Goal: Register for event/course: Sign up to attend an event or enroll in a course

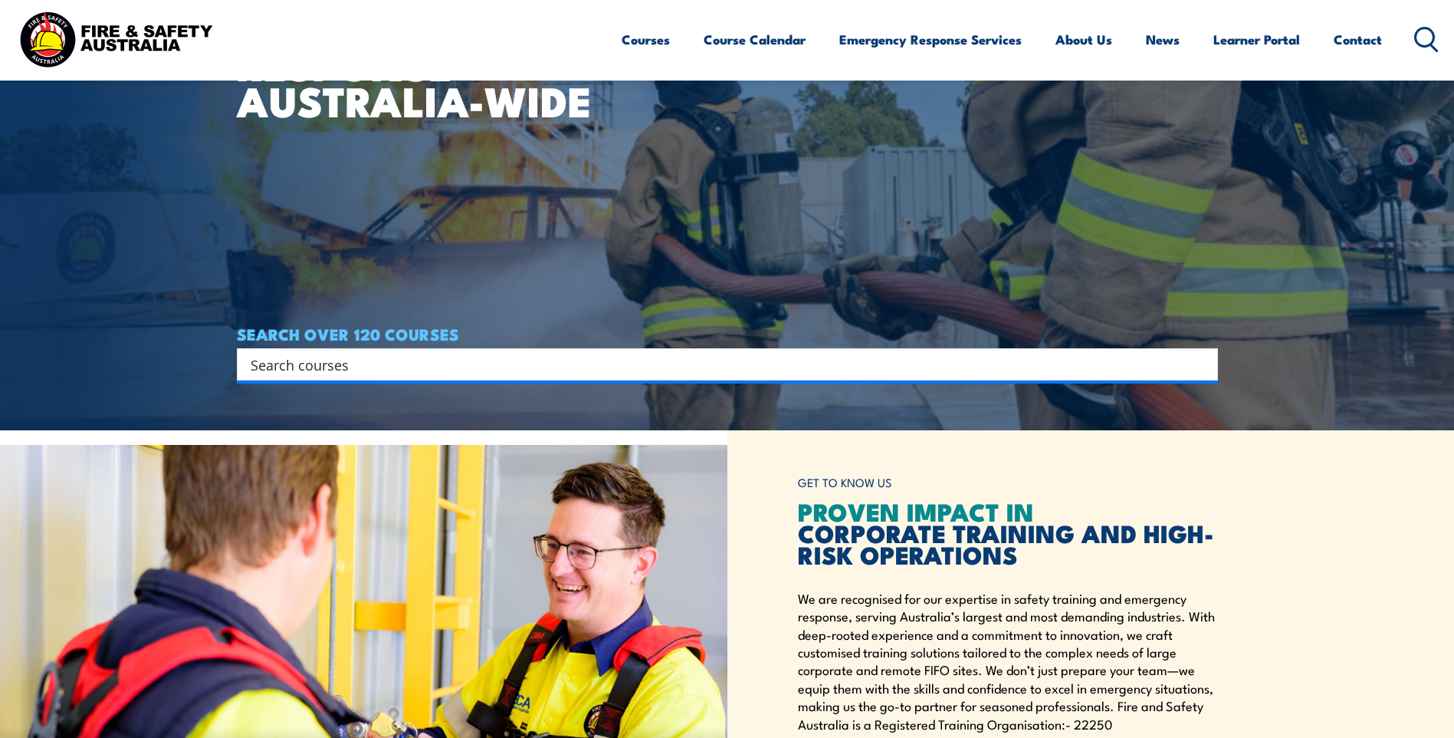
scroll to position [383, 0]
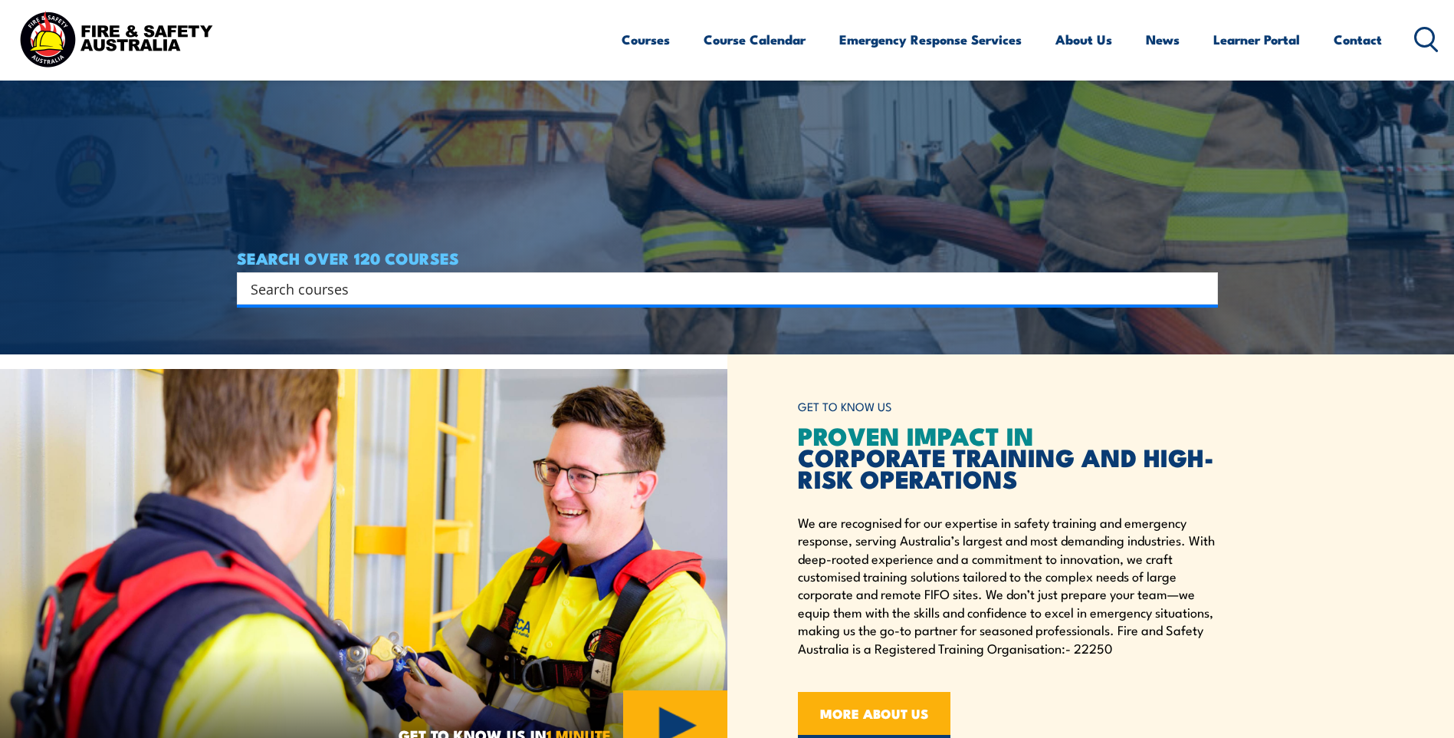
click at [1089, 280] on input "Search input" at bounding box center [718, 288] width 934 height 23
type input "W"
type input "CHIEF WARDEN"
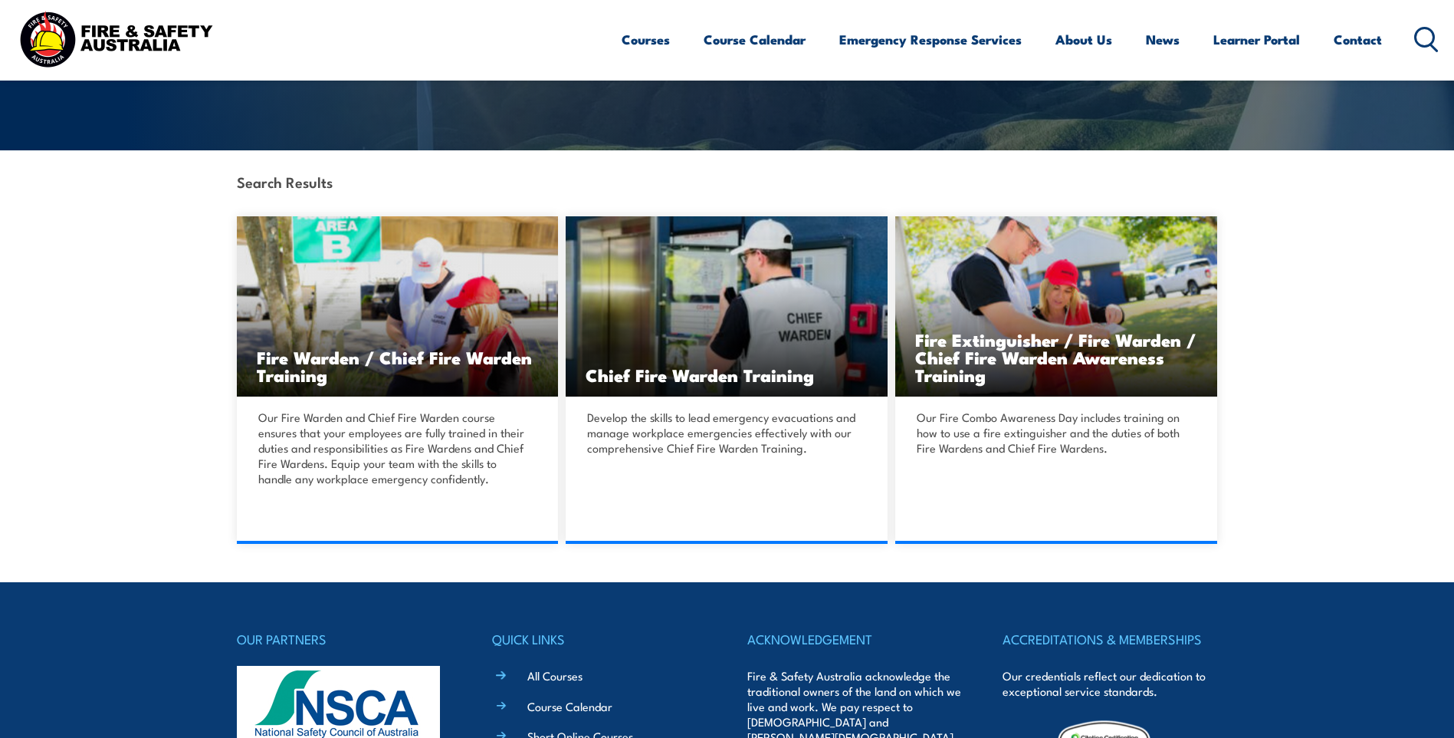
scroll to position [383, 0]
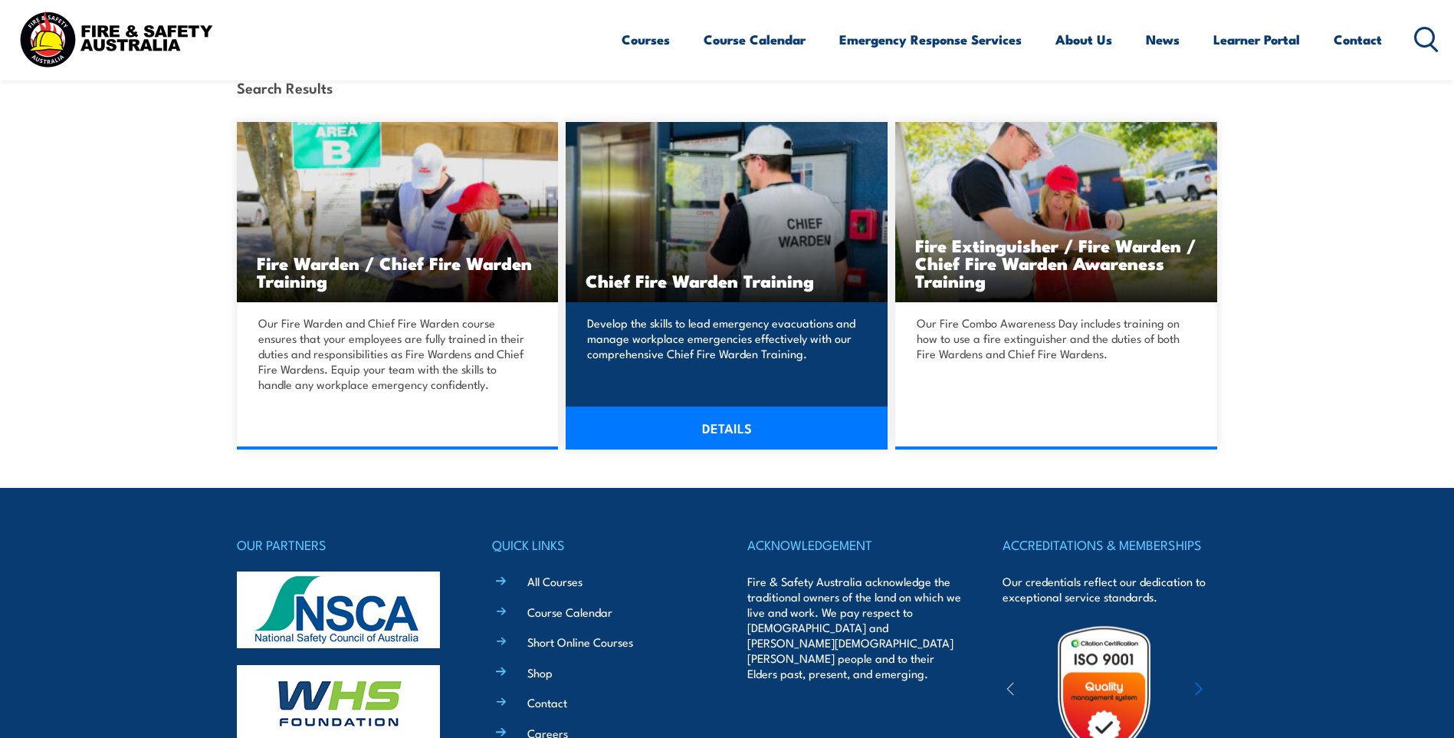
click at [773, 433] on link "DETAILS" at bounding box center [727, 427] width 322 height 43
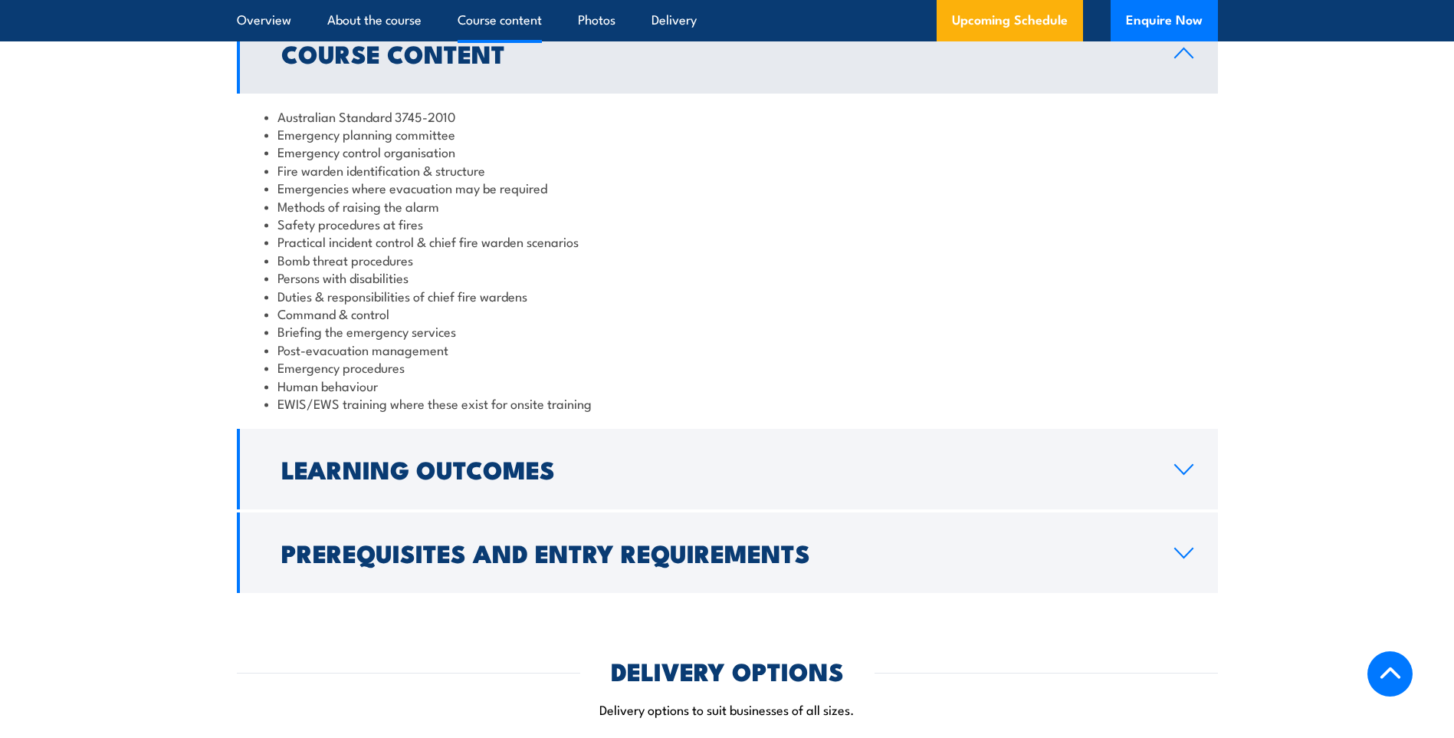
scroll to position [1457, 0]
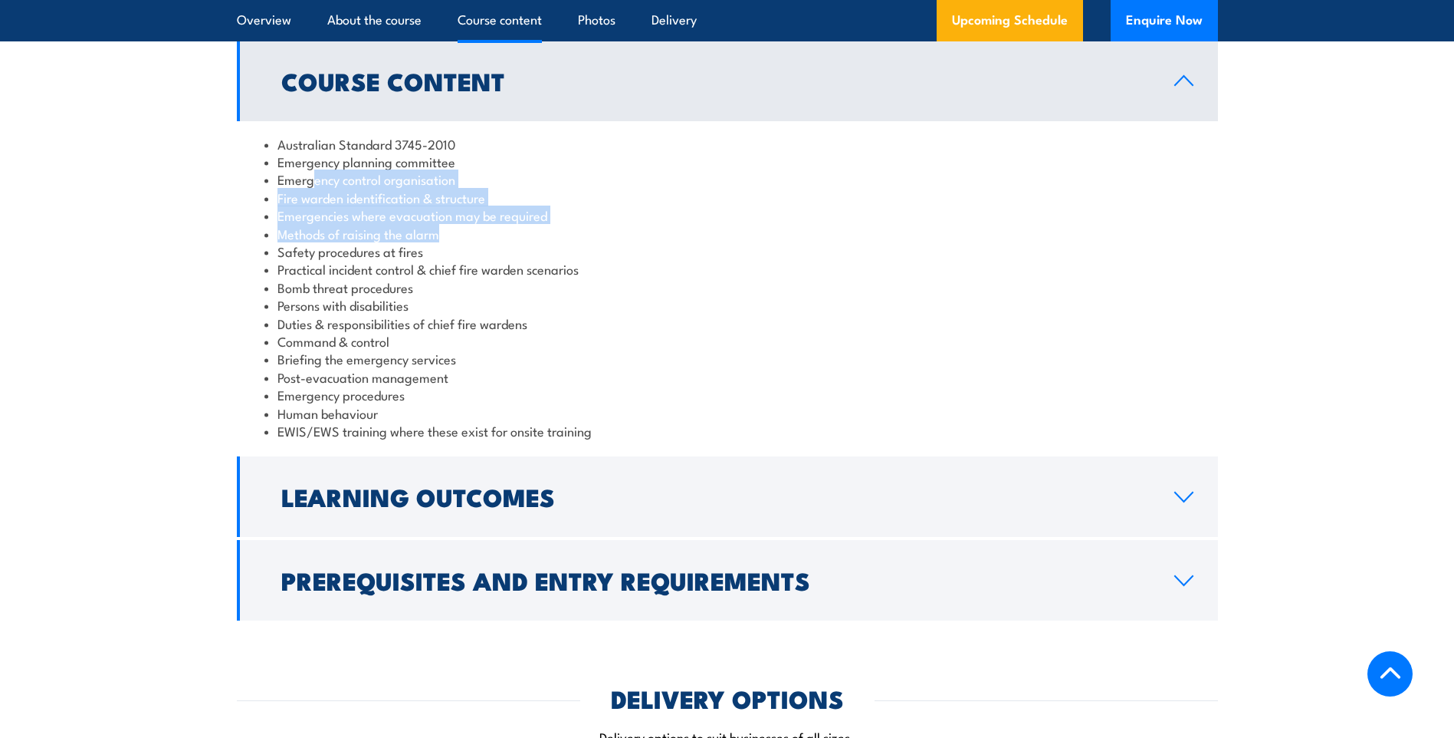
drag, startPoint x: 445, startPoint y: 232, endPoint x: 314, endPoint y: 168, distance: 145.0
click at [314, 168] on ul "Australian Standard 3745-2010 Emergency planning committee Emergency control or…" at bounding box center [727, 287] width 926 height 305
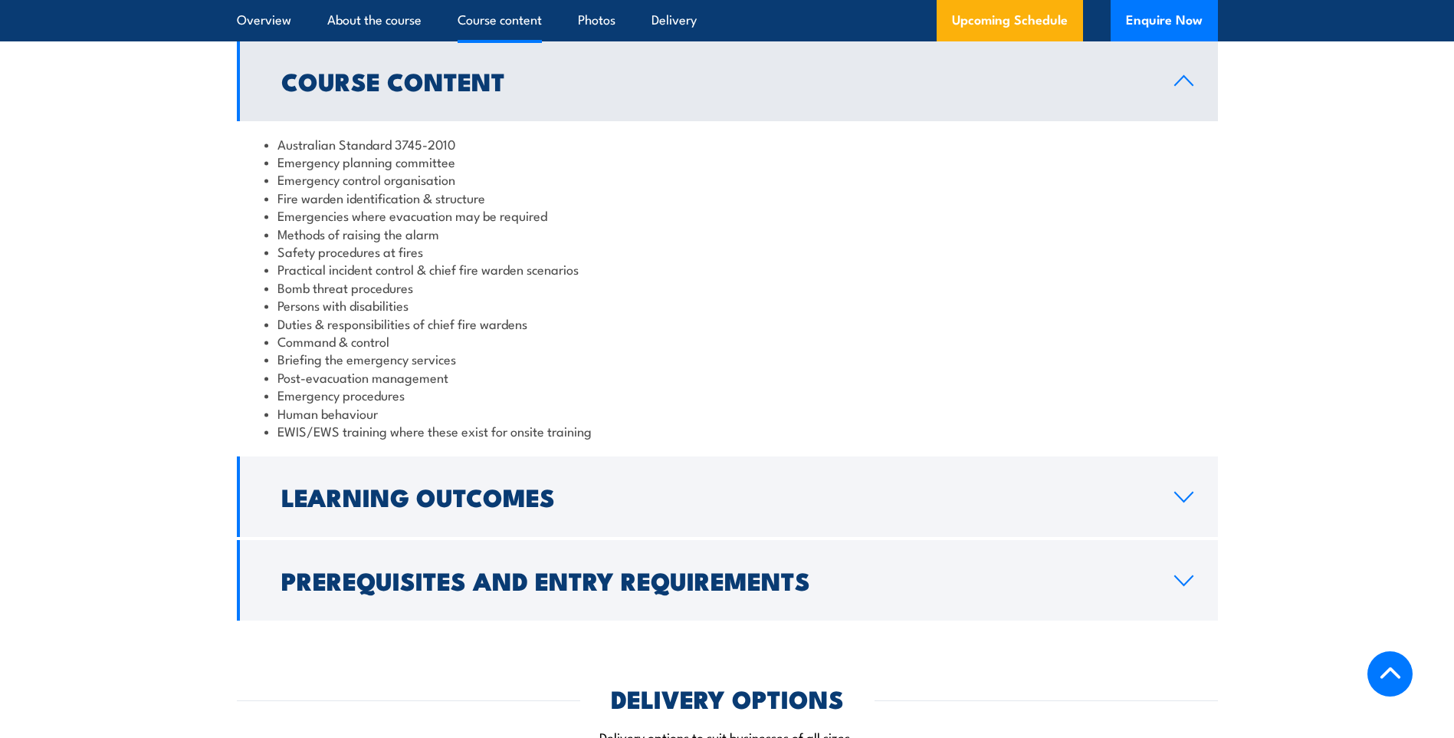
drag, startPoint x: 314, startPoint y: 168, endPoint x: 379, endPoint y: 266, distance: 117.8
click at [379, 266] on li "Practical incident control & chief fire warden scenarios" at bounding box center [727, 269] width 926 height 18
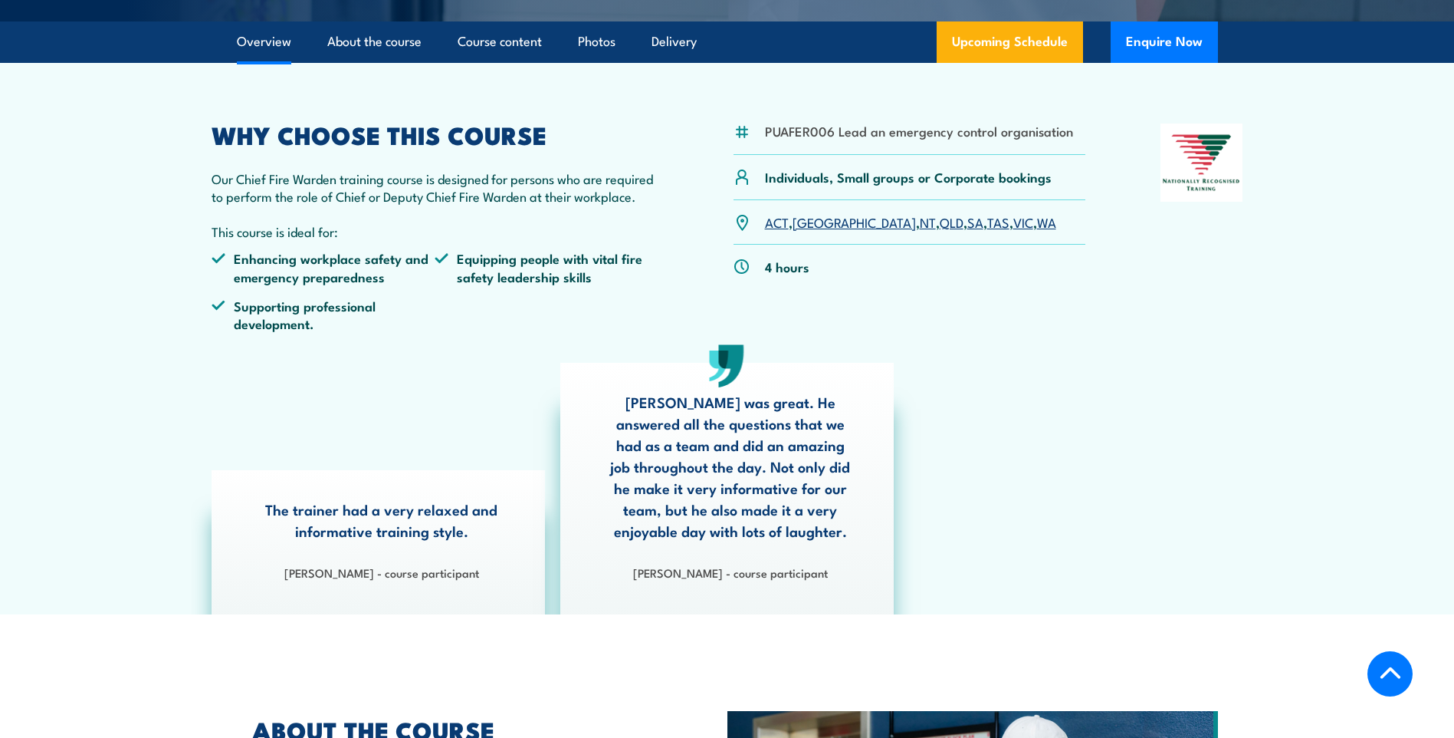
scroll to position [307, 0]
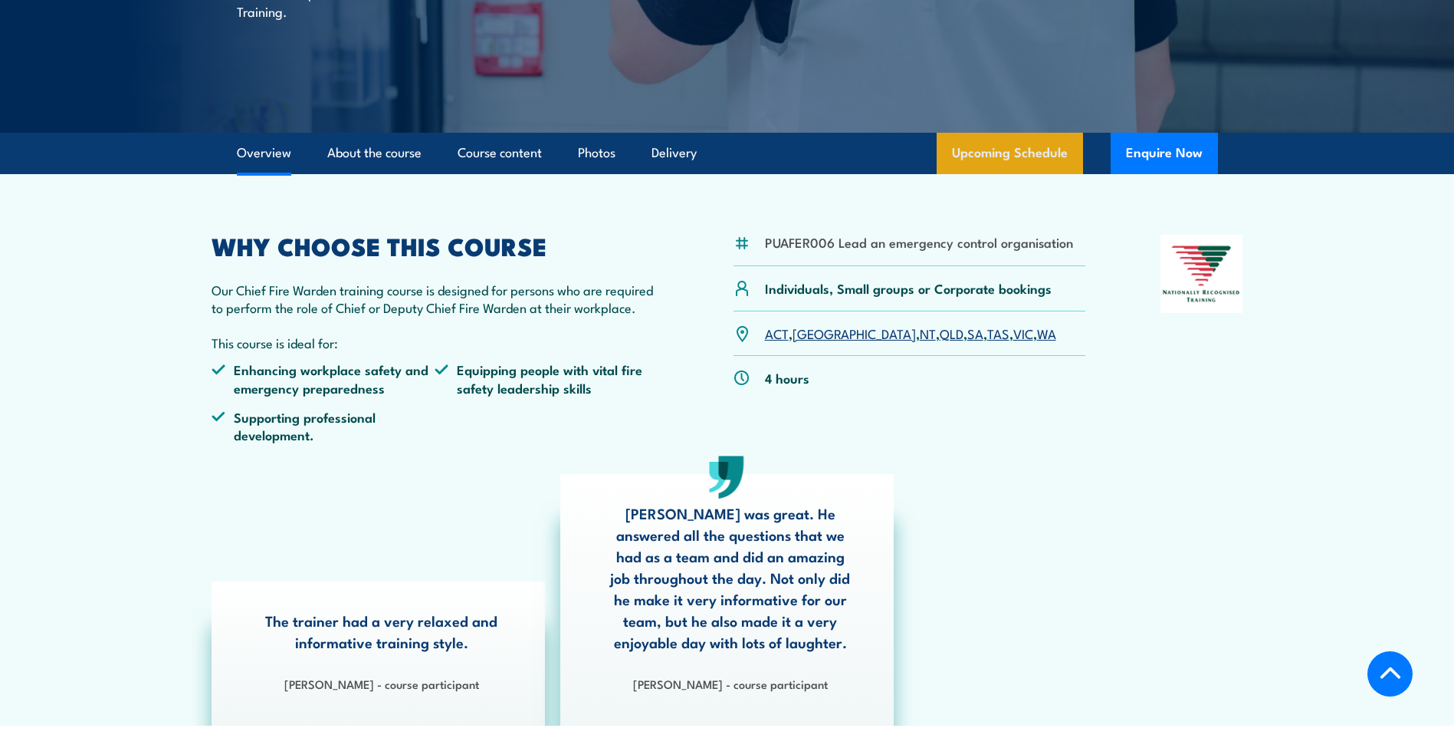
click at [1013, 163] on link "Upcoming Schedule" at bounding box center [1010, 153] width 146 height 41
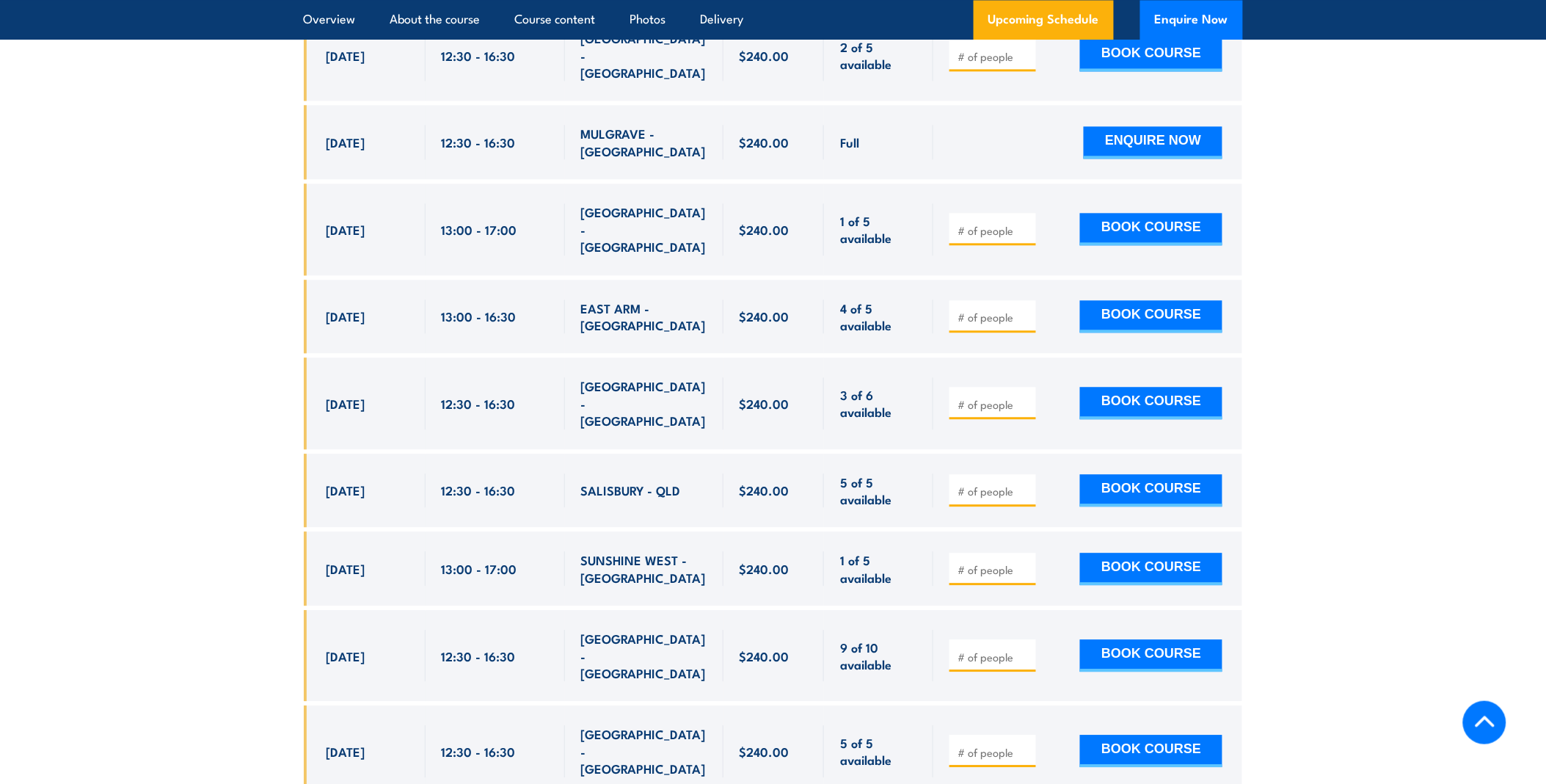
scroll to position [3106, 0]
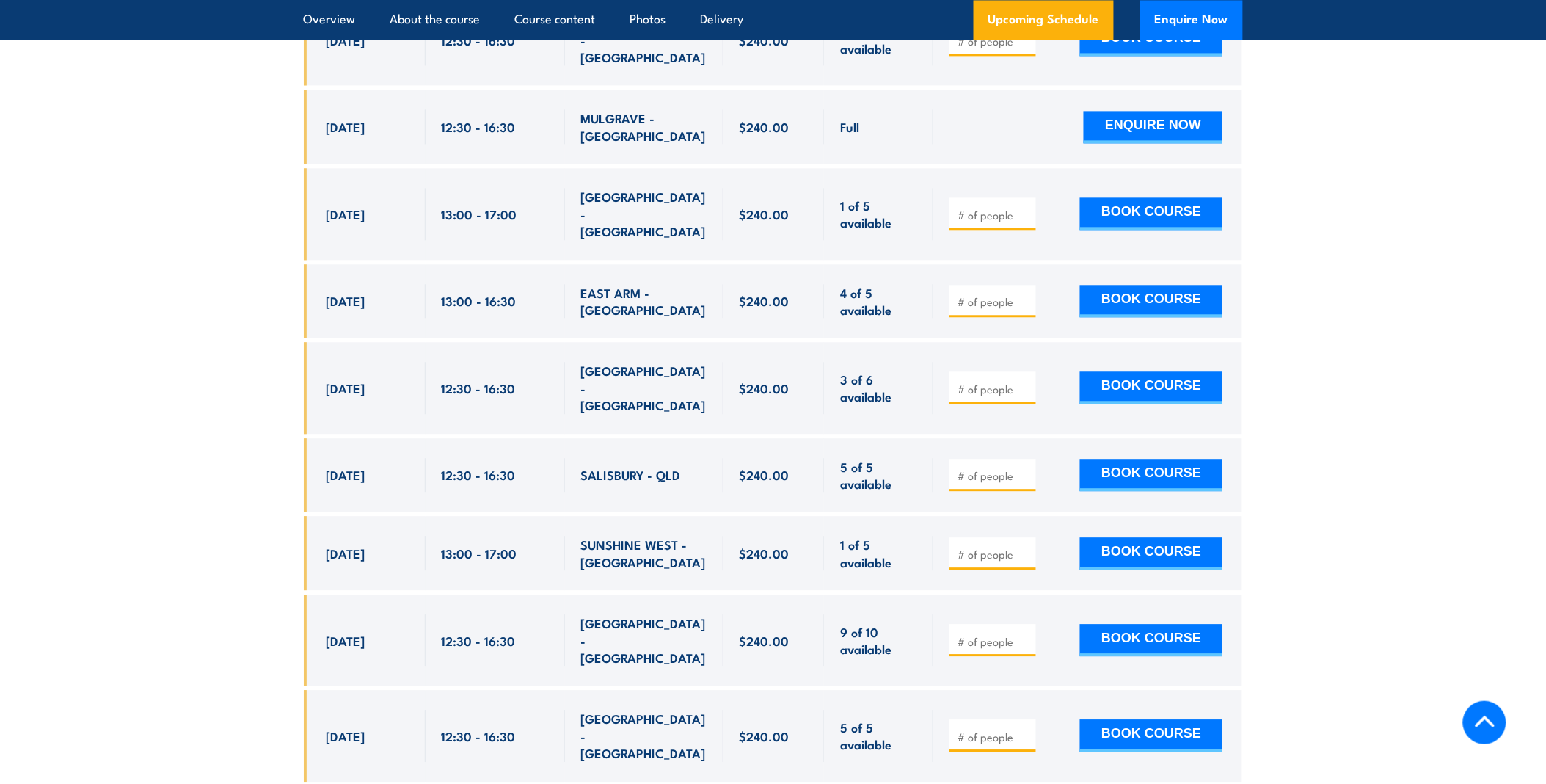
drag, startPoint x: 612, startPoint y: 494, endPoint x: 325, endPoint y: 470, distance: 288.0
click at [325, 516] on div "11 Sep, 2025, 13:00 - 13:00" at bounding box center [773, 552] width 939 height 74
drag, startPoint x: 325, startPoint y: 470, endPoint x: 369, endPoint y: 480, distance: 45.1
click at [366, 545] on span "11 Sep, 2025" at bounding box center [346, 553] width 39 height 17
drag, startPoint x: 457, startPoint y: 482, endPoint x: 338, endPoint y: 482, distance: 119.0
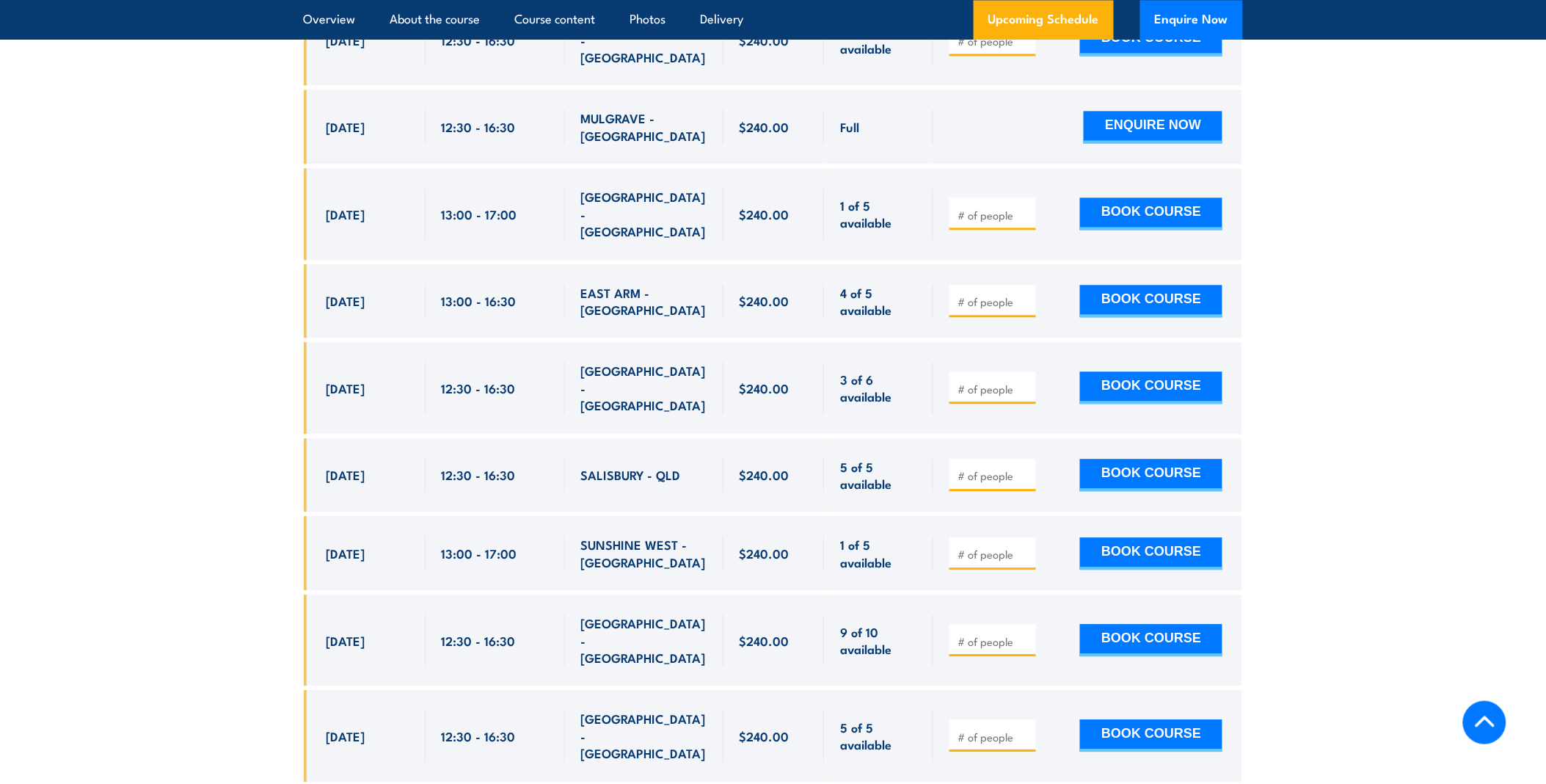
click at [338, 516] on div "11 Sep, 2025, 13:00 - 13:00" at bounding box center [773, 552] width 939 height 74
drag, startPoint x: 338, startPoint y: 482, endPoint x: 385, endPoint y: 478, distance: 47.2
click at [366, 545] on span "11 Sep, 2025" at bounding box center [346, 553] width 39 height 17
drag, startPoint x: 629, startPoint y: 478, endPoint x: 744, endPoint y: 478, distance: 115.0
click at [744, 516] on div "11 Sep, 2025, 13:00 - 13:00" at bounding box center [773, 552] width 939 height 74
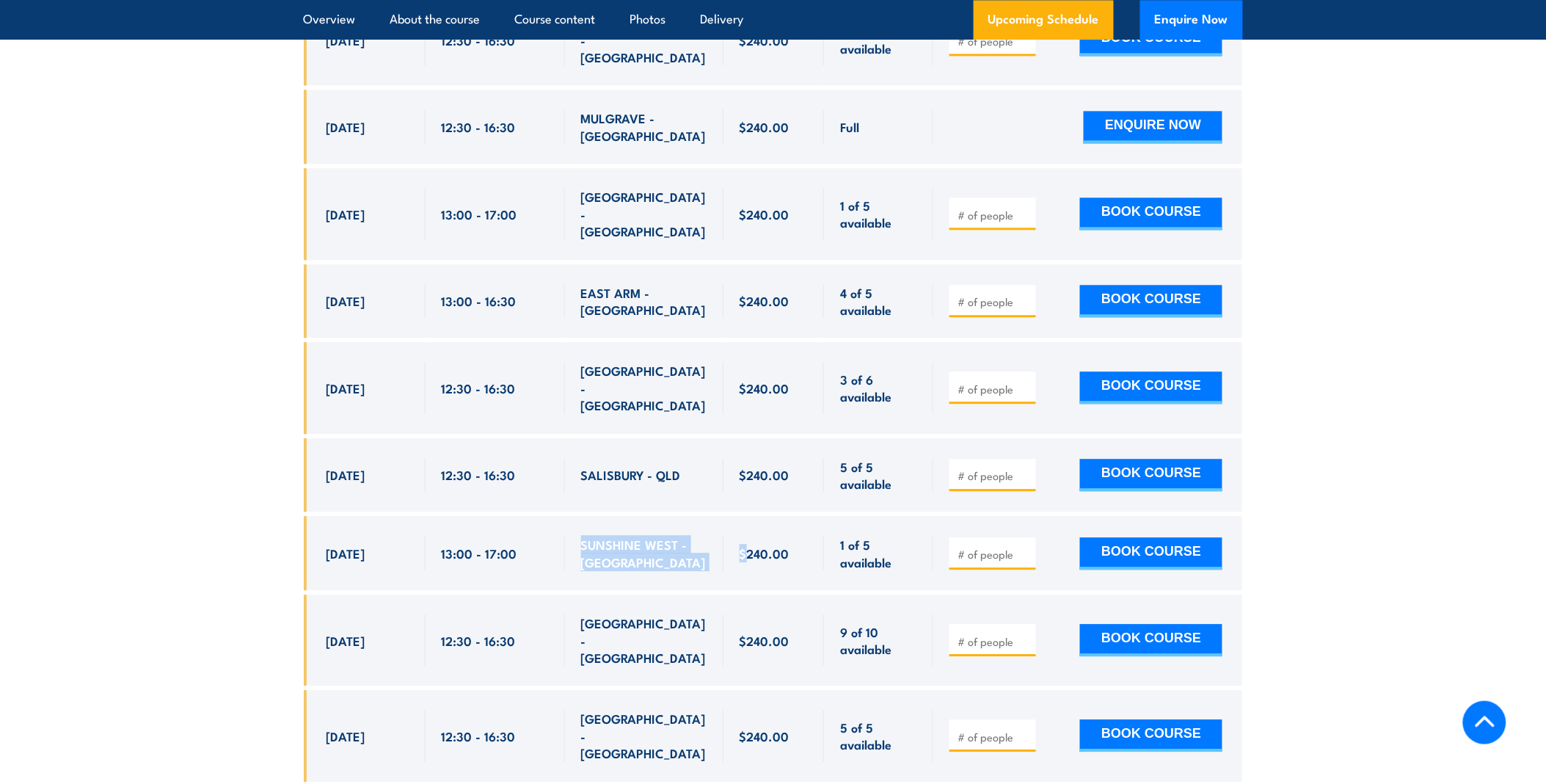
drag, startPoint x: 744, startPoint y: 478, endPoint x: 640, endPoint y: 498, distance: 105.9
click at [640, 516] on div "SUNSHINE WEST - VIC" at bounding box center [644, 552] width 159 height 74
type input "1"
click at [1024, 547] on input "1" at bounding box center [994, 553] width 74 height 14
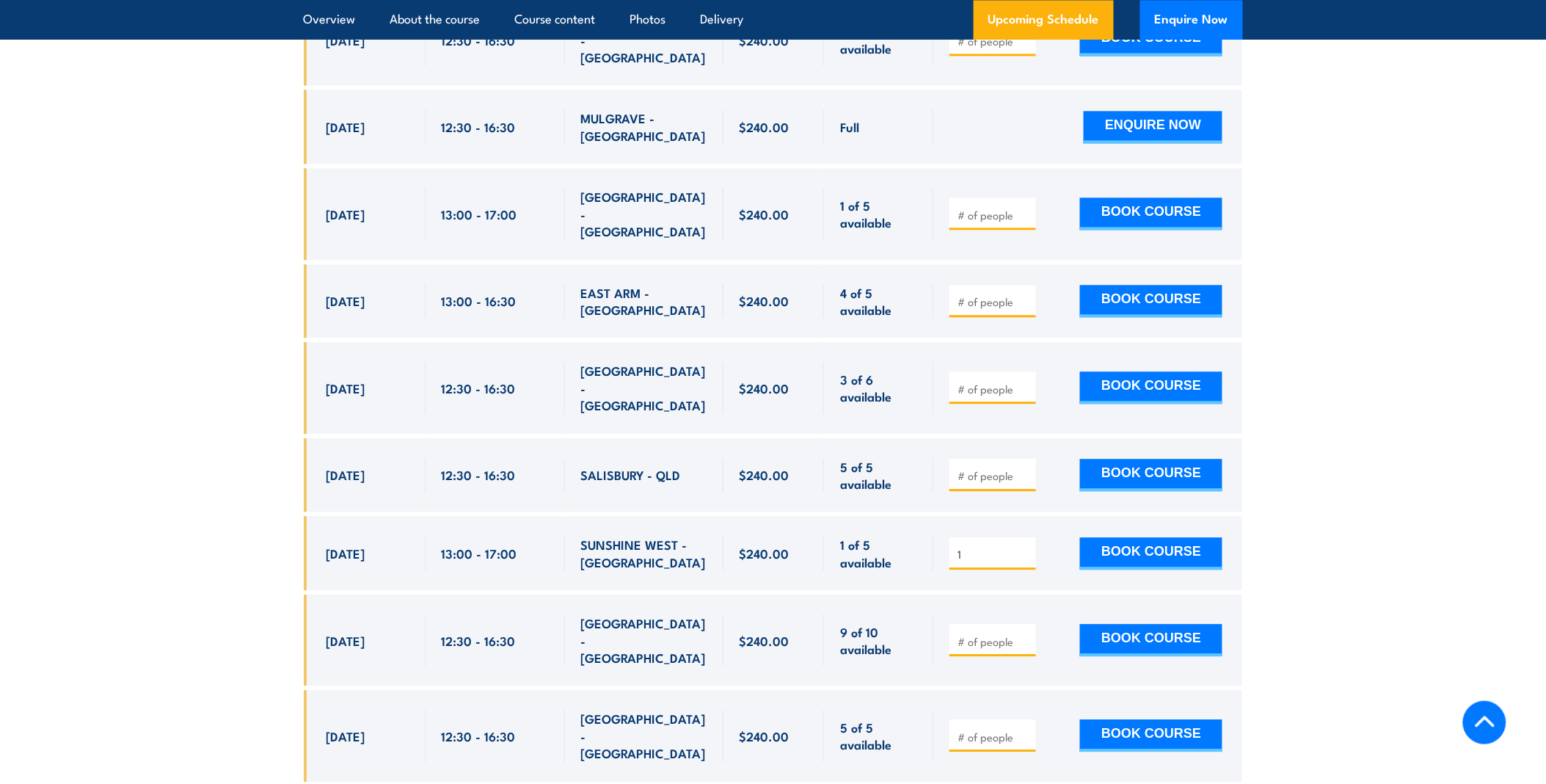
click at [1024, 547] on input "1" at bounding box center [994, 553] width 74 height 14
click at [1025, 547] on input "1" at bounding box center [994, 553] width 74 height 14
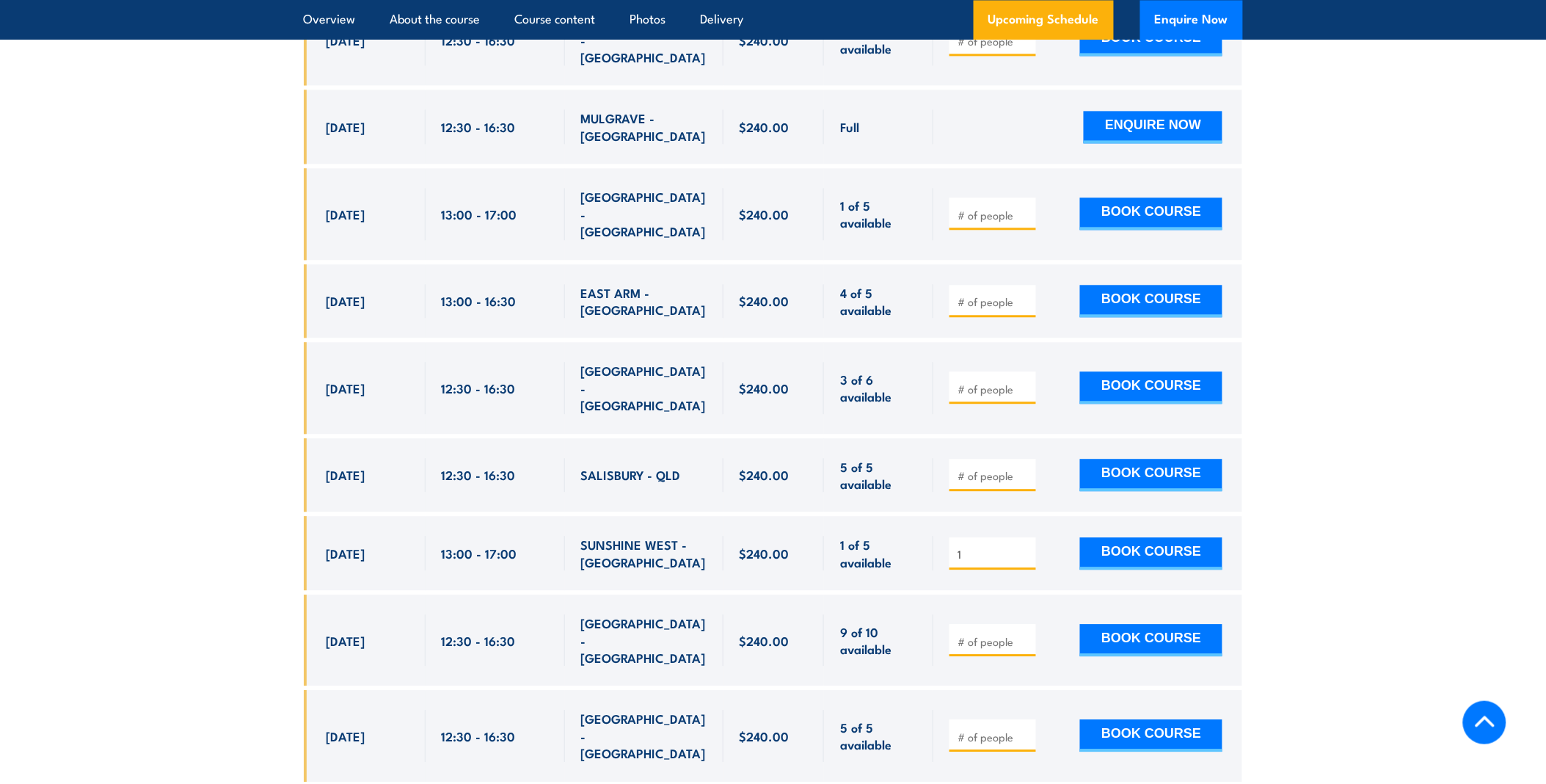
click at [1025, 547] on input "1" at bounding box center [994, 553] width 74 height 14
click at [989, 547] on input "1" at bounding box center [994, 553] width 74 height 14
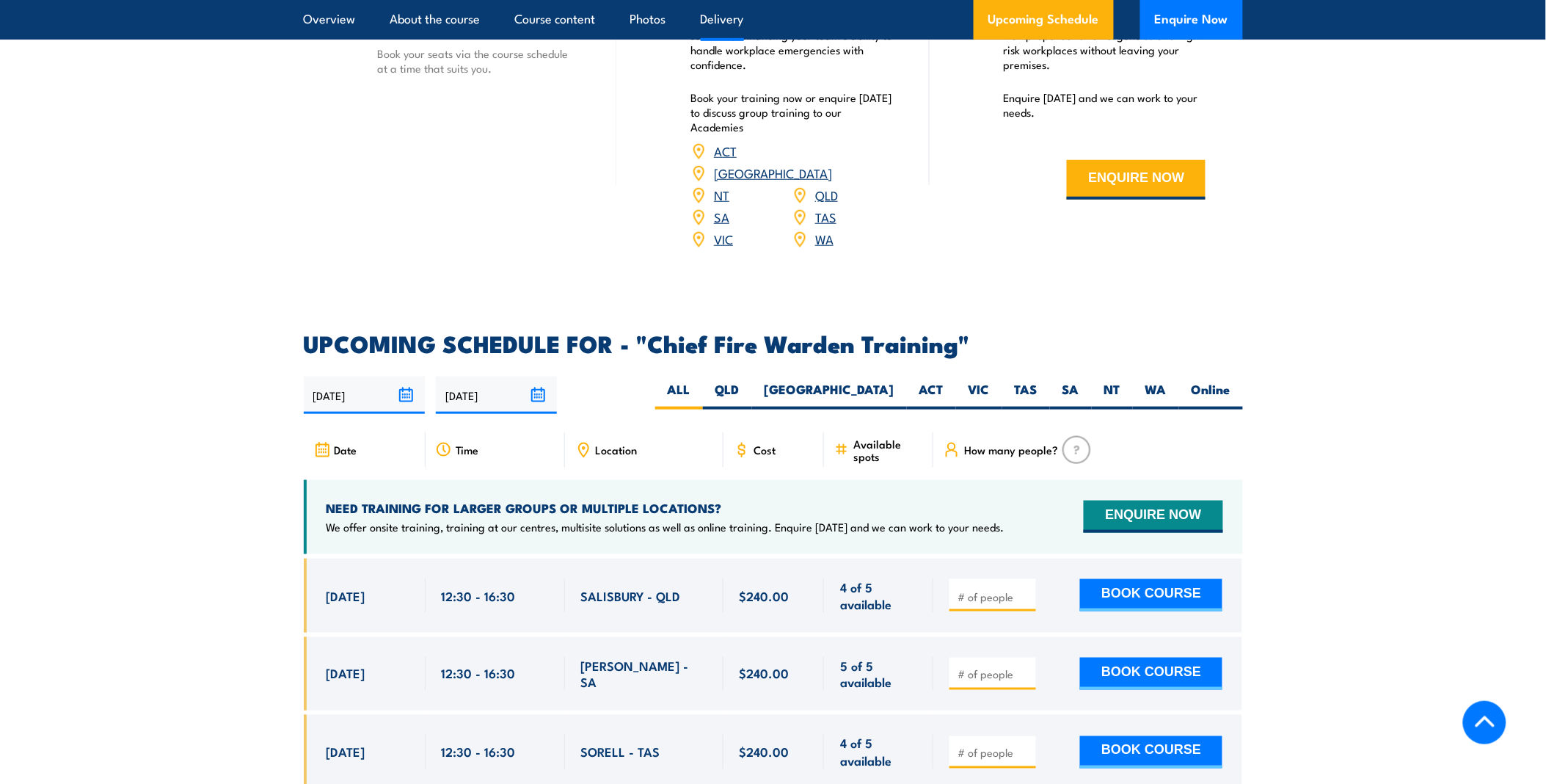
scroll to position [2283, 0]
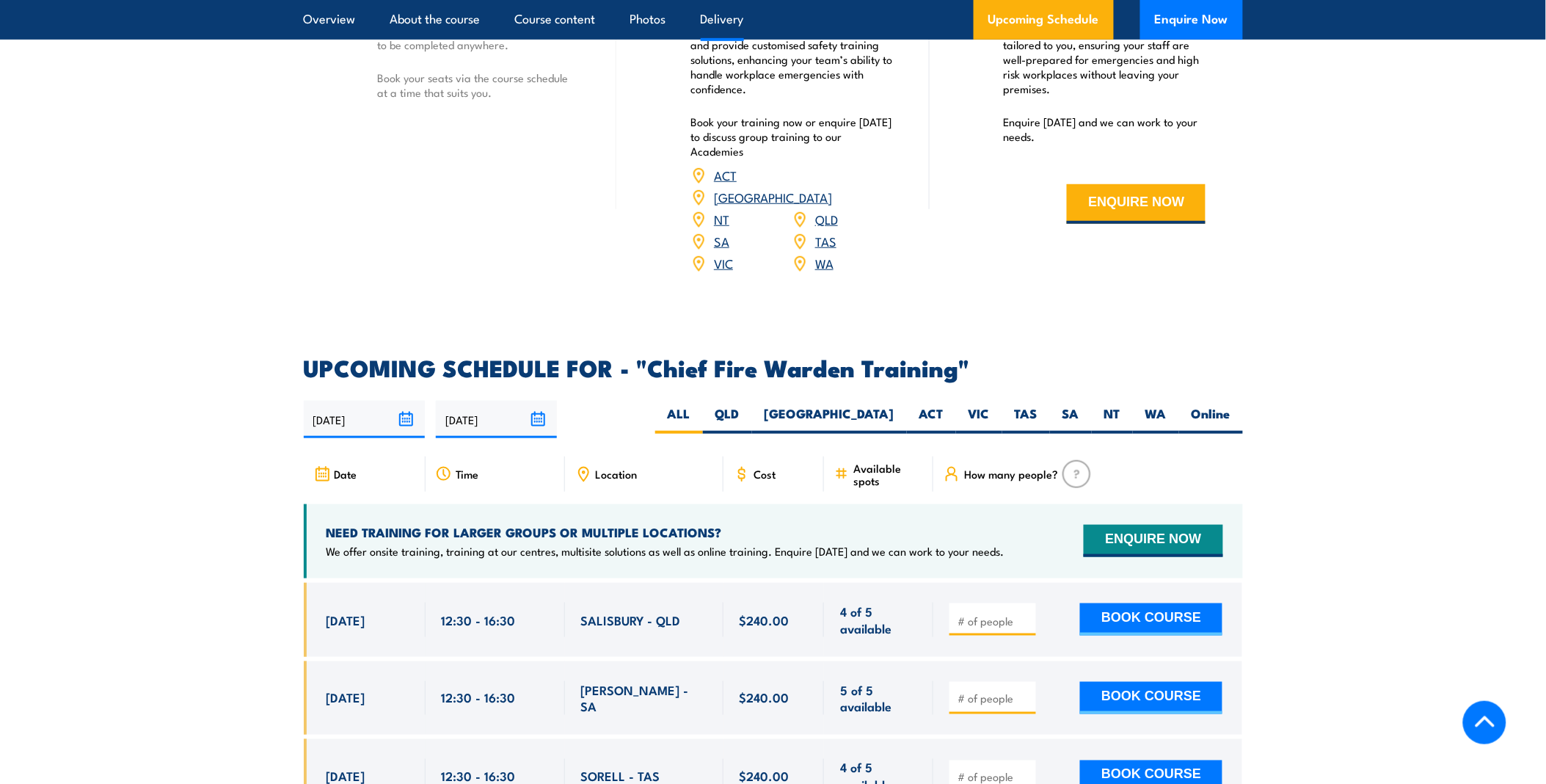
click at [728, 254] on link "VIC" at bounding box center [724, 262] width 19 height 17
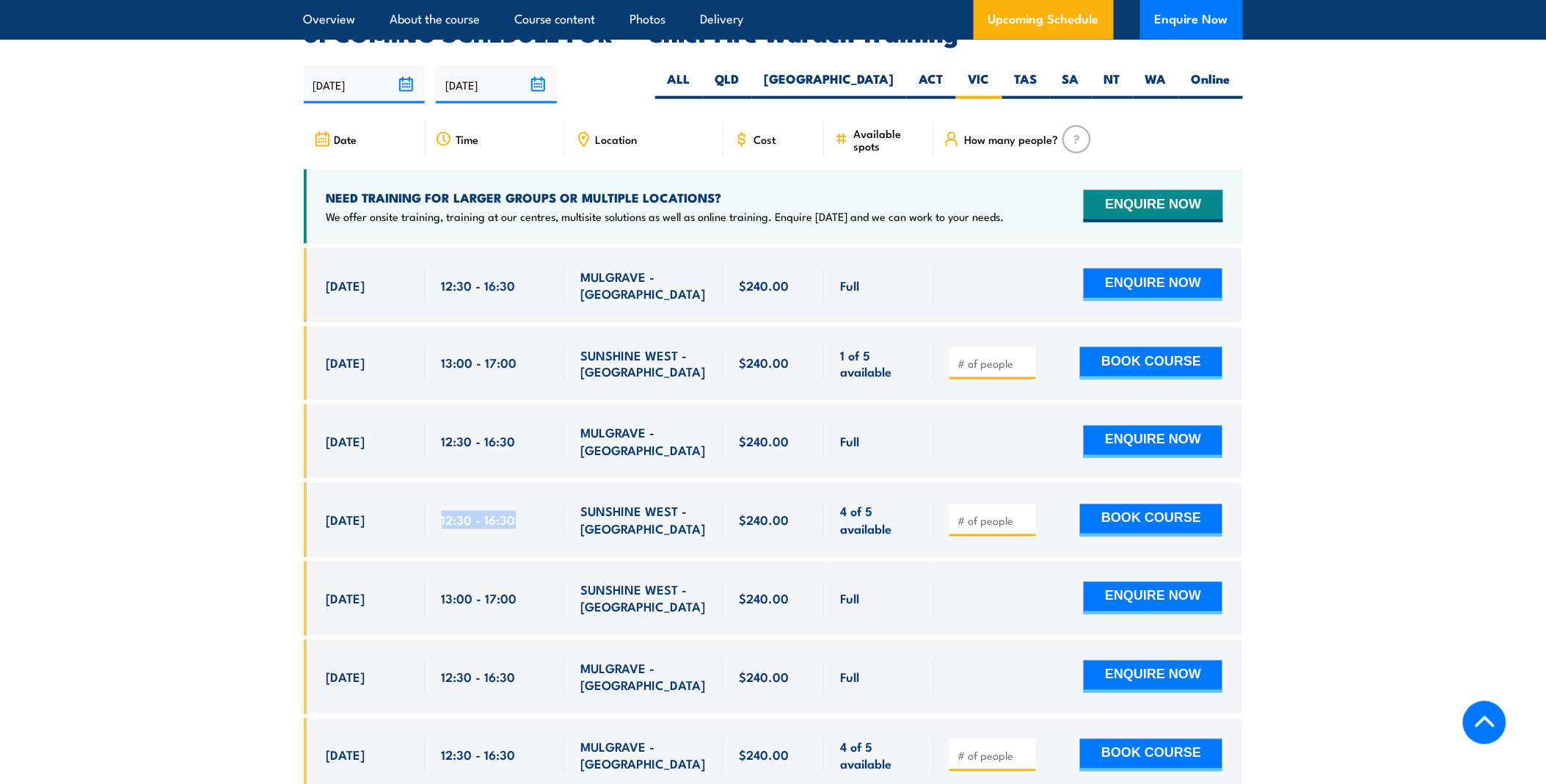
drag, startPoint x: 437, startPoint y: 501, endPoint x: 526, endPoint y: 493, distance: 89.4
click at [526, 493] on div "12:30 - 16:30" at bounding box center [496, 519] width 140 height 74
click at [526, 503] on div "12:30 - 16:30" at bounding box center [496, 520] width 107 height 34
click at [1026, 514] on input "1" at bounding box center [994, 521] width 74 height 14
type input "2"
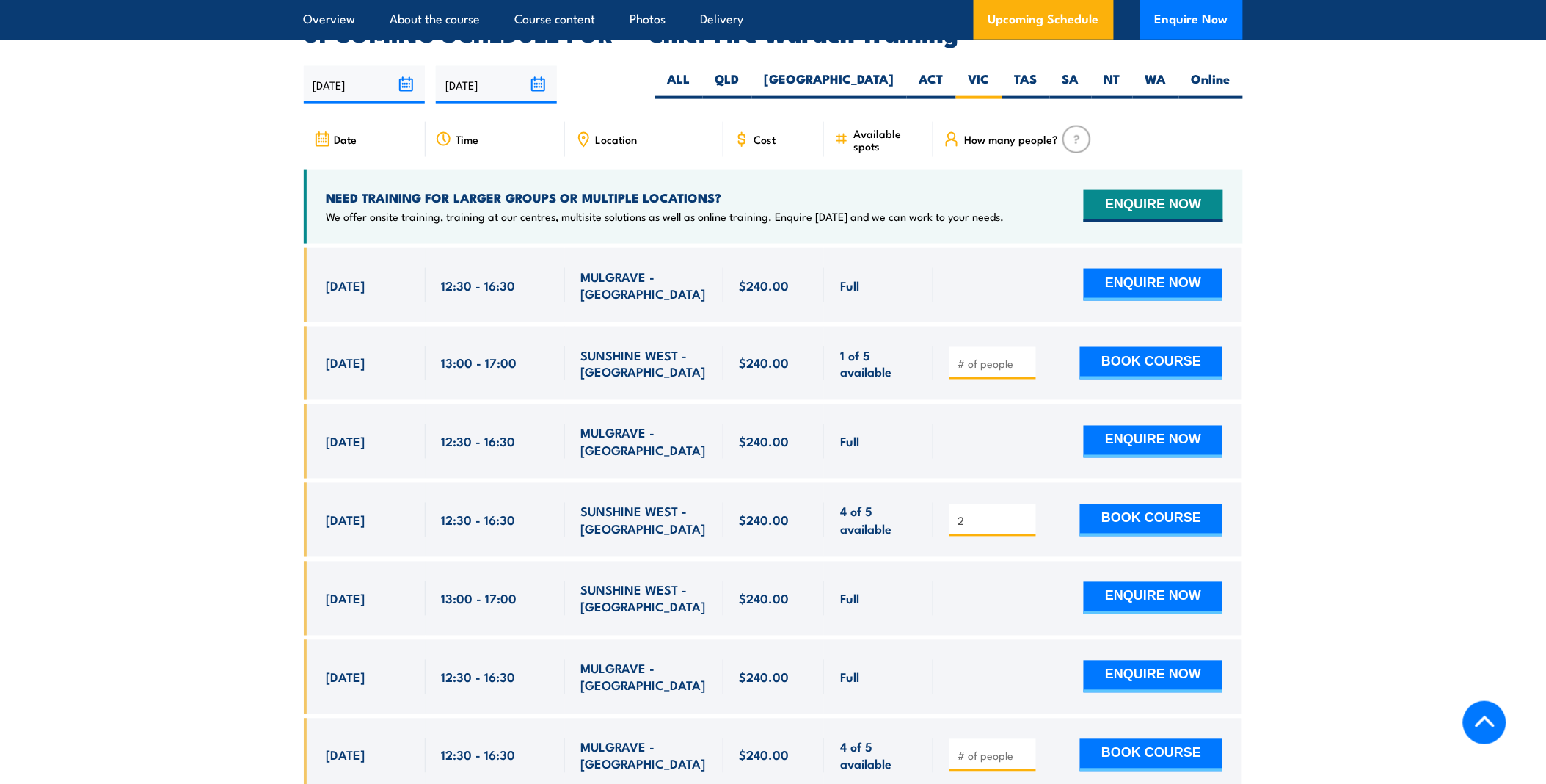
click at [1026, 514] on input "2" at bounding box center [994, 521] width 74 height 14
click at [1439, 484] on section "UPCOMING SCHEDULE FOR - "Chief Fire Warden Training" 27/08/2025 23/02/2026" at bounding box center [773, 496] width 1546 height 949
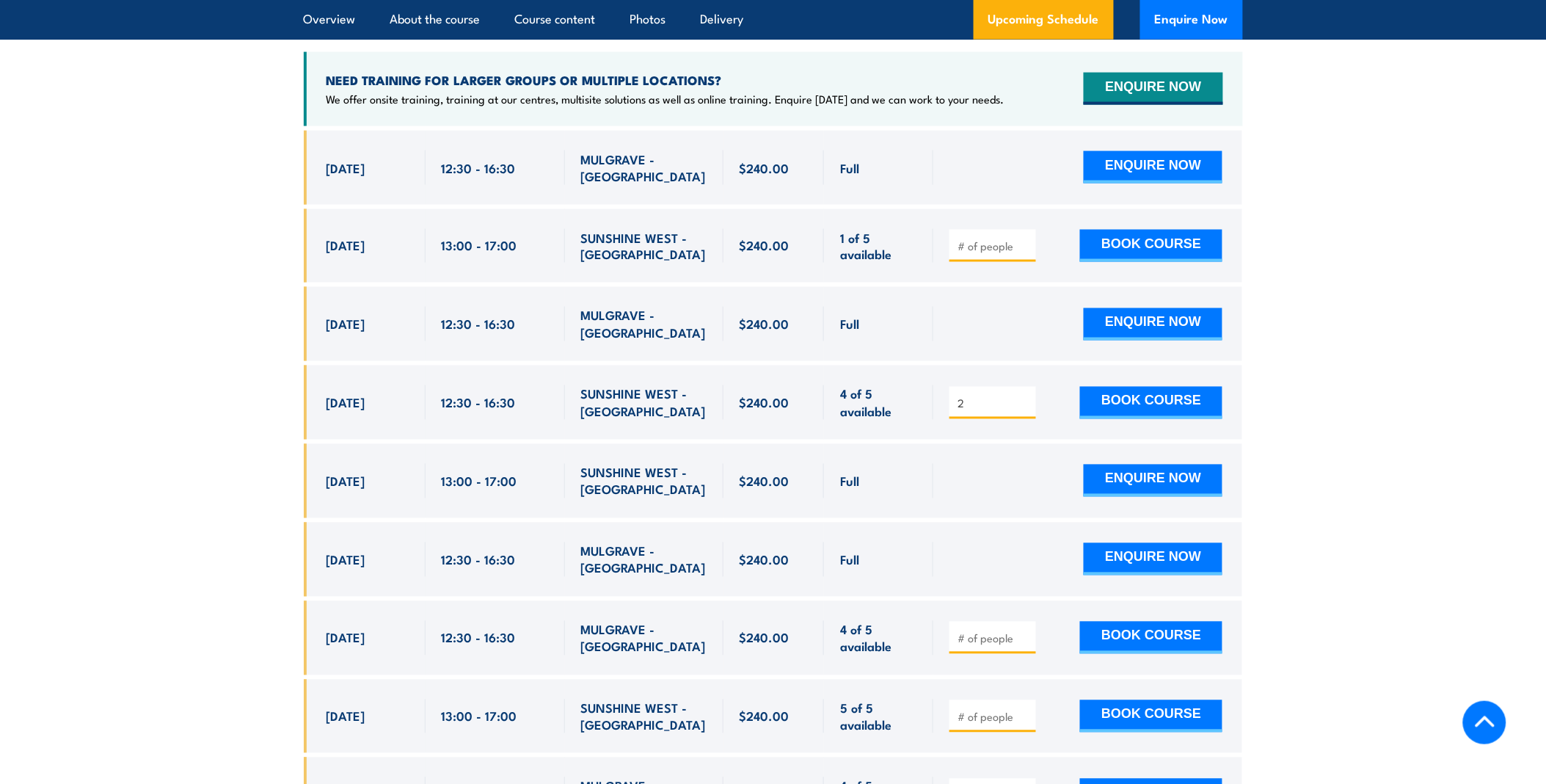
scroll to position [2699, 0]
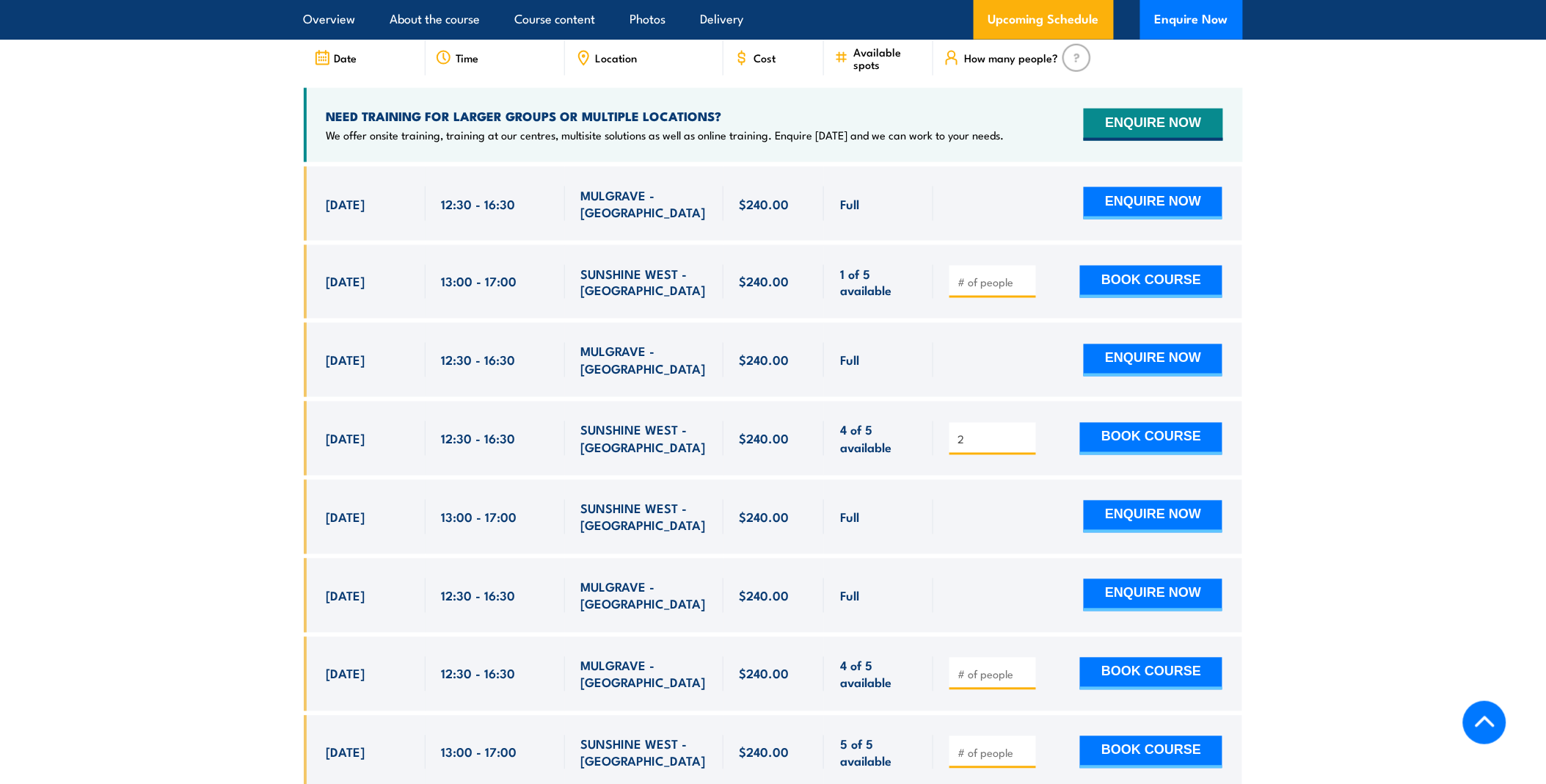
drag, startPoint x: 893, startPoint y: 424, endPoint x: 250, endPoint y: 371, distance: 645.2
click at [250, 371] on section "UPCOMING SCHEDULE FOR - "Chief Fire Warden Training" 27/08/2025 23/02/2026" at bounding box center [773, 414] width 1546 height 949
drag, startPoint x: 251, startPoint y: 372, endPoint x: 429, endPoint y: 412, distance: 182.4
click at [429, 412] on div "12:30 - 16:30" at bounding box center [496, 437] width 140 height 74
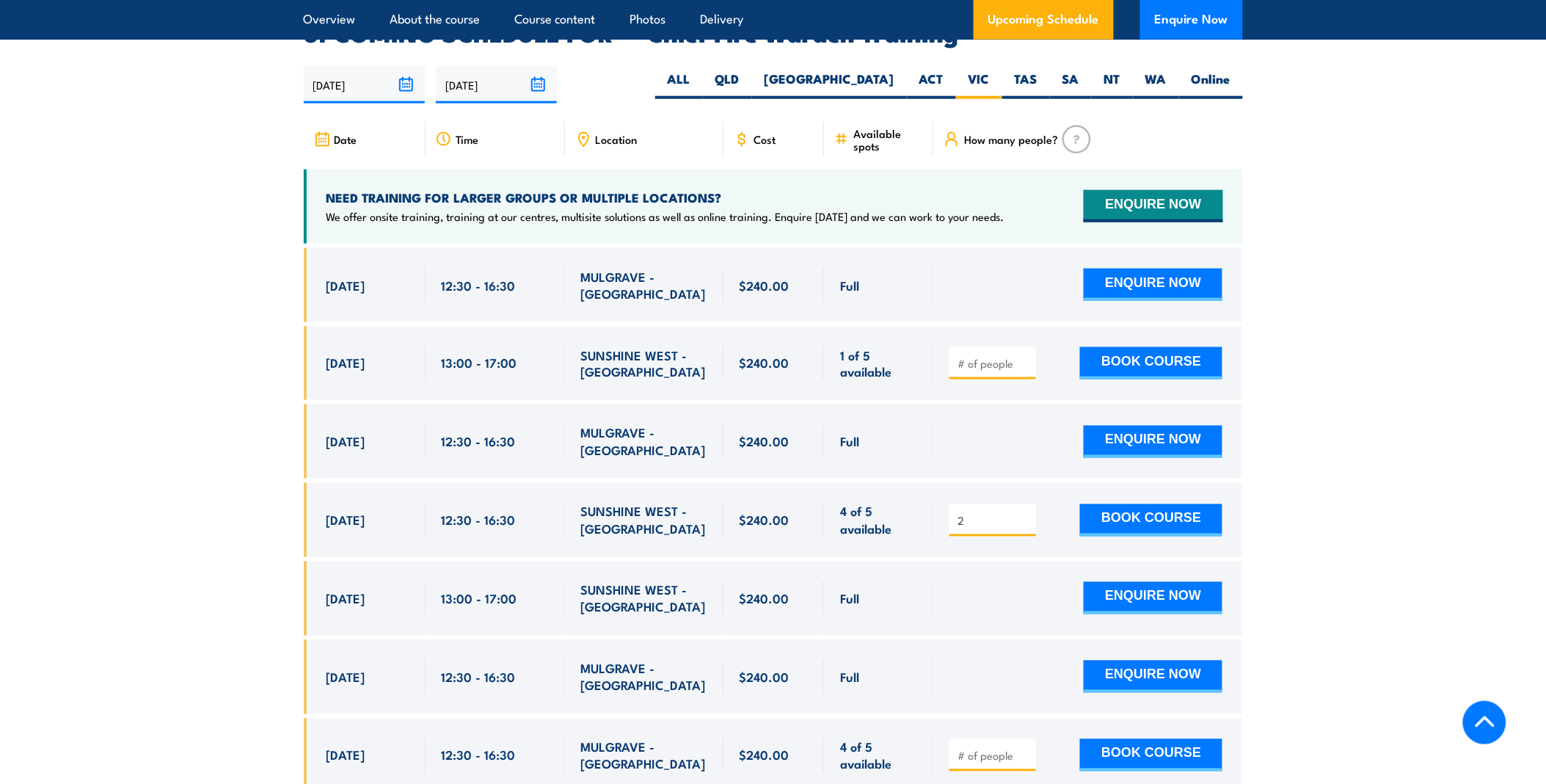
click at [1077, 125] on img at bounding box center [1077, 139] width 29 height 28
click at [952, 131] on icon at bounding box center [952, 139] width 16 height 16
click at [959, 131] on icon at bounding box center [952, 139] width 16 height 16
click at [985, 133] on span "How many people?" at bounding box center [1011, 139] width 94 height 12
click at [1023, 133] on span "How many people?" at bounding box center [1011, 139] width 94 height 12
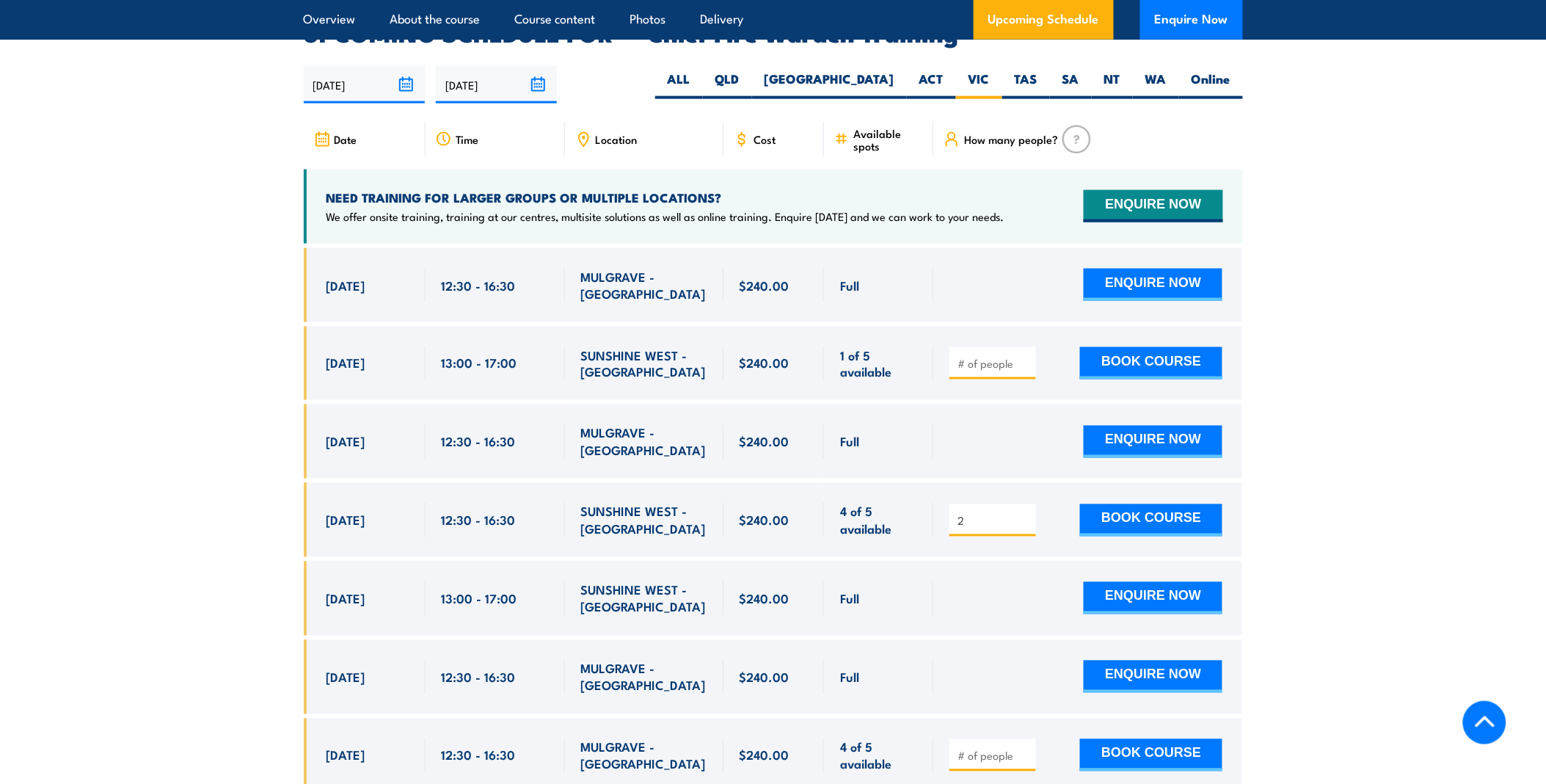
click at [1404, 186] on section "UPCOMING SCHEDULE FOR - "Chief Fire Warden Training" 27/08/2025 23/02/2026" at bounding box center [773, 496] width 1546 height 949
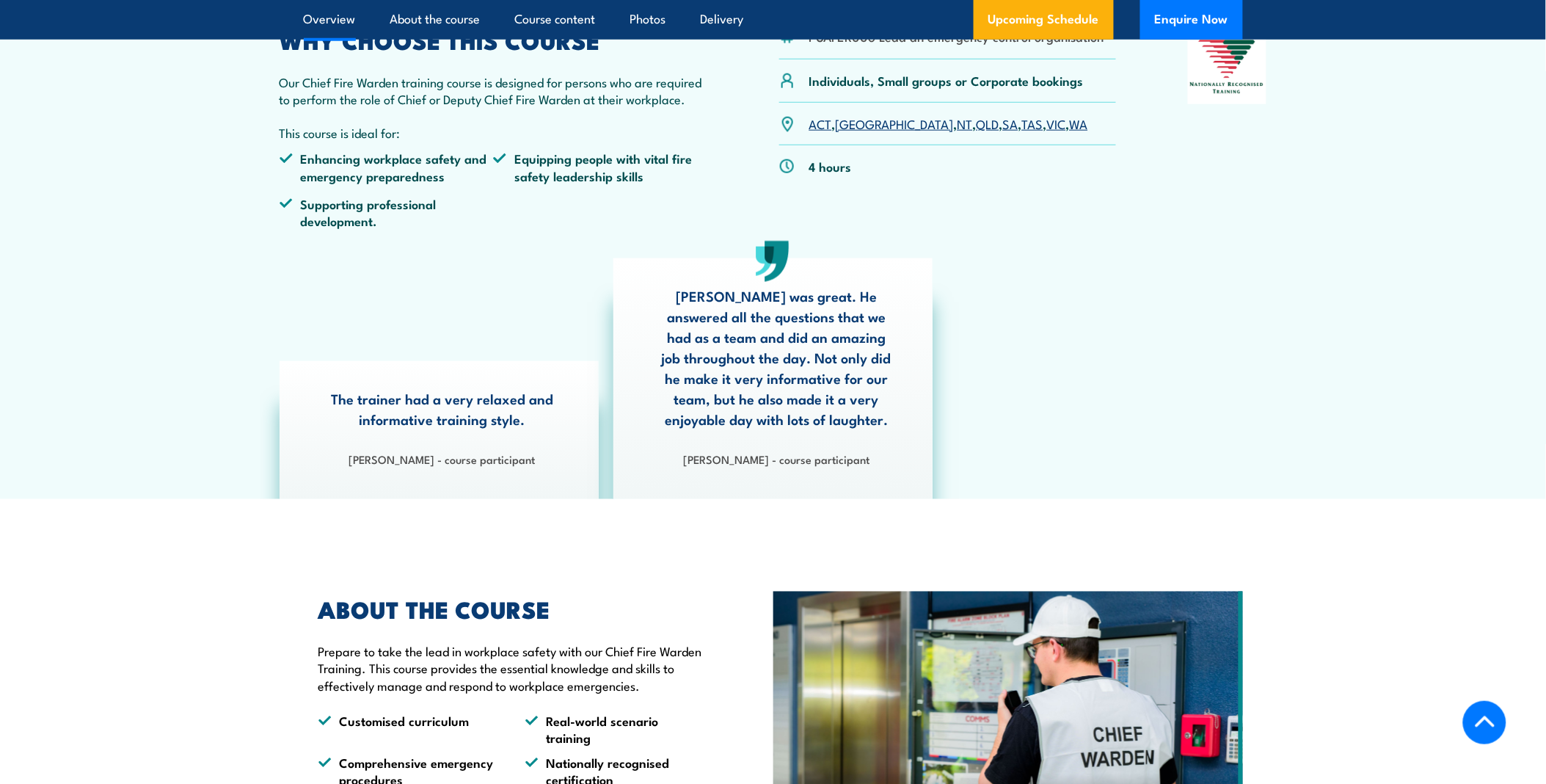
scroll to position [0, 0]
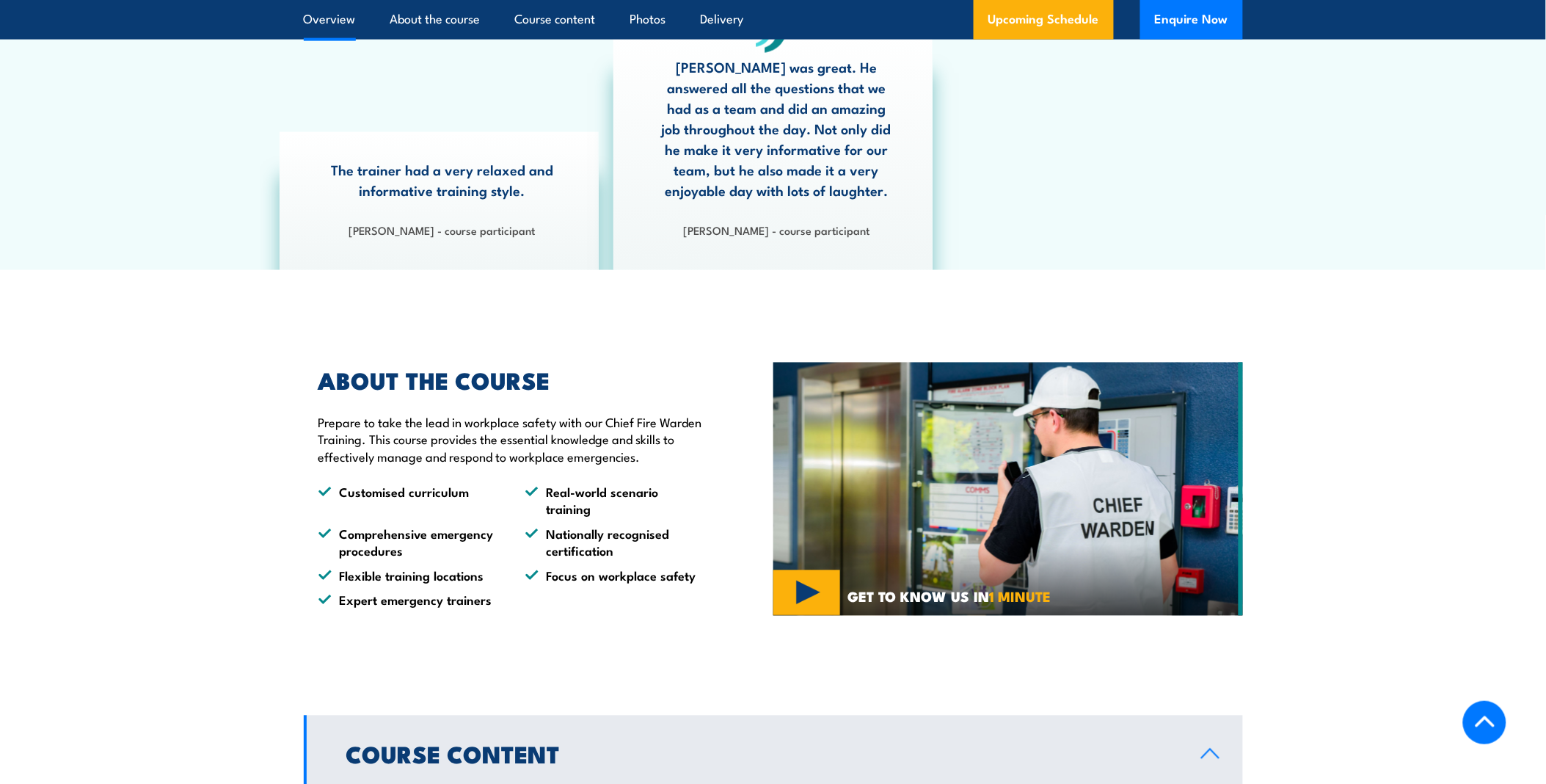
scroll to position [407, 0]
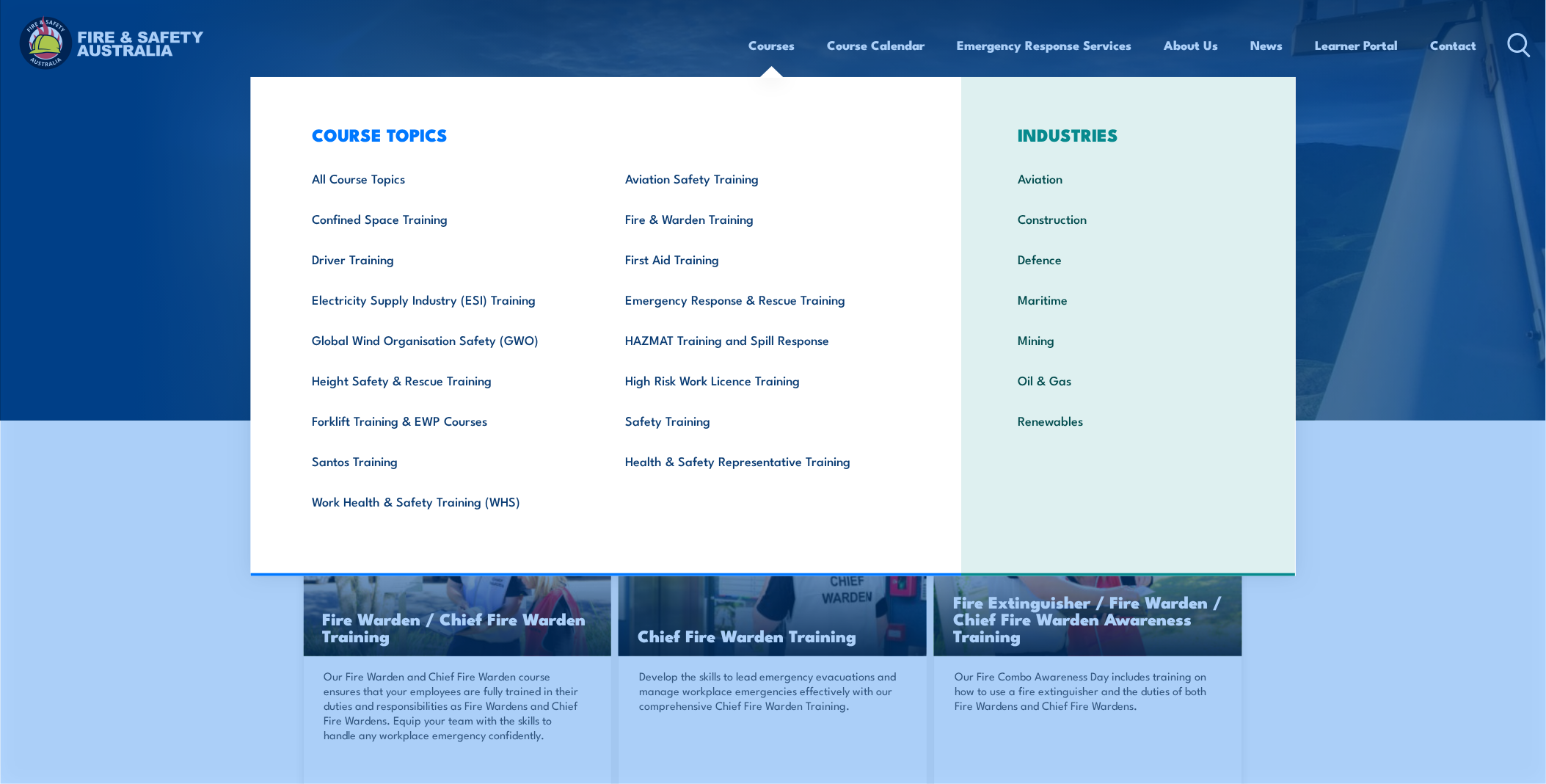
click at [767, 42] on link "Courses" at bounding box center [773, 45] width 46 height 39
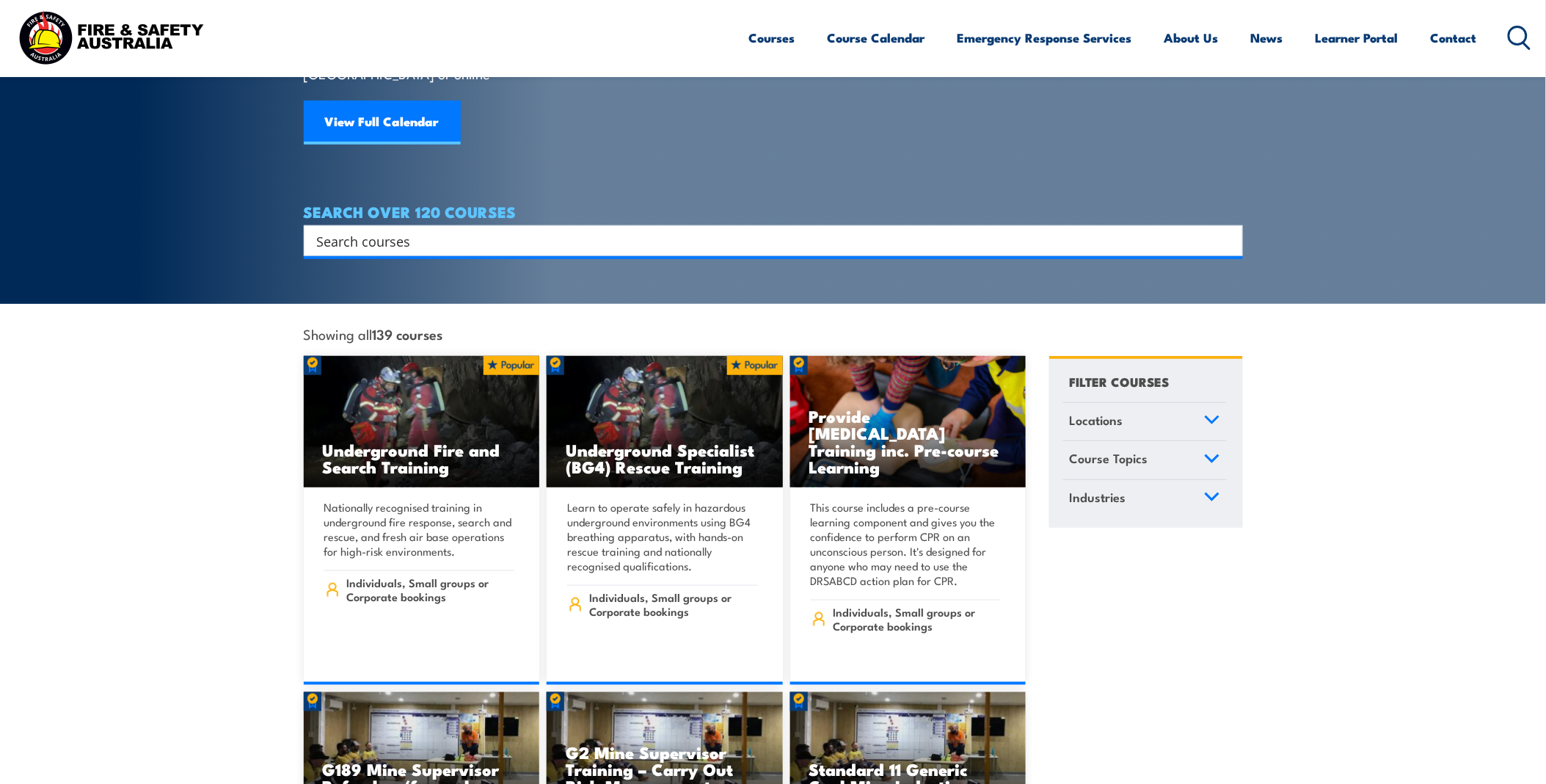
scroll to position [325, 0]
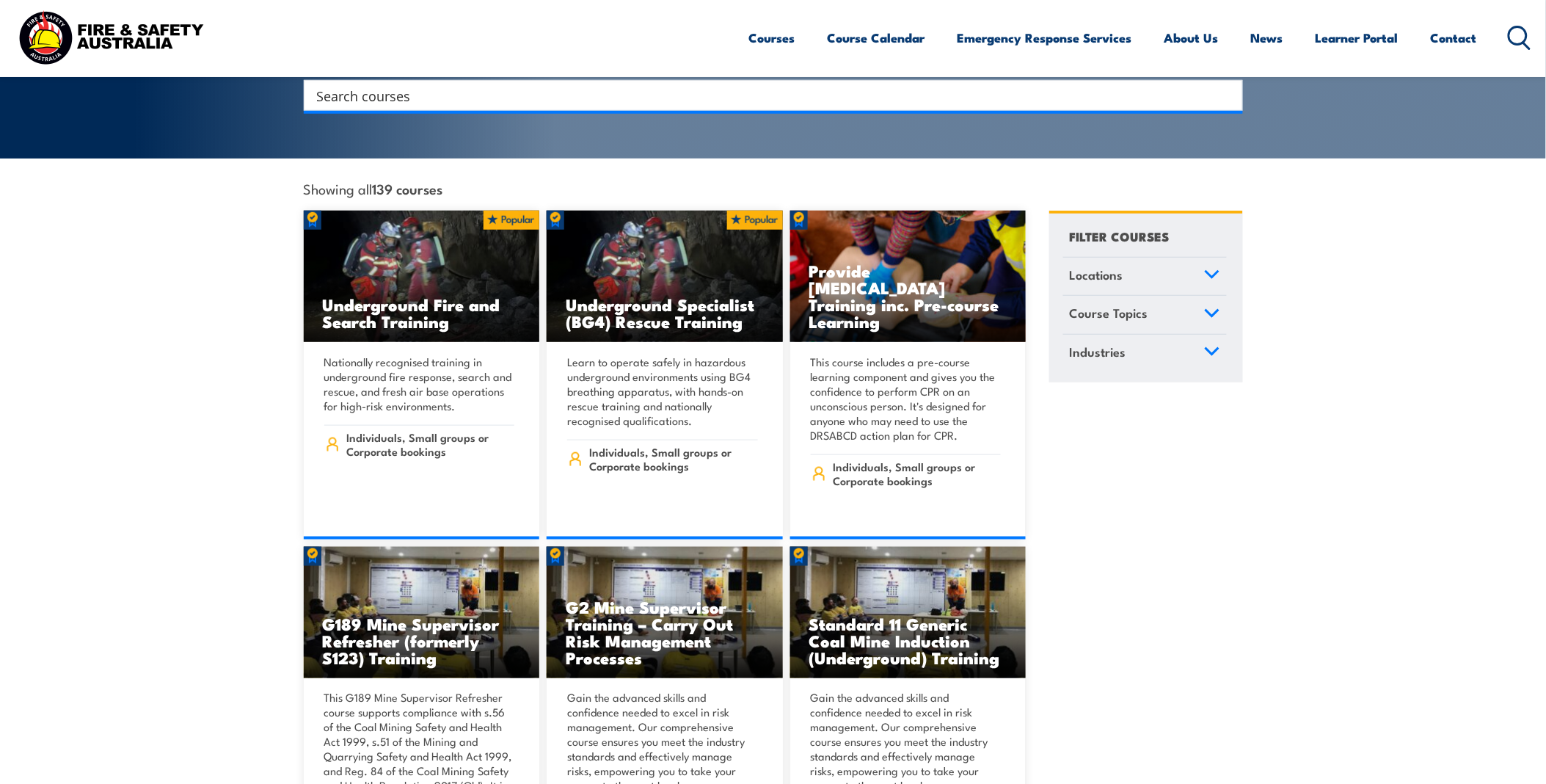
click at [1154, 262] on link "Locations" at bounding box center [1145, 277] width 164 height 38
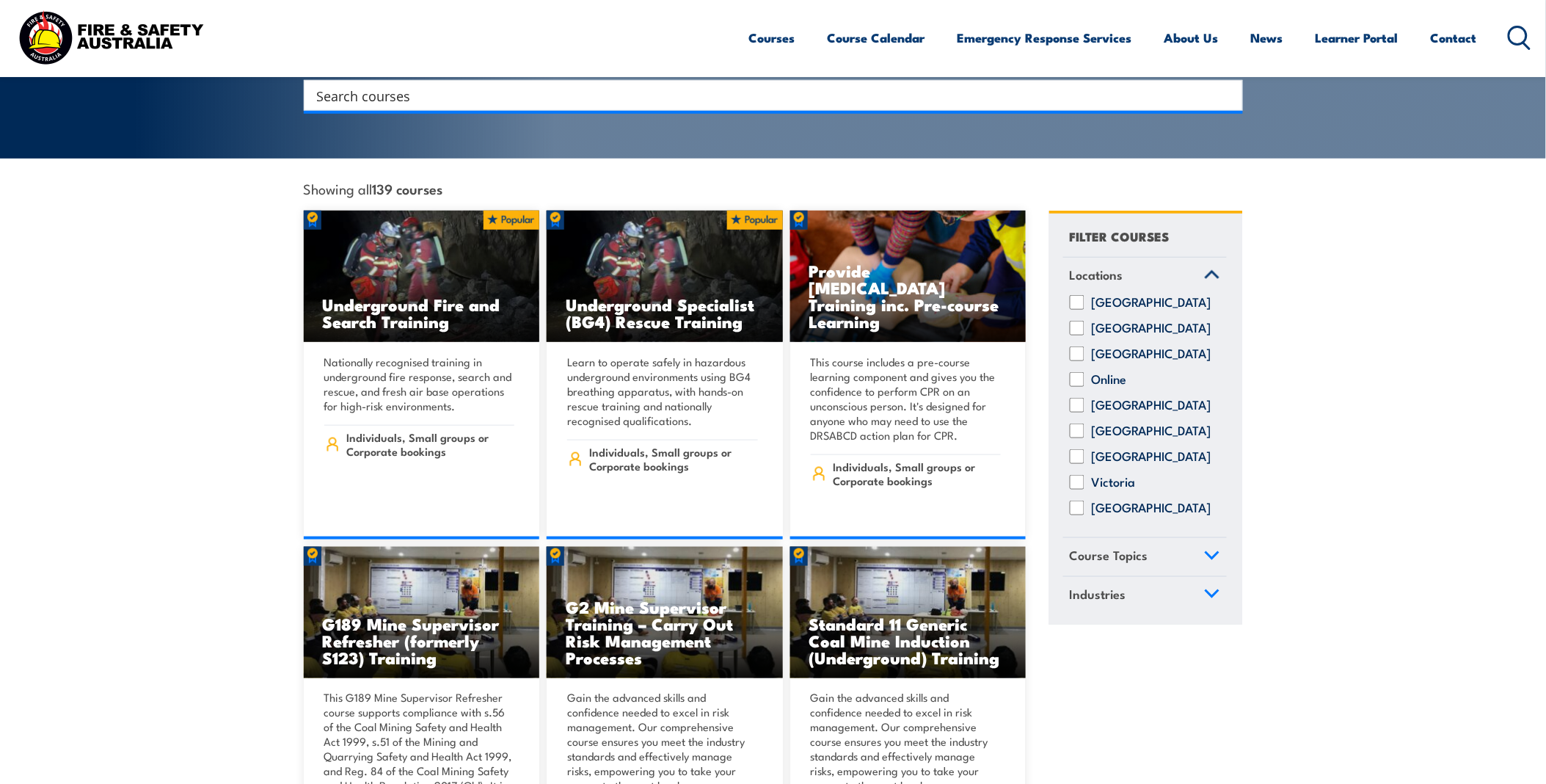
click at [1072, 481] on input "Victoria" at bounding box center [1077, 482] width 14 height 14
checkbox input "true"
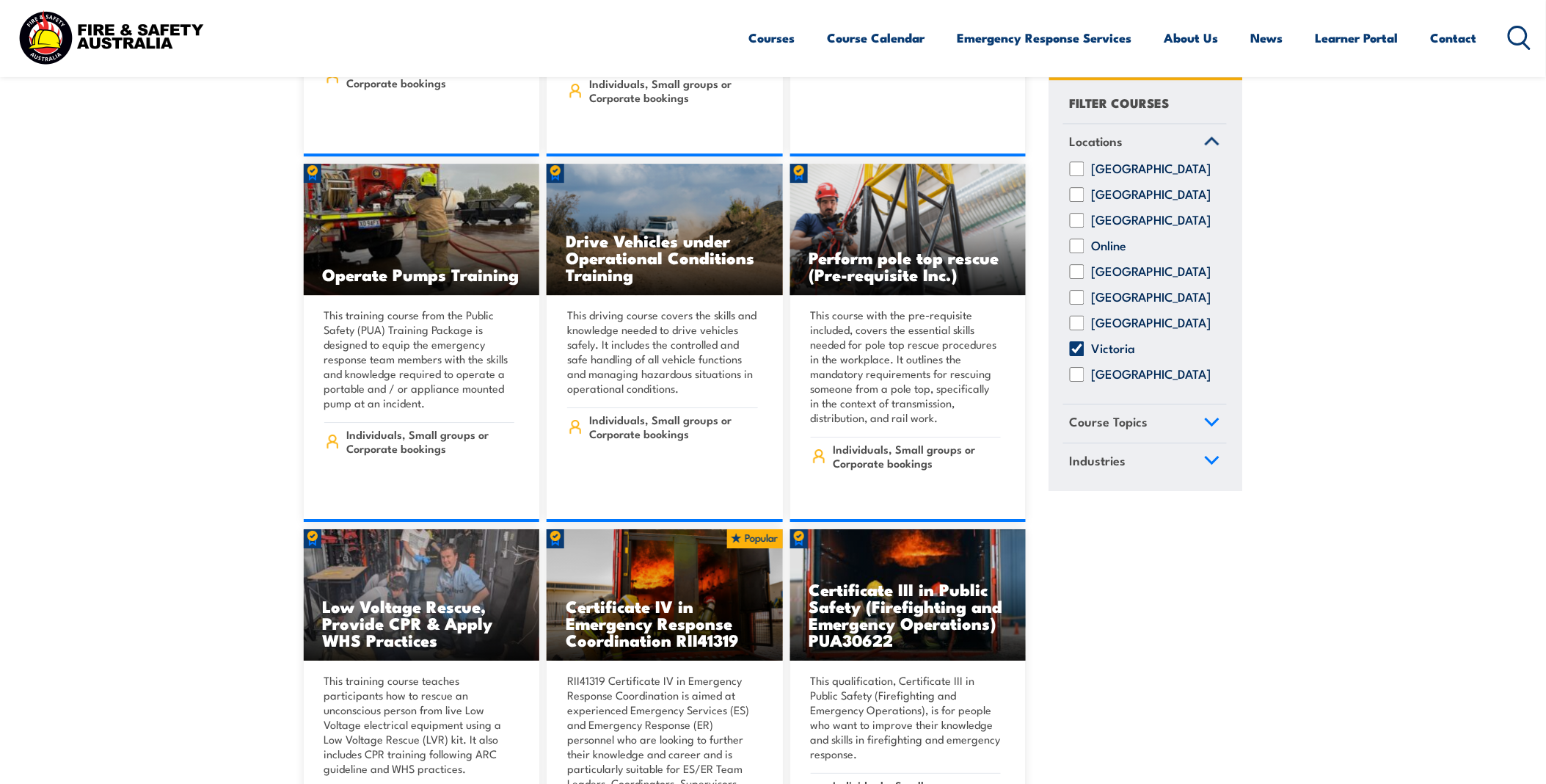
scroll to position [1631, 0]
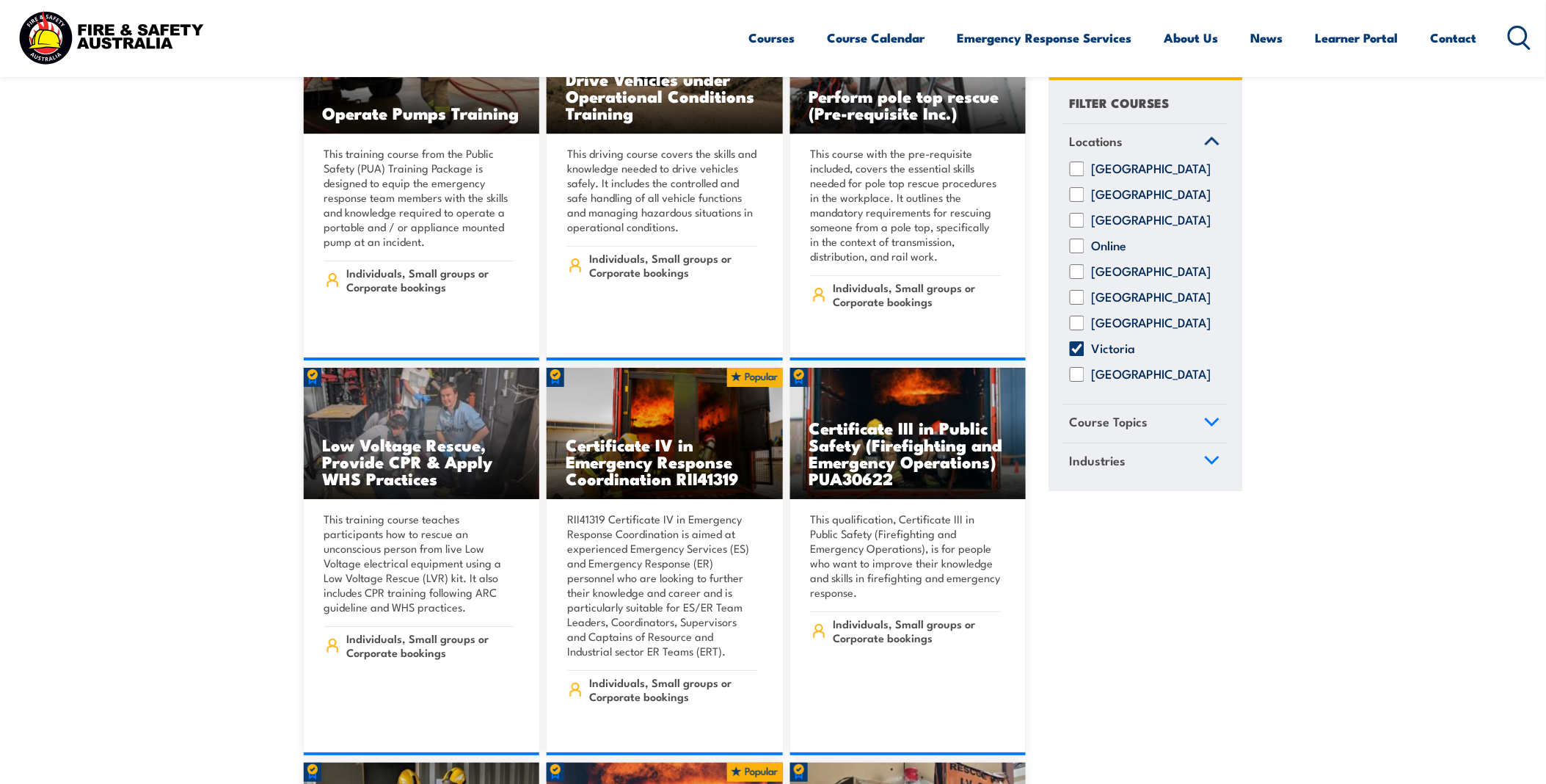
click at [1175, 436] on link "Course Topics" at bounding box center [1145, 424] width 164 height 38
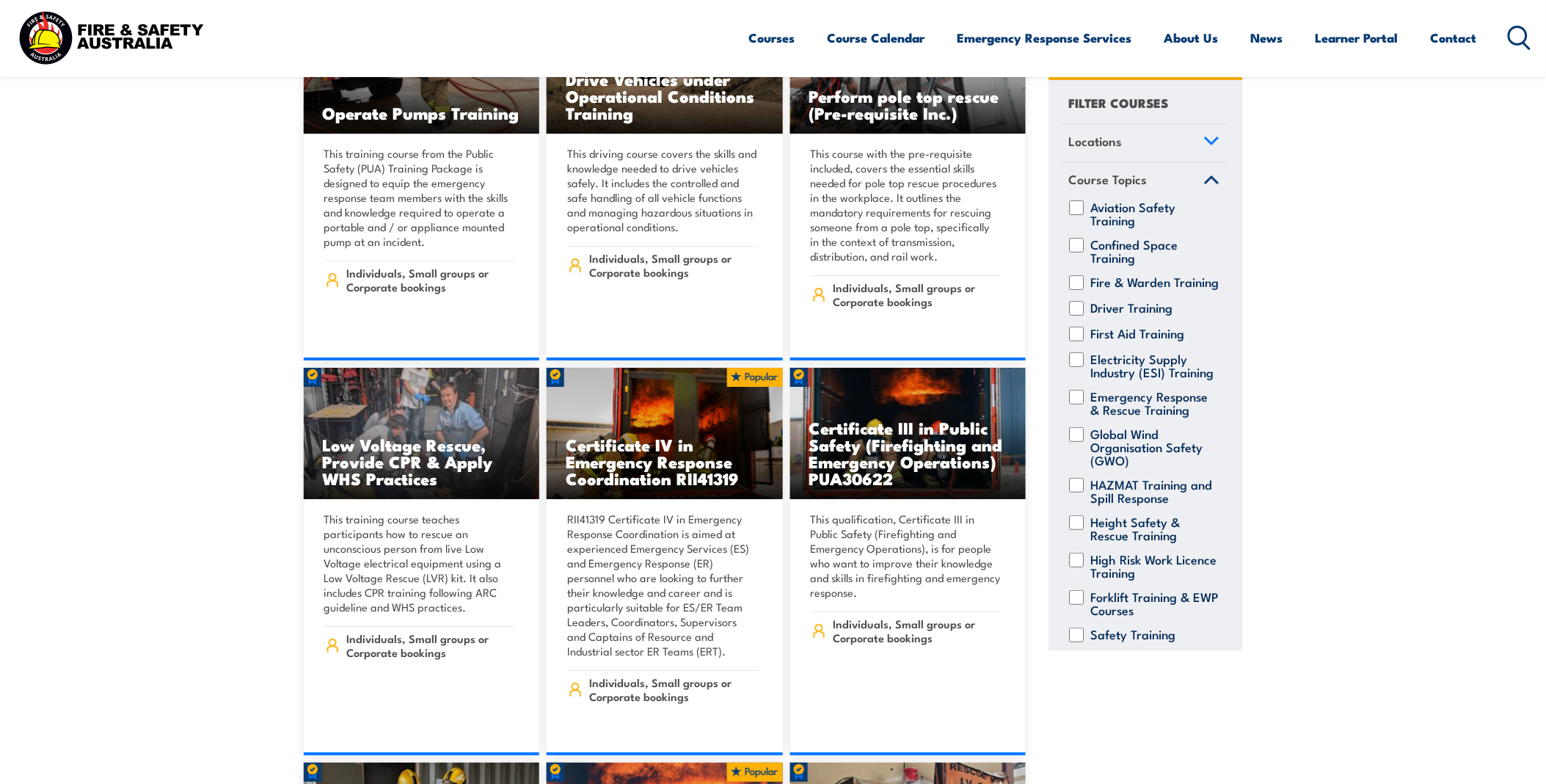
click at [1077, 281] on input "Fire & Warden Training" at bounding box center [1077, 281] width 14 height 14
checkbox input "true"
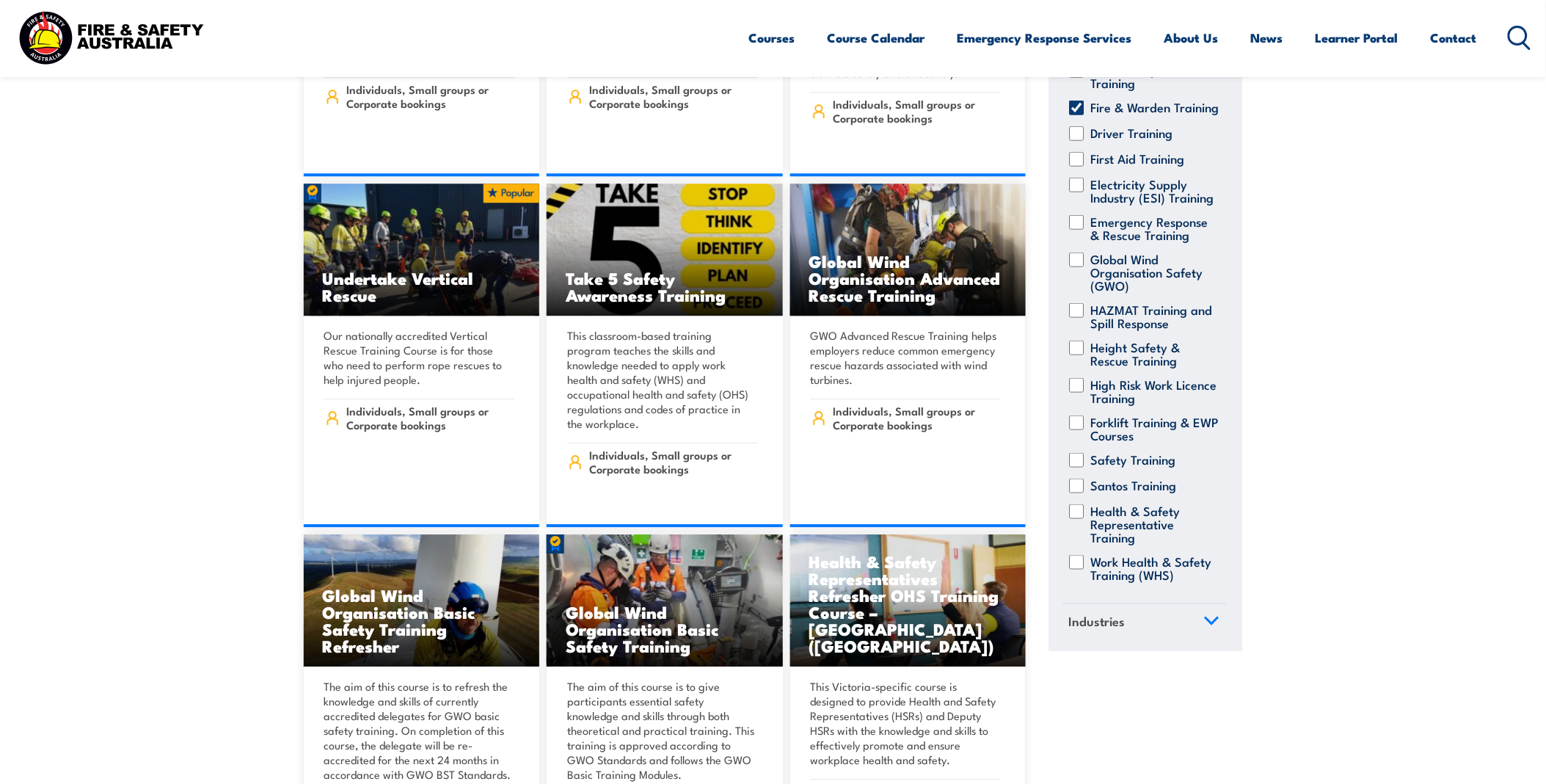
scroll to position [467, 0]
click at [1099, 620] on span "Industries" at bounding box center [1098, 620] width 56 height 20
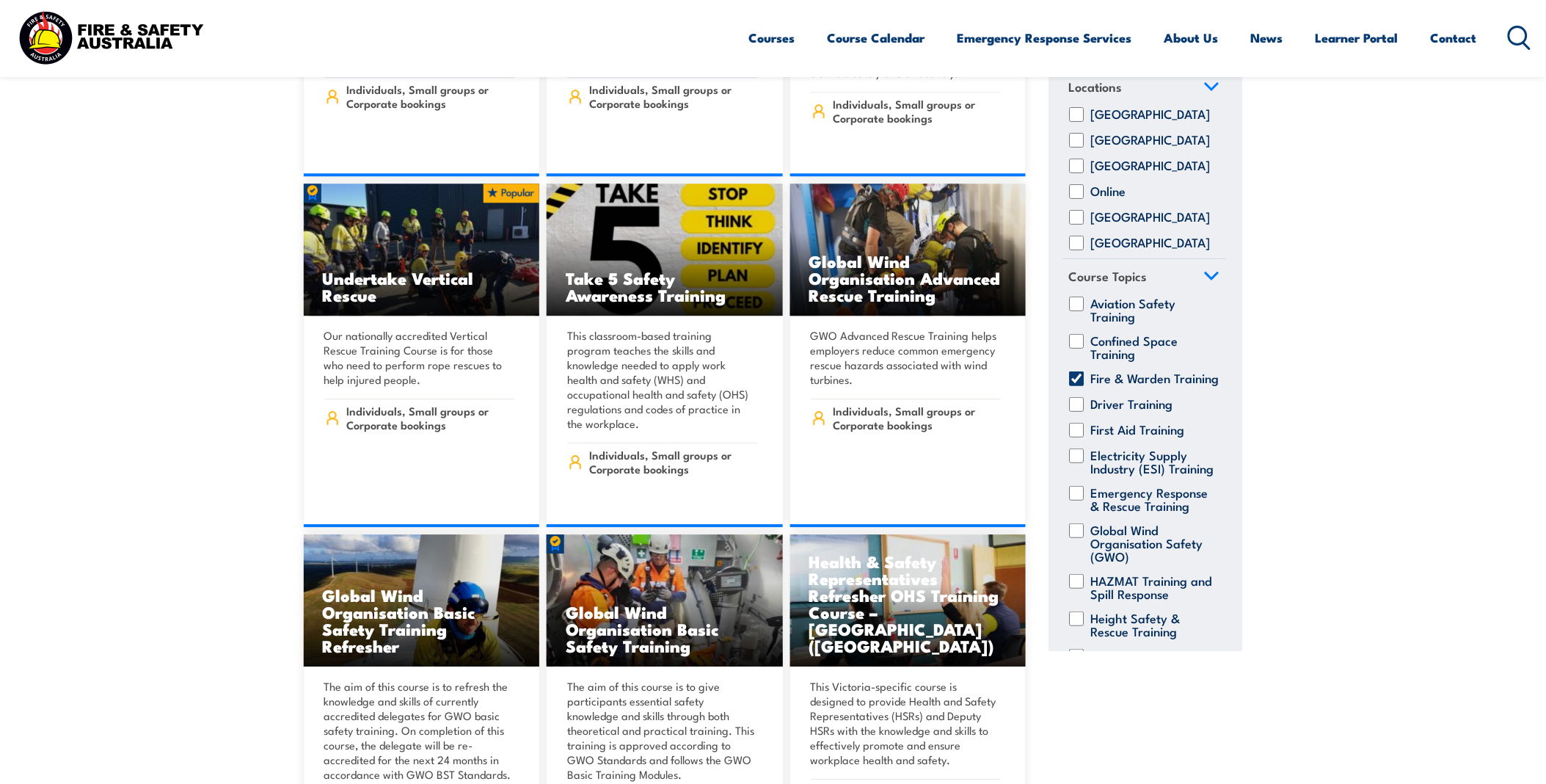
scroll to position [0, 0]
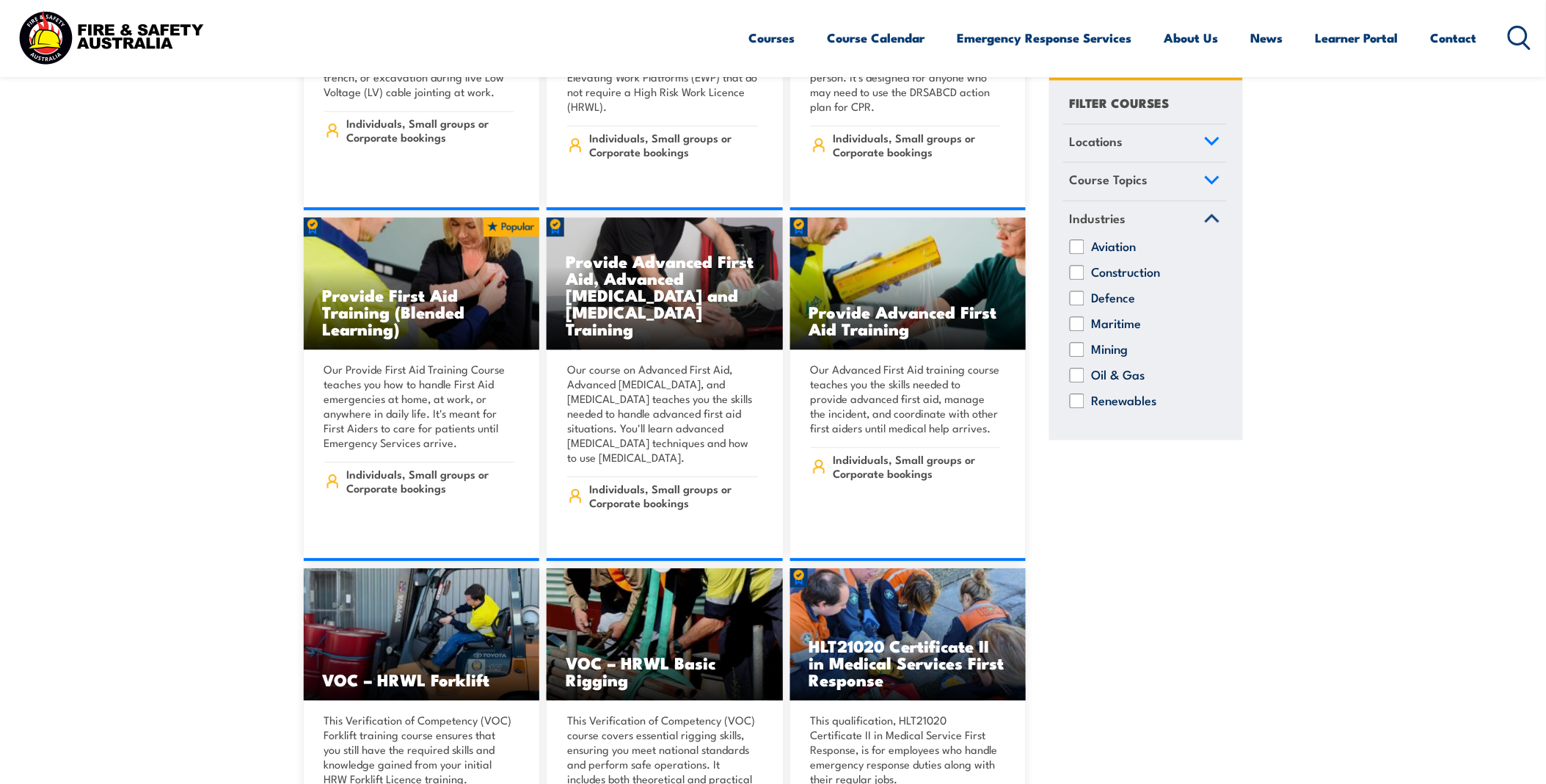
scroll to position [7094, 0]
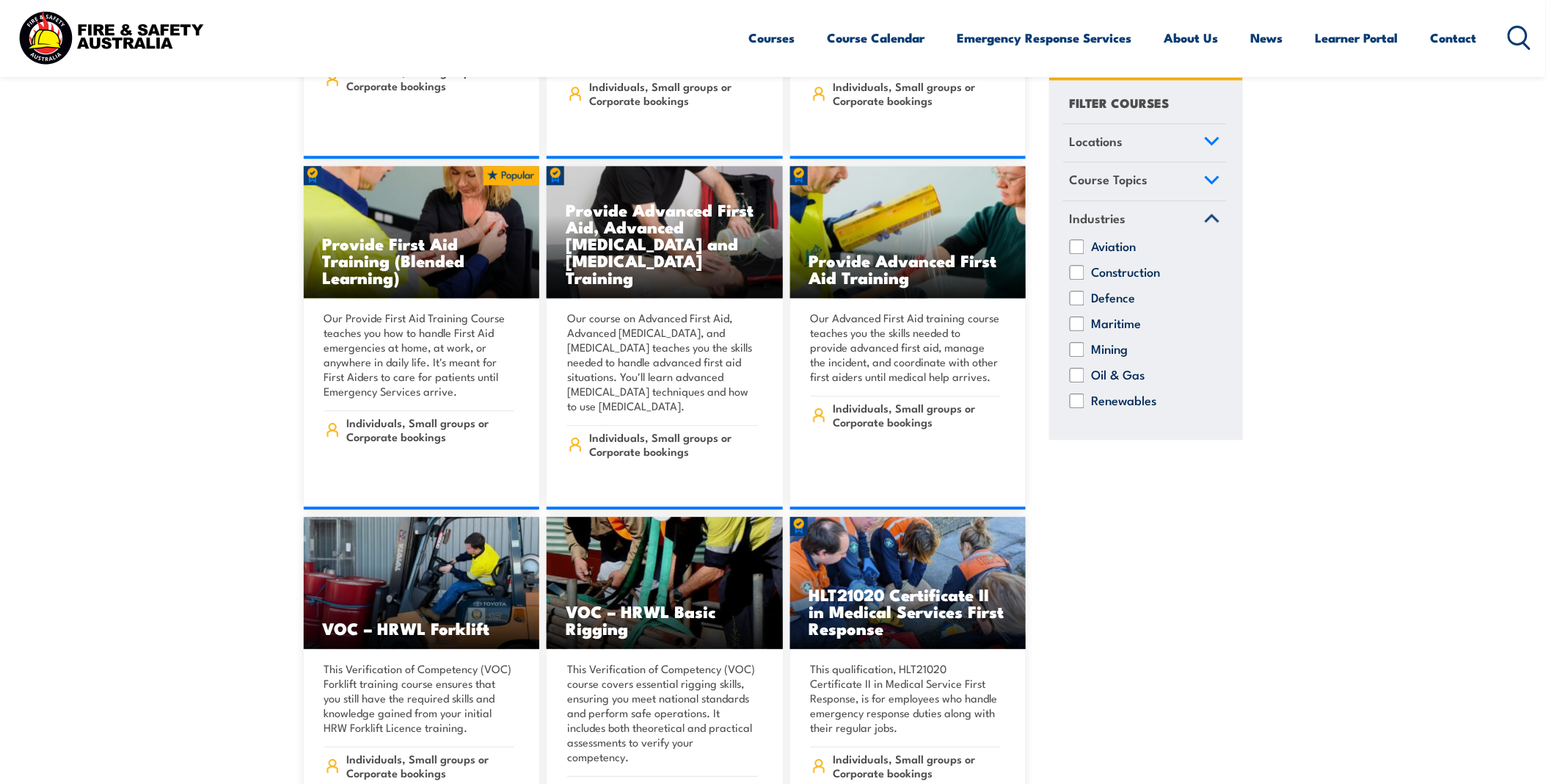
click at [45, 26] on img at bounding box center [110, 37] width 192 height 63
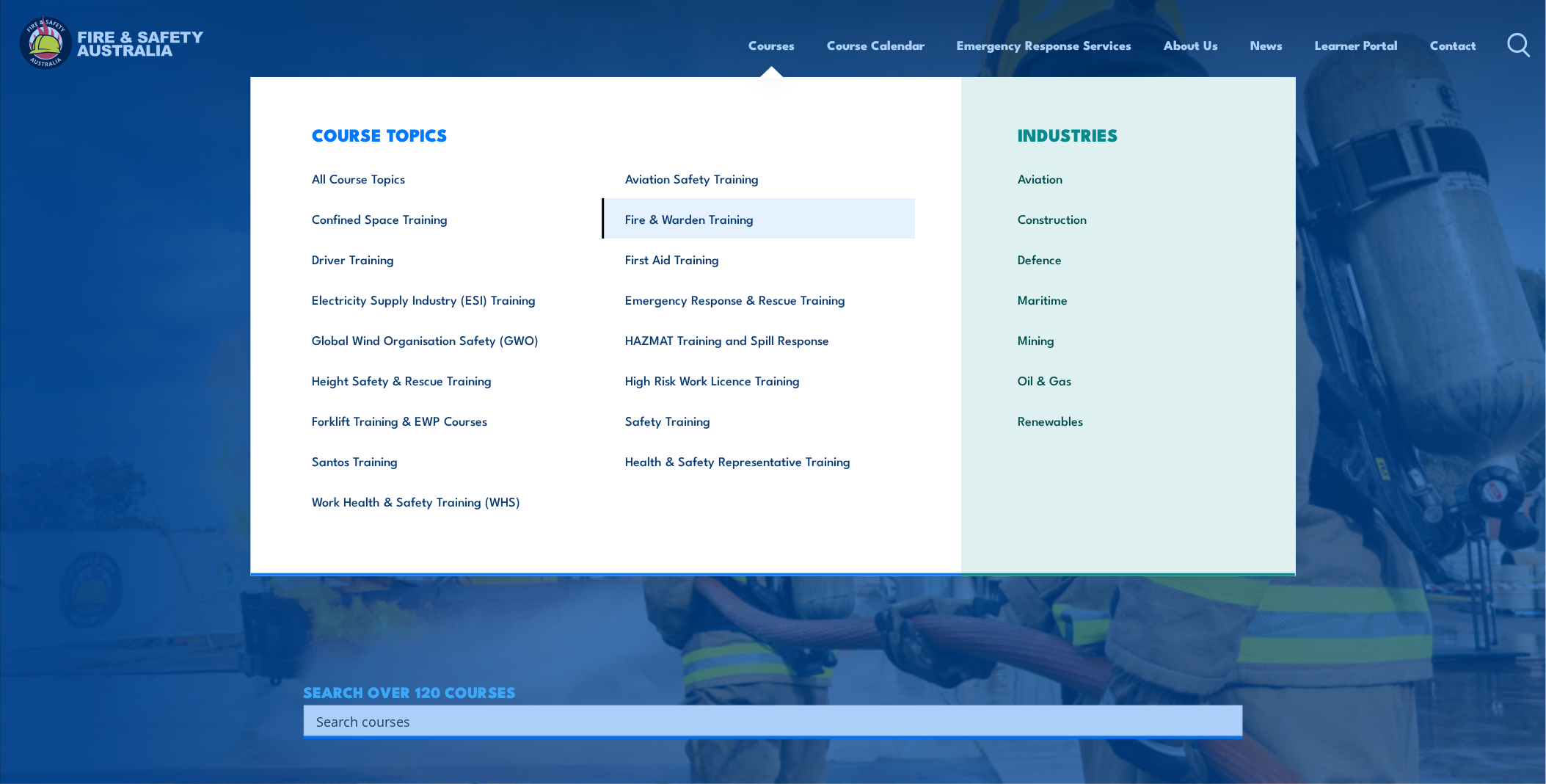
click at [670, 220] on link "Fire & Warden Training" at bounding box center [758, 218] width 313 height 40
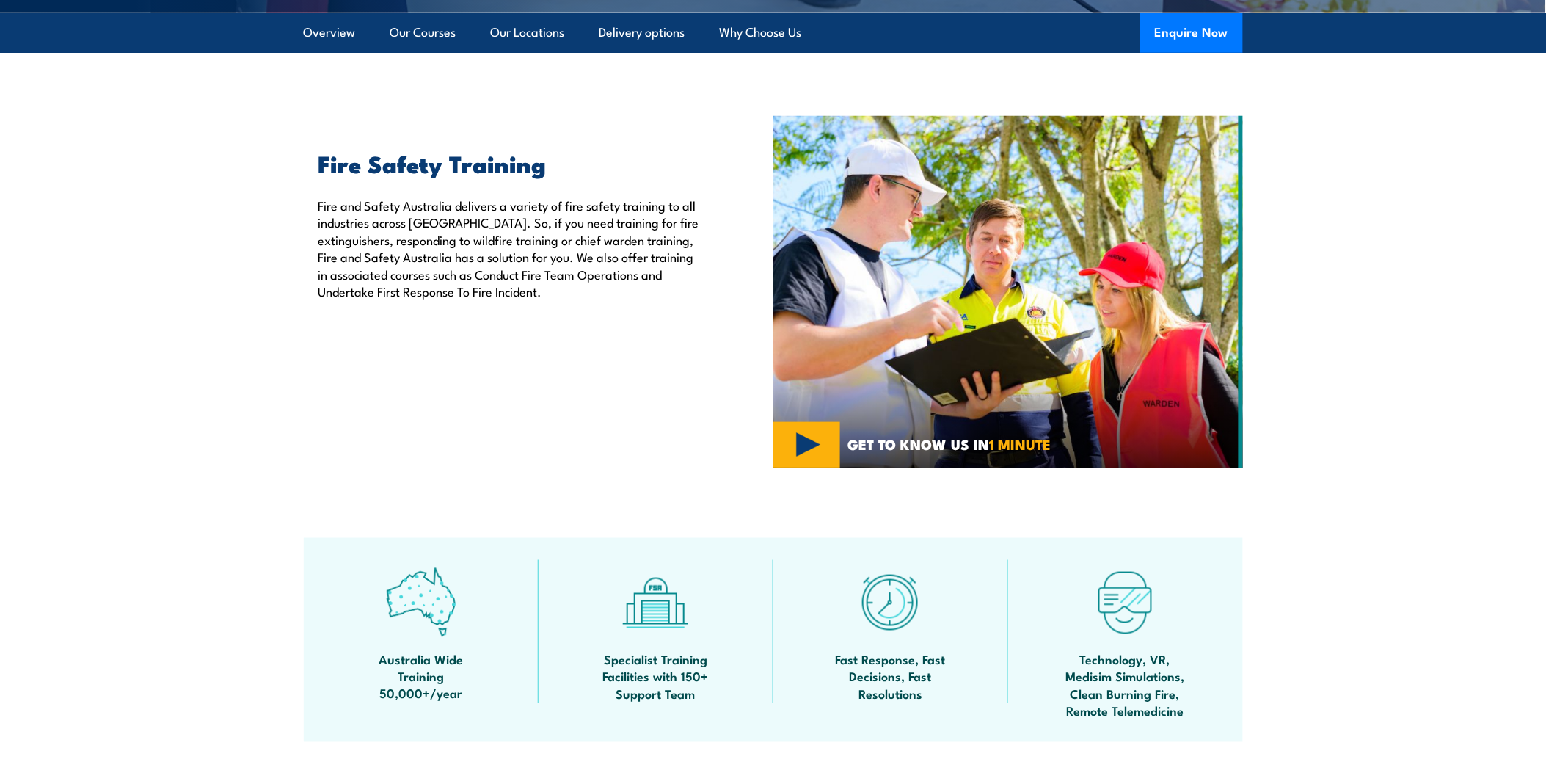
scroll to position [325, 0]
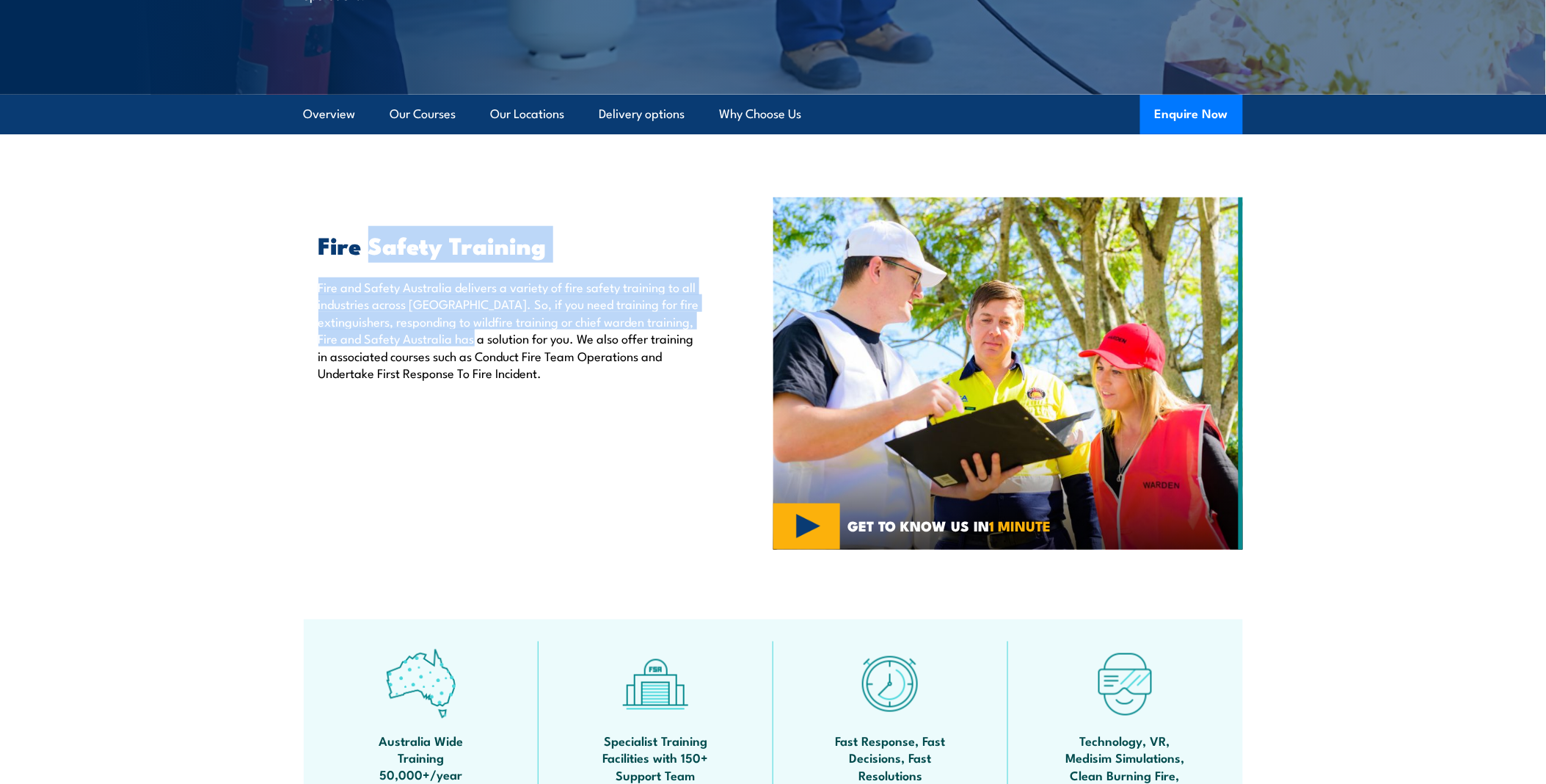
drag, startPoint x: 370, startPoint y: 254, endPoint x: 515, endPoint y: 336, distance: 166.6
click at [515, 336] on div "Fire Safety Training Fire and Safety [GEOGRAPHIC_DATA] delivers a variety of fi…" at bounding box center [504, 307] width 402 height 146
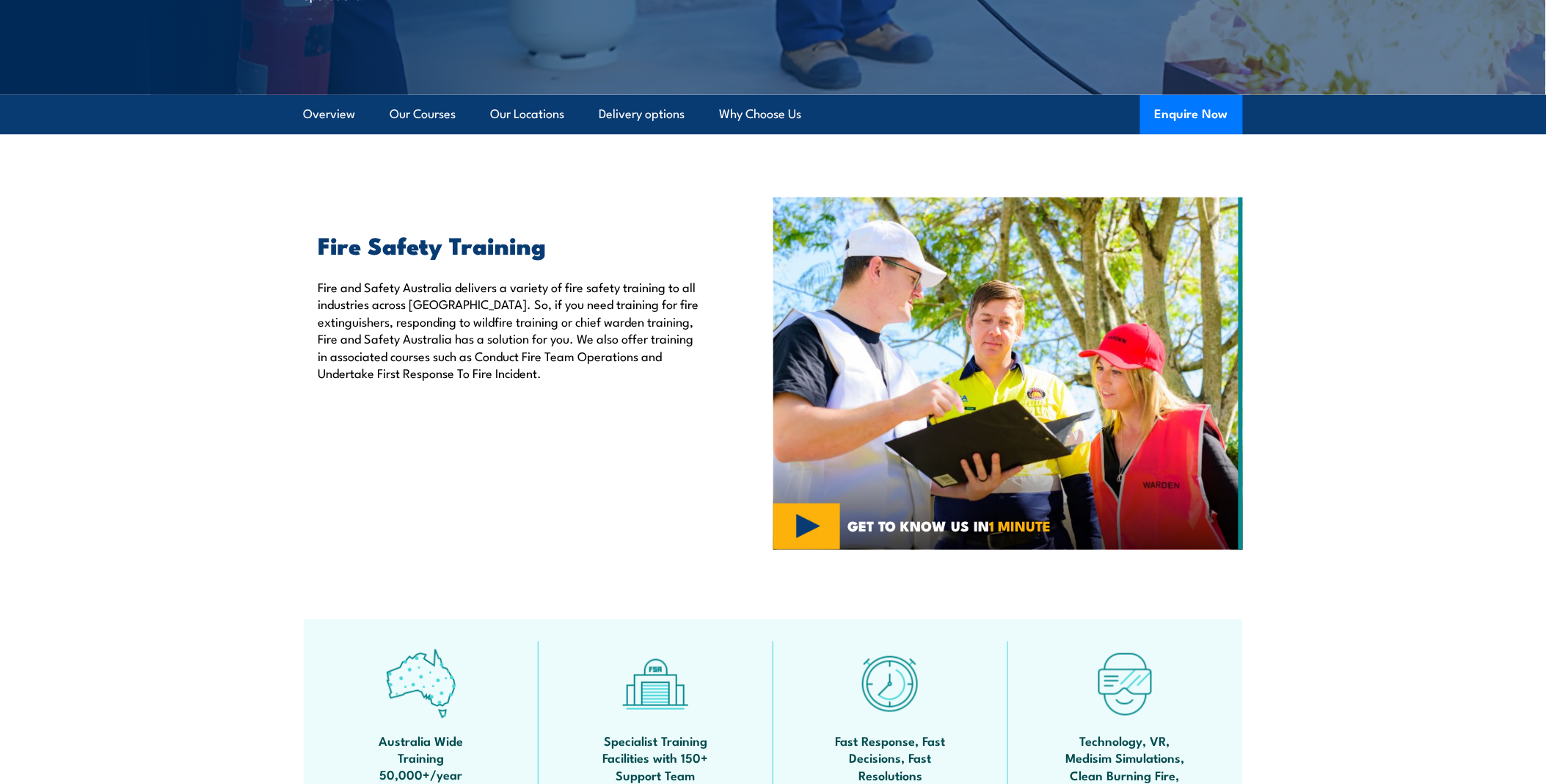
drag, startPoint x: 515, startPoint y: 338, endPoint x: 561, endPoint y: 392, distance: 70.9
click at [561, 392] on div "Fire Safety Training Fire and Safety [GEOGRAPHIC_DATA] delivers a variety of fi…" at bounding box center [538, 373] width 470 height 352
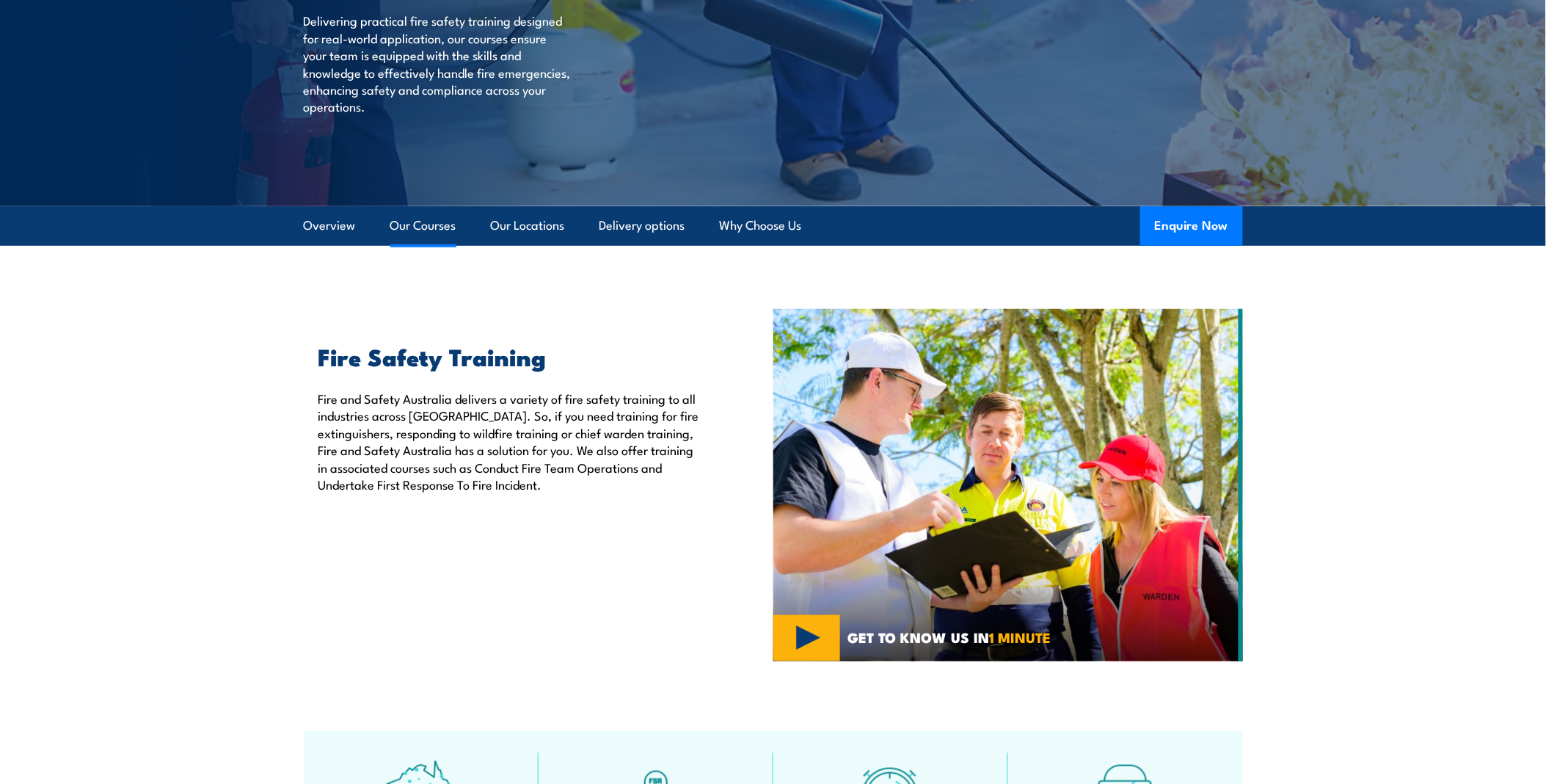
scroll to position [81, 0]
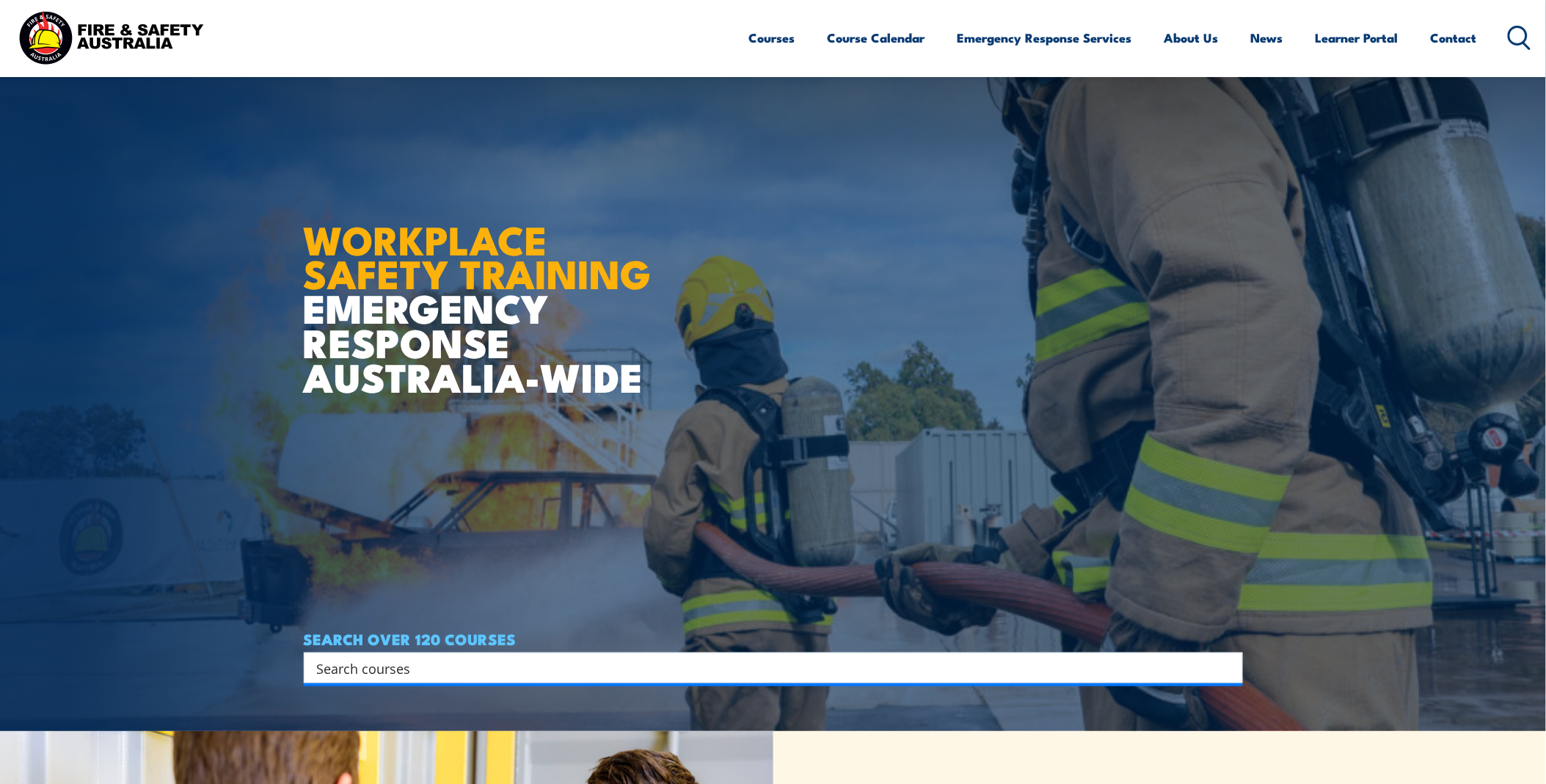
scroll to position [81, 0]
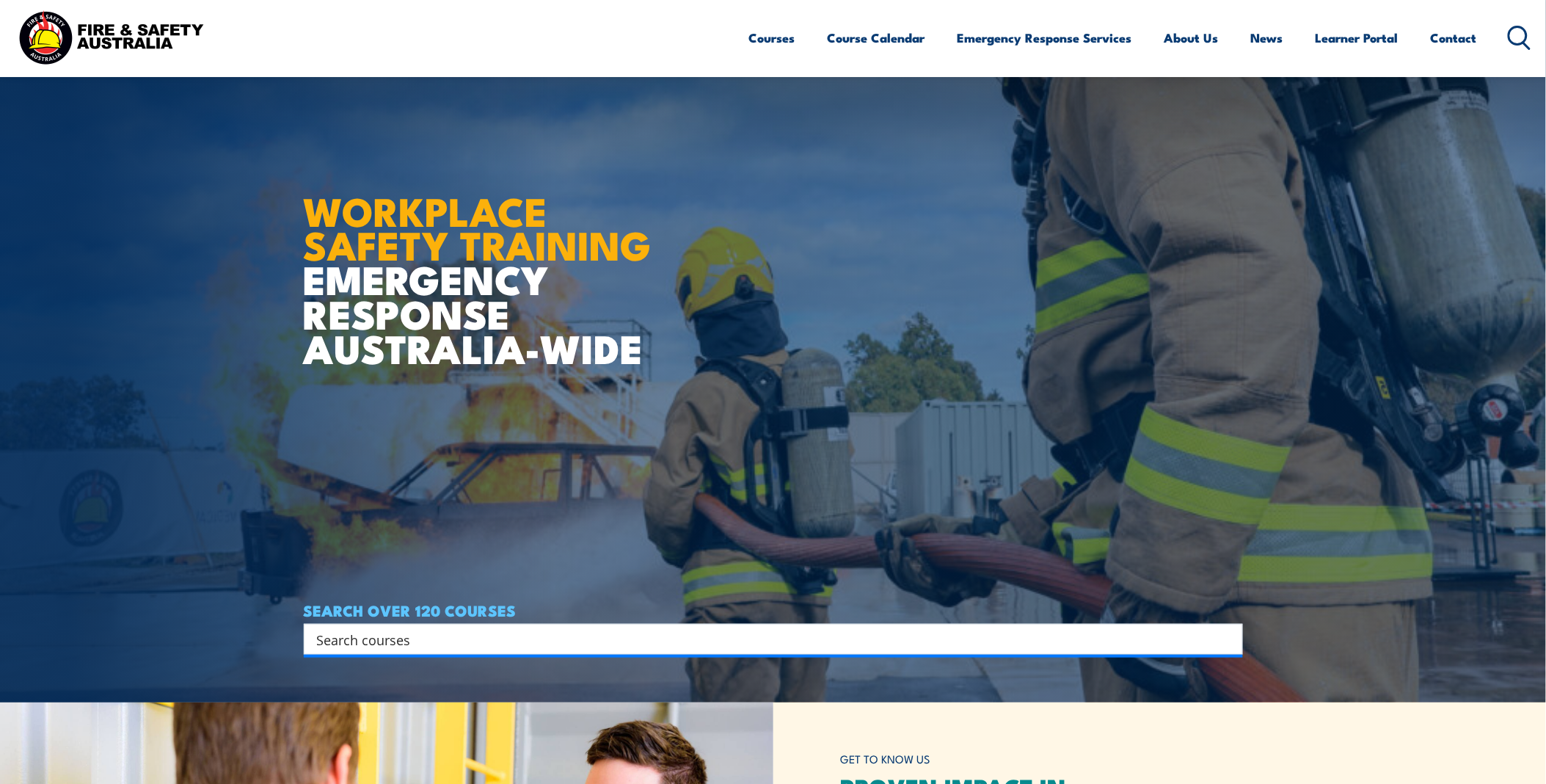
click at [442, 640] on input "Search input" at bounding box center [764, 638] width 894 height 22
type input "Qrden"
drag, startPoint x: 415, startPoint y: 643, endPoint x: 392, endPoint y: 638, distance: 23.5
click at [392, 638] on input "Search input" at bounding box center [764, 638] width 894 height 22
type input "warden"
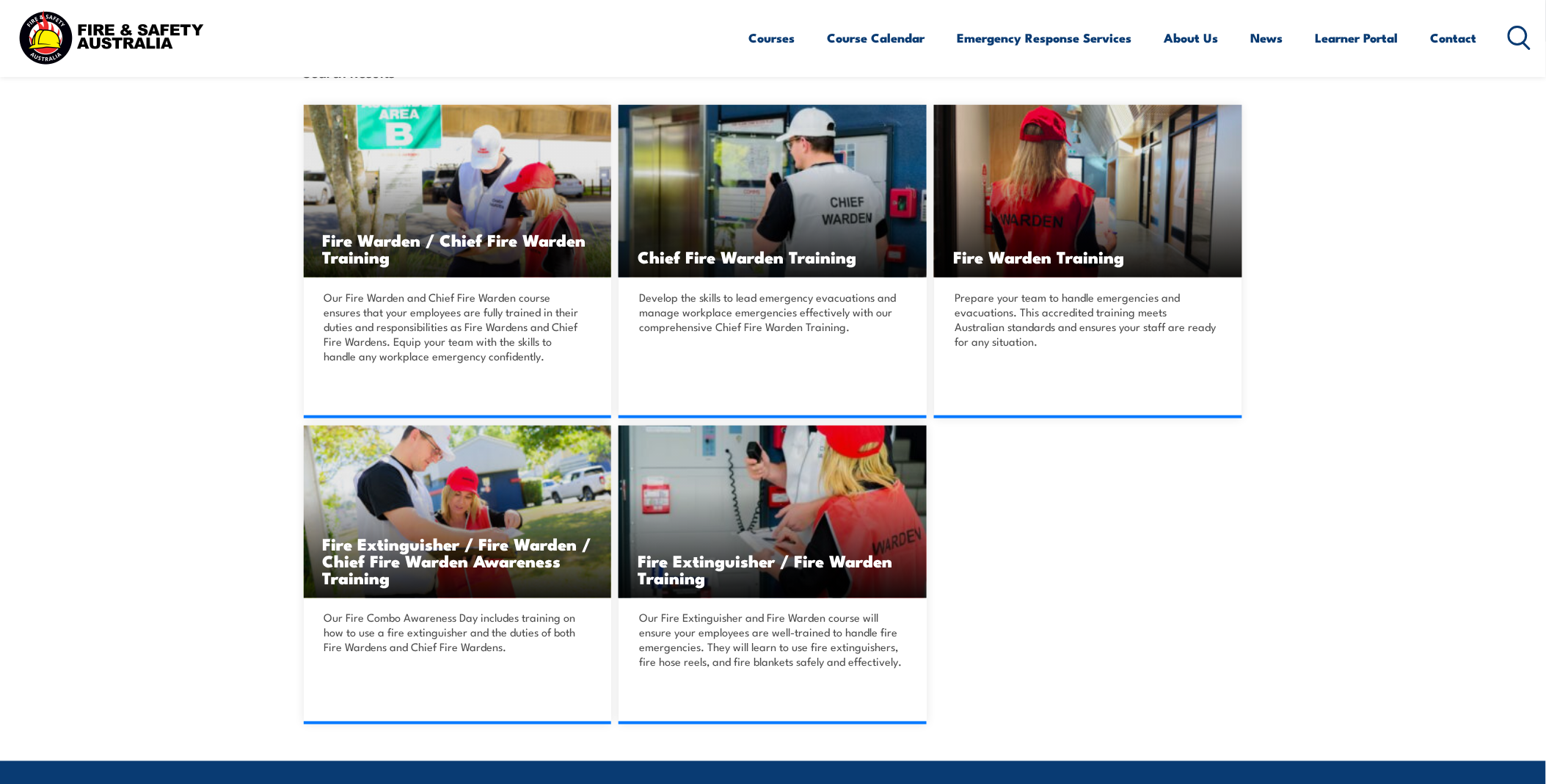
scroll to position [407, 0]
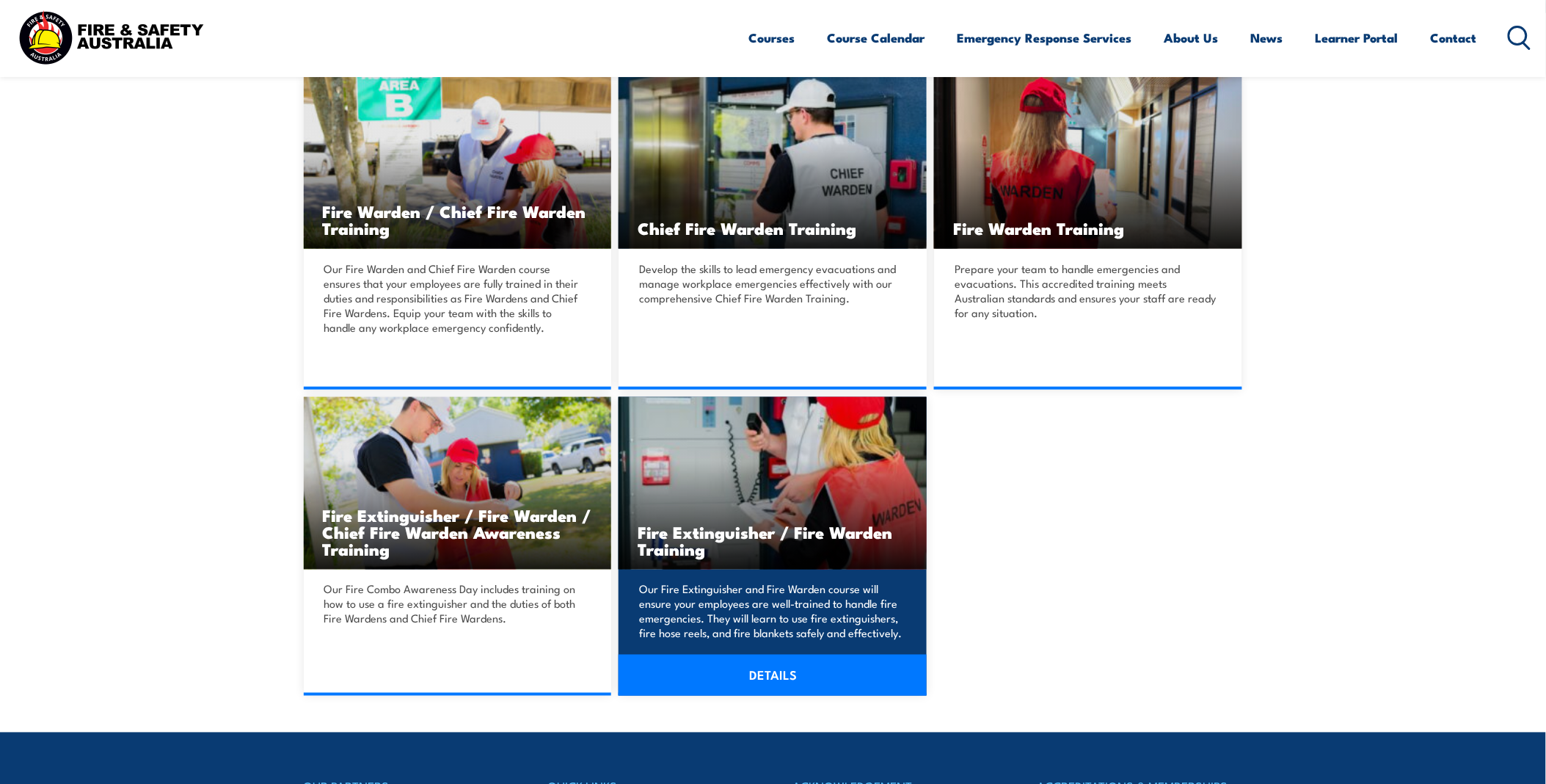
click at [756, 678] on link "DETAILS" at bounding box center [773, 675] width 308 height 41
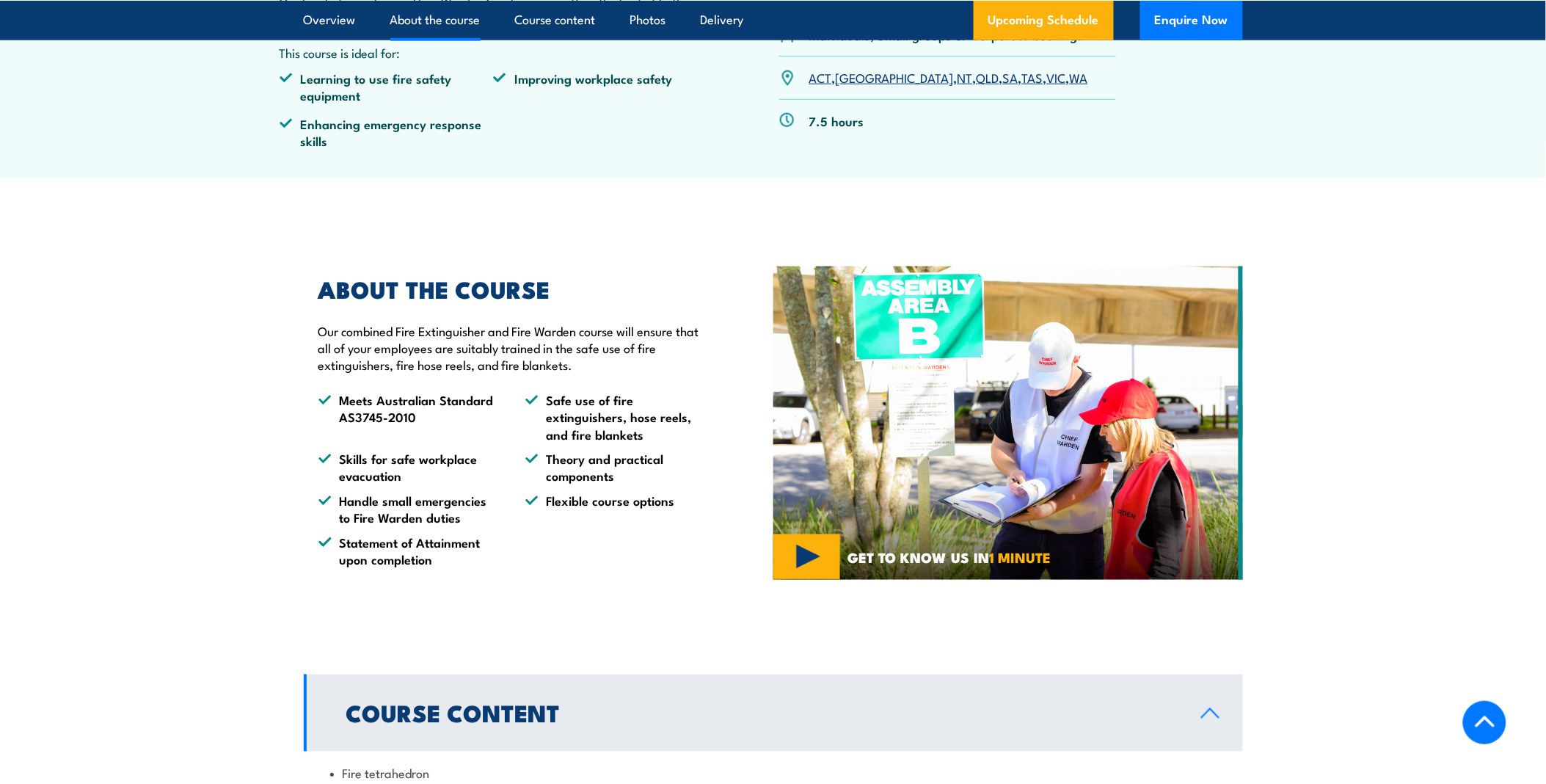
scroll to position [571, 0]
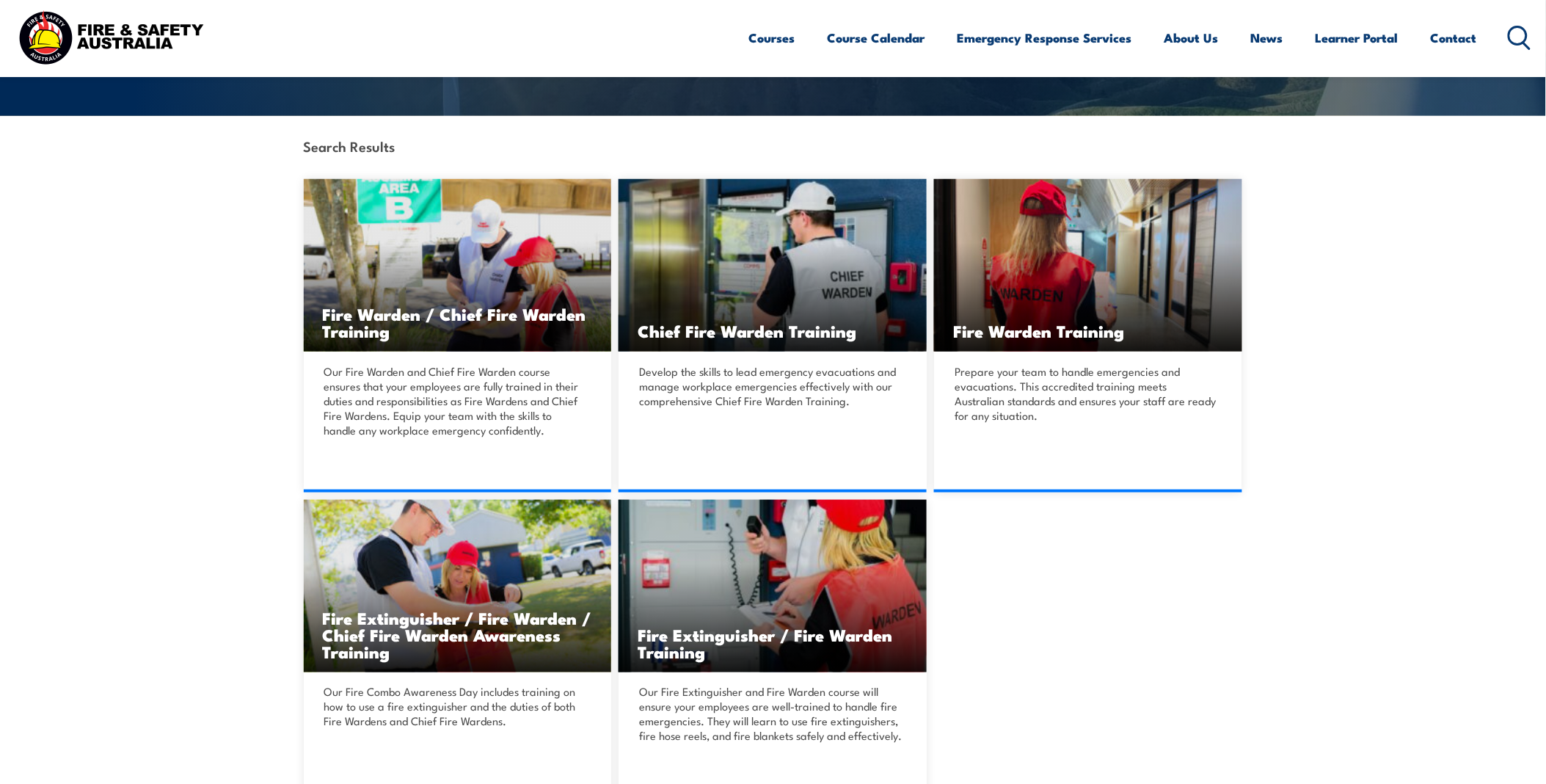
scroll to position [325, 0]
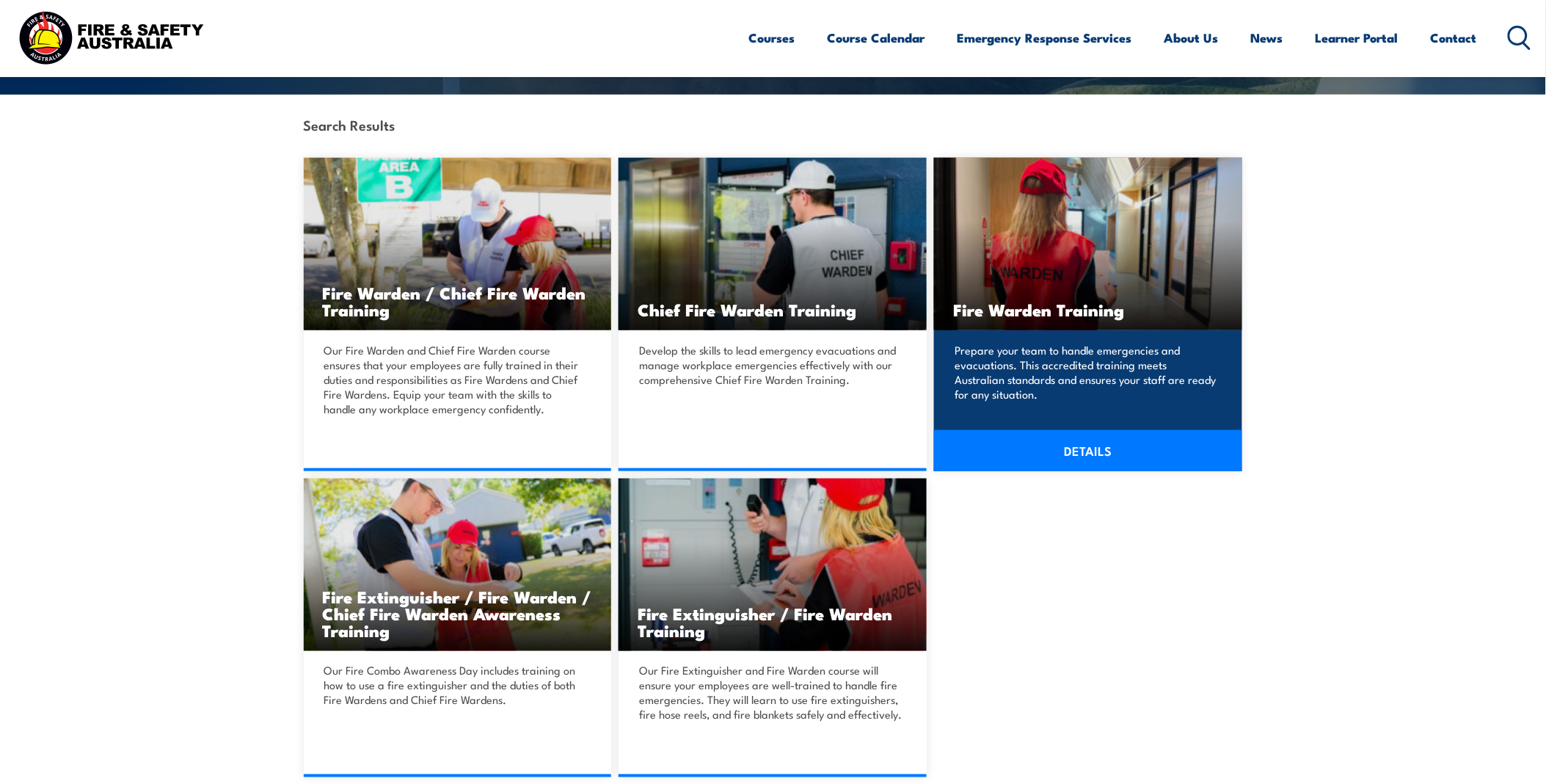
click at [1096, 456] on link "DETAILS" at bounding box center [1088, 450] width 308 height 41
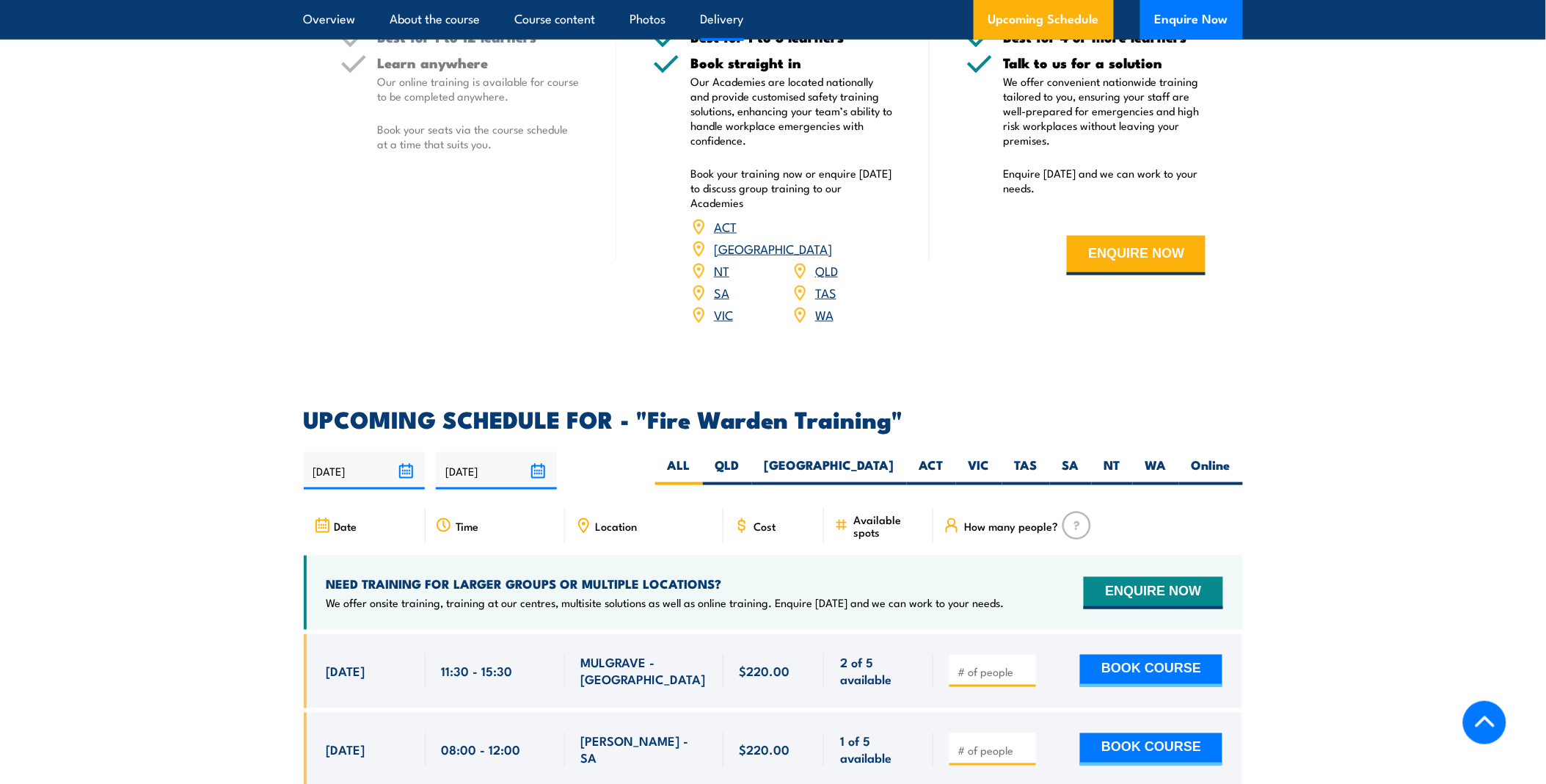
scroll to position [2446, 0]
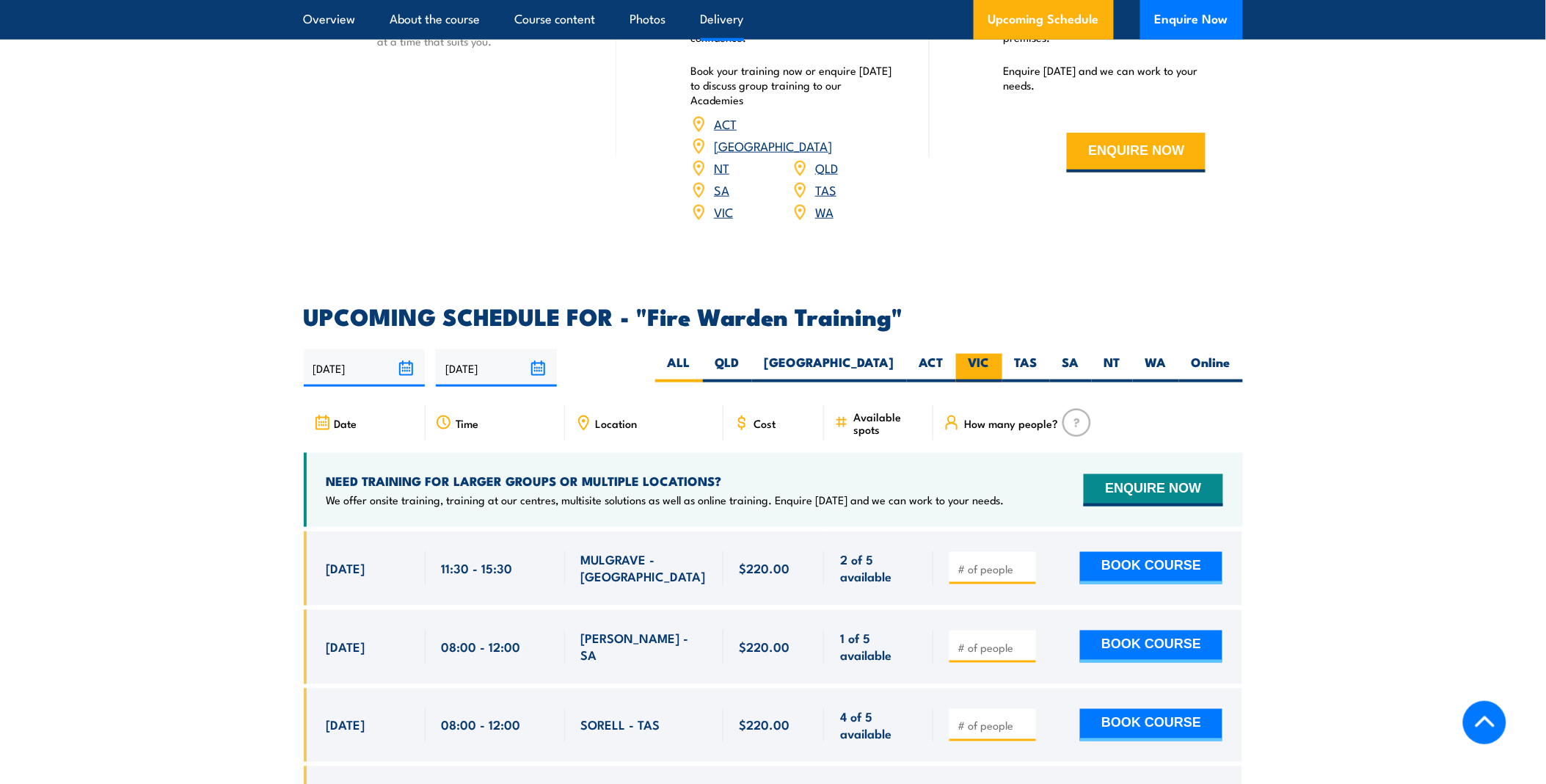
click at [977, 354] on label "VIC" at bounding box center [979, 369] width 46 height 29
click at [990, 354] on input "VIC" at bounding box center [995, 359] width 10 height 10
radio input "true"
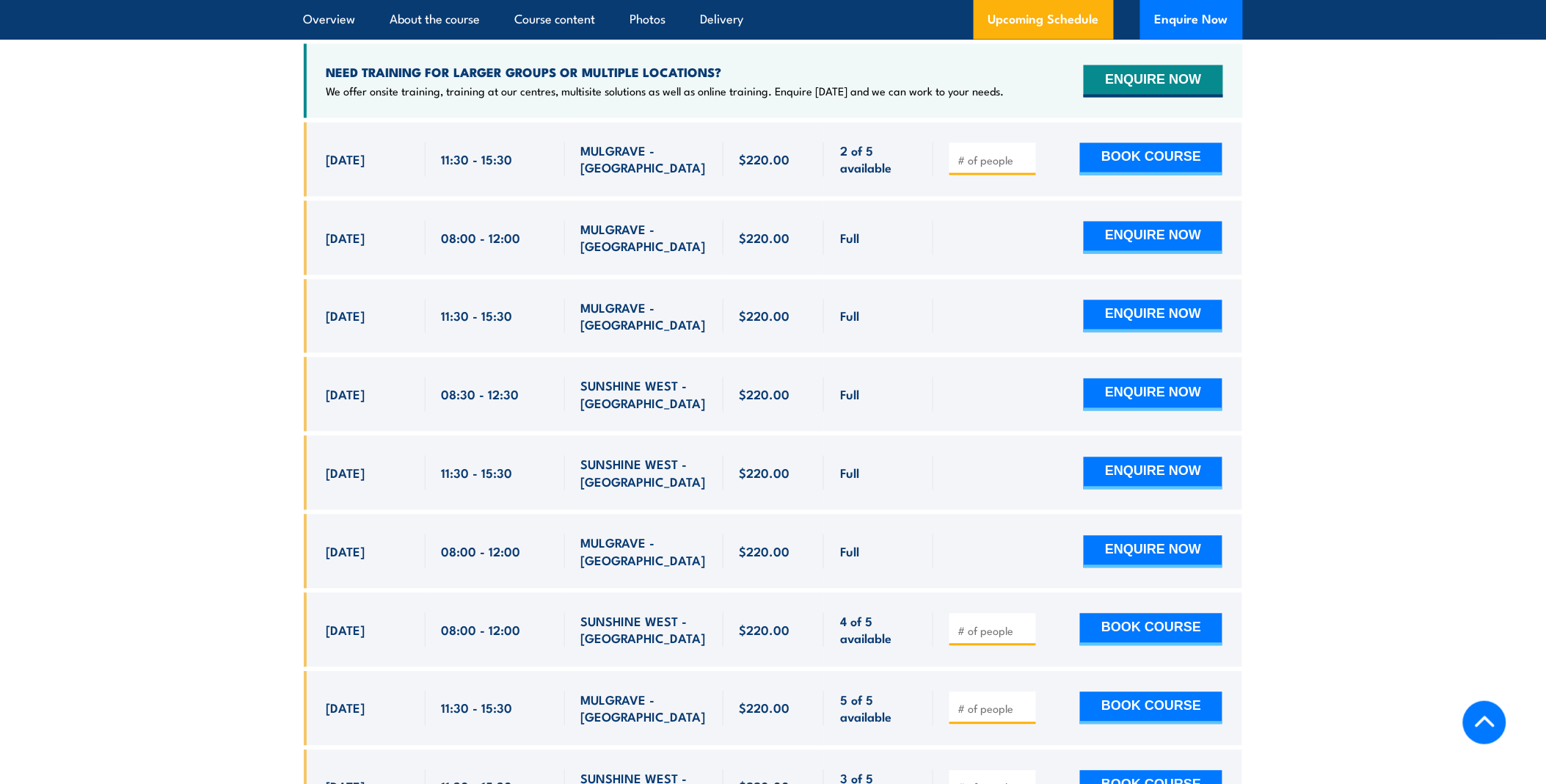
scroll to position [2893, 0]
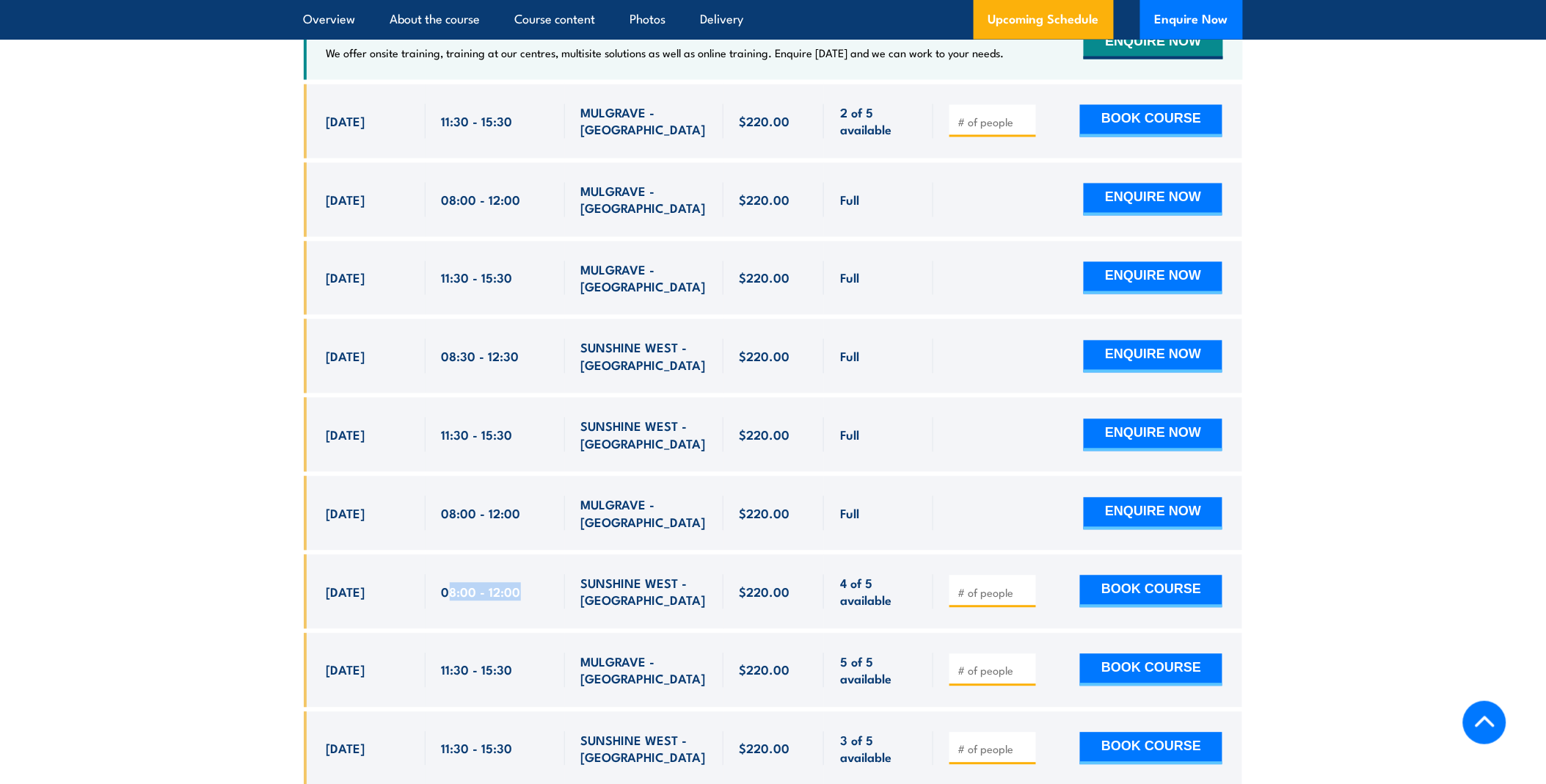
drag, startPoint x: 518, startPoint y: 569, endPoint x: 445, endPoint y: 573, distance: 73.1
click at [445, 583] on span "08:00 - 12:00" at bounding box center [482, 592] width 79 height 17
click at [448, 583] on span "08:00 - 12:00" at bounding box center [482, 592] width 79 height 17
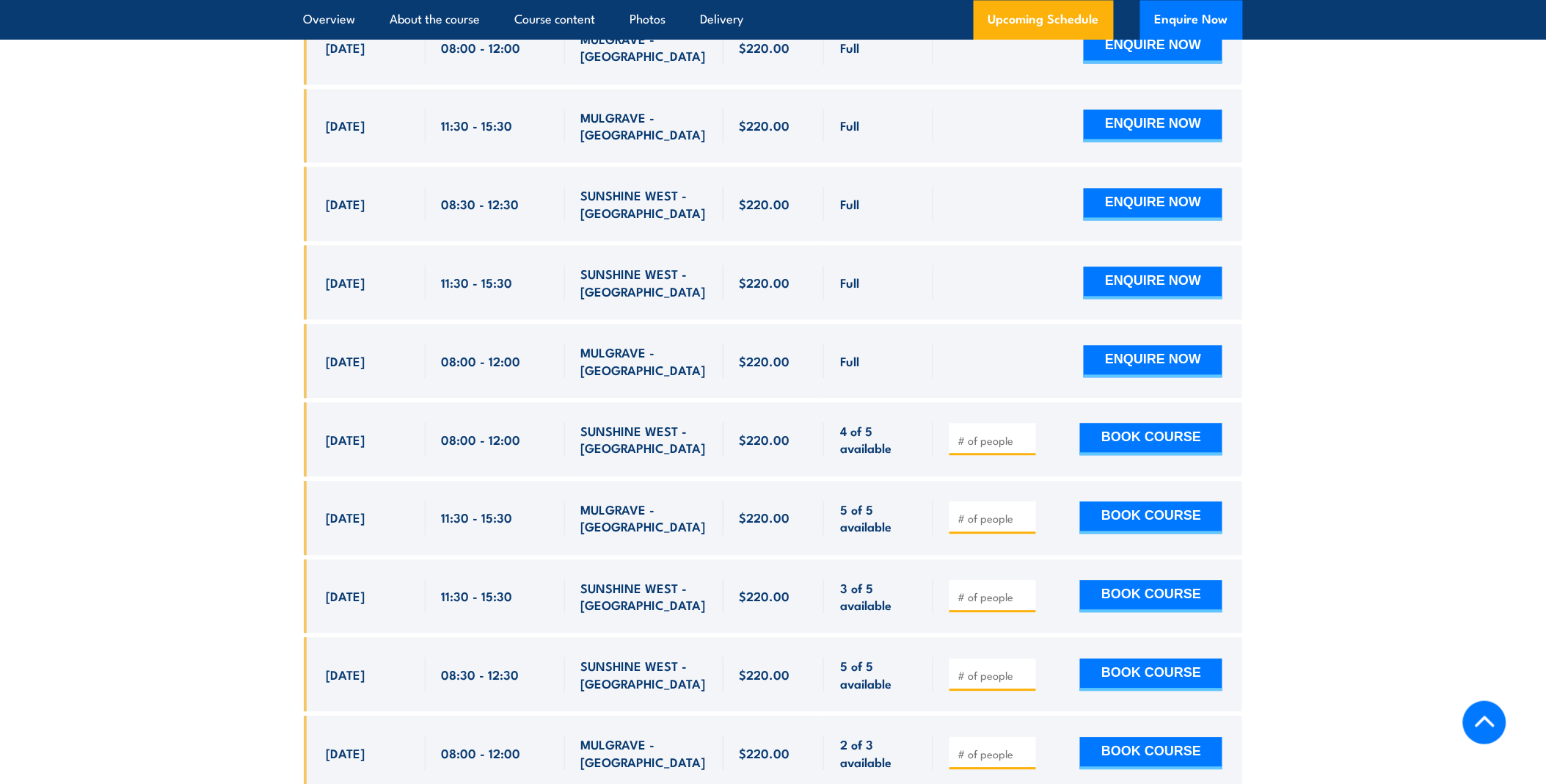
scroll to position [3056, 0]
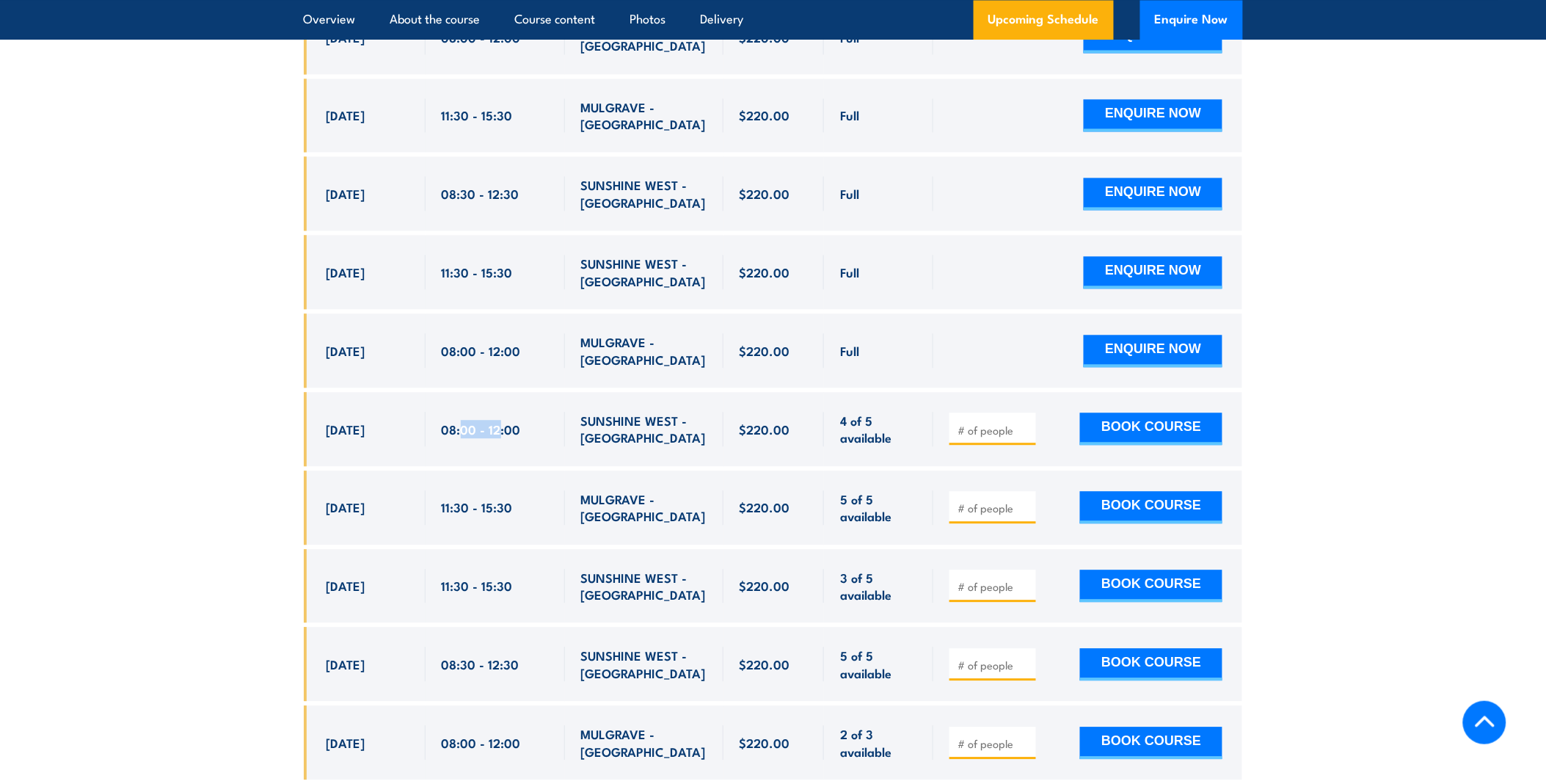
drag, startPoint x: 463, startPoint y: 401, endPoint x: 501, endPoint y: 394, distance: 38.6
click at [501, 420] on span "08:00 - 12:00" at bounding box center [482, 429] width 79 height 17
drag, startPoint x: 501, startPoint y: 394, endPoint x: 499, endPoint y: 408, distance: 14.1
click at [499, 420] on span "08:00 - 12:00" at bounding box center [482, 429] width 79 height 17
drag, startPoint x: 519, startPoint y: 472, endPoint x: 343, endPoint y: 492, distance: 177.1
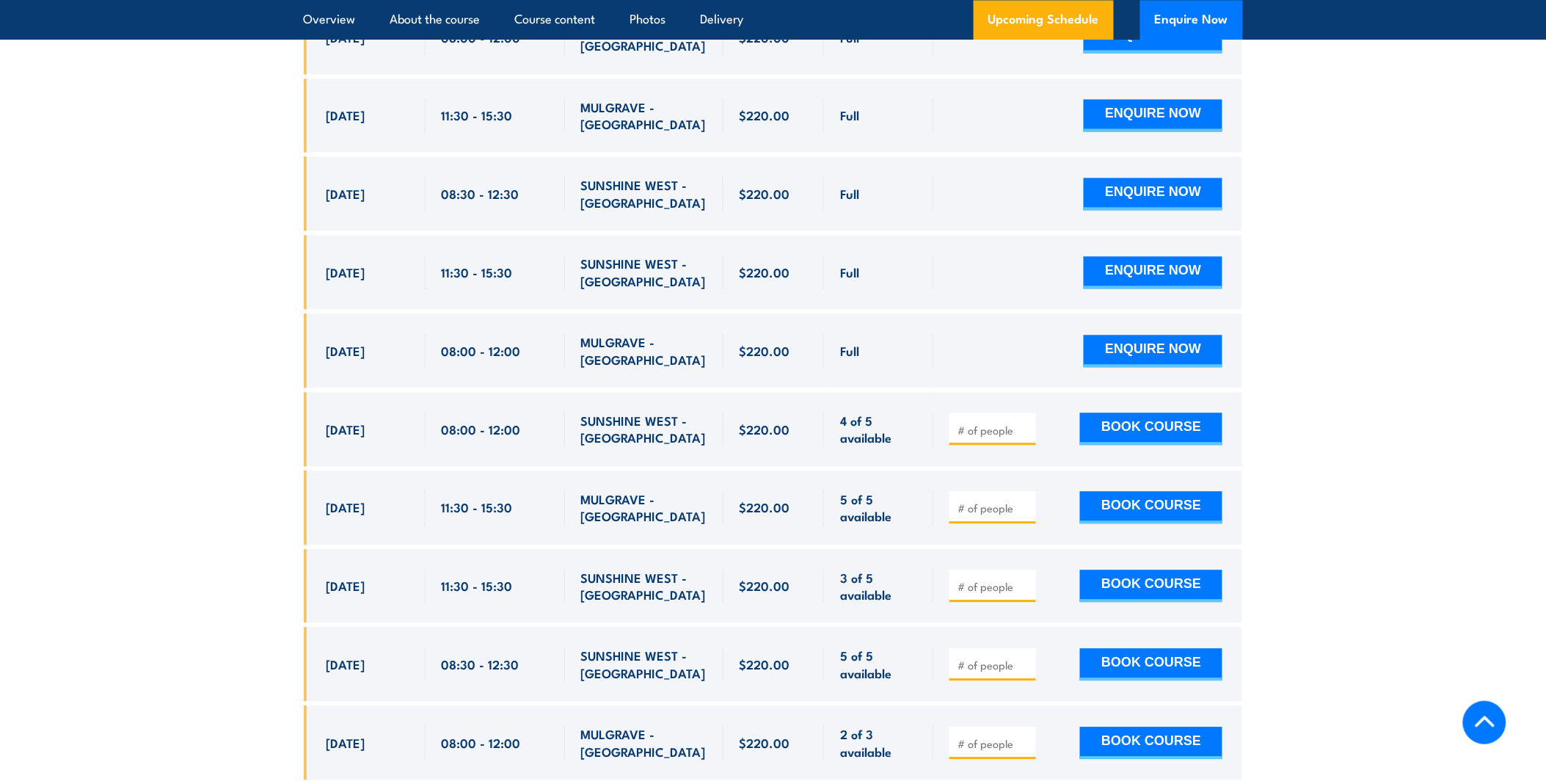
click at [343, 492] on div "29 Sep, 2025, 11:30 - 11:30" at bounding box center [773, 506] width 939 height 74
click at [343, 492] on div "29 Sep, 2025" at bounding box center [368, 507] width 83 height 34
drag, startPoint x: 627, startPoint y: 582, endPoint x: 345, endPoint y: 549, distance: 283.9
click at [345, 549] on div "2 Oct, 2025, 11:30 - 11:30" at bounding box center [773, 585] width 939 height 74
drag, startPoint x: 345, startPoint y: 549, endPoint x: 477, endPoint y: 555, distance: 132.1
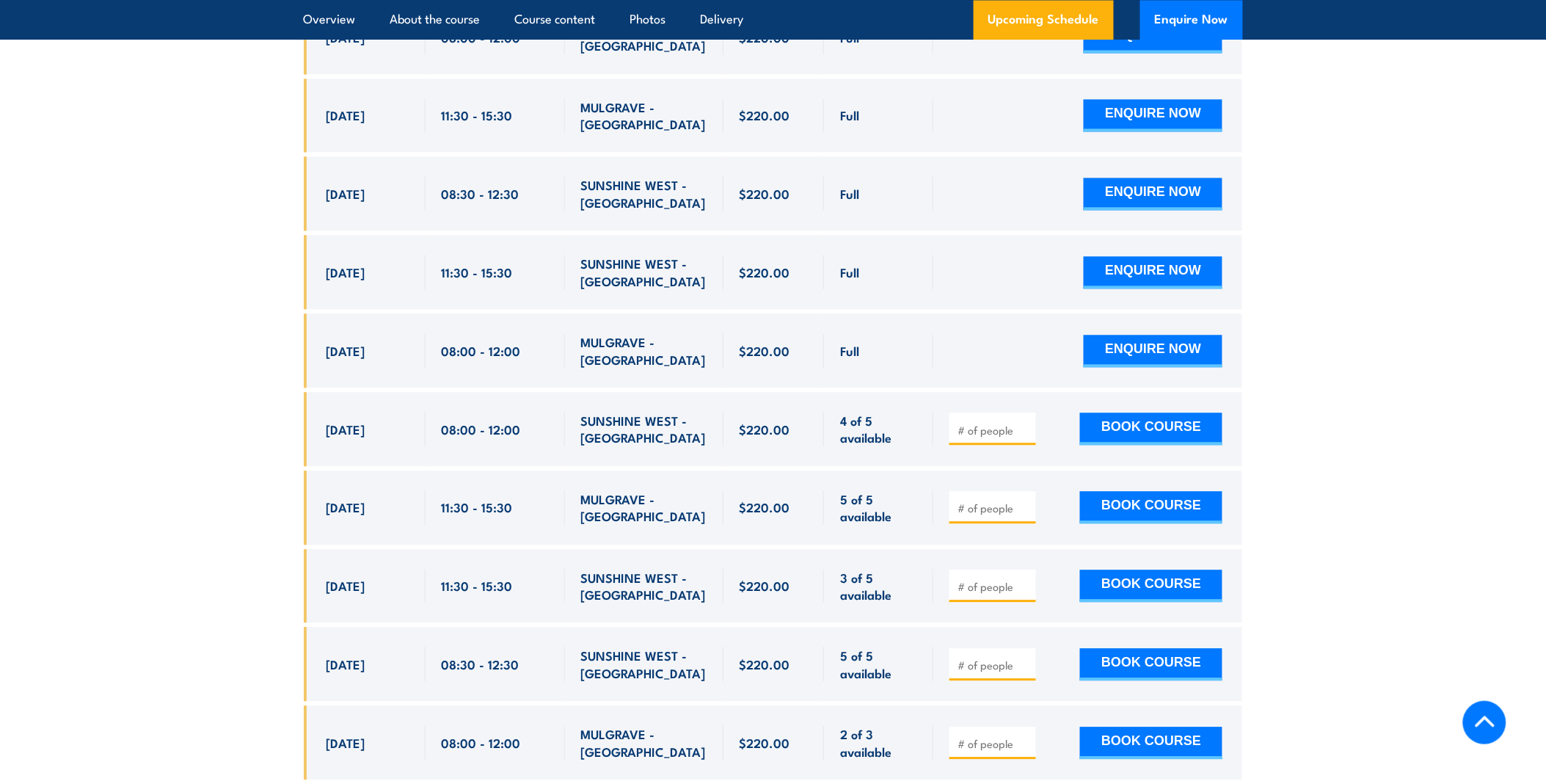
click at [477, 577] on span "11:30 - 15:30" at bounding box center [478, 586] width 71 height 17
drag, startPoint x: 323, startPoint y: 561, endPoint x: 910, endPoint y: 571, distance: 587.1
click at [910, 571] on div "2 Oct, 2025, 11:30 - 11:30" at bounding box center [773, 585] width 939 height 74
click at [398, 422] on div "[DATE] 08:00 - 08:00" at bounding box center [364, 428] width 122 height 74
drag, startPoint x: 522, startPoint y: 401, endPoint x: 313, endPoint y: 407, distance: 209.1
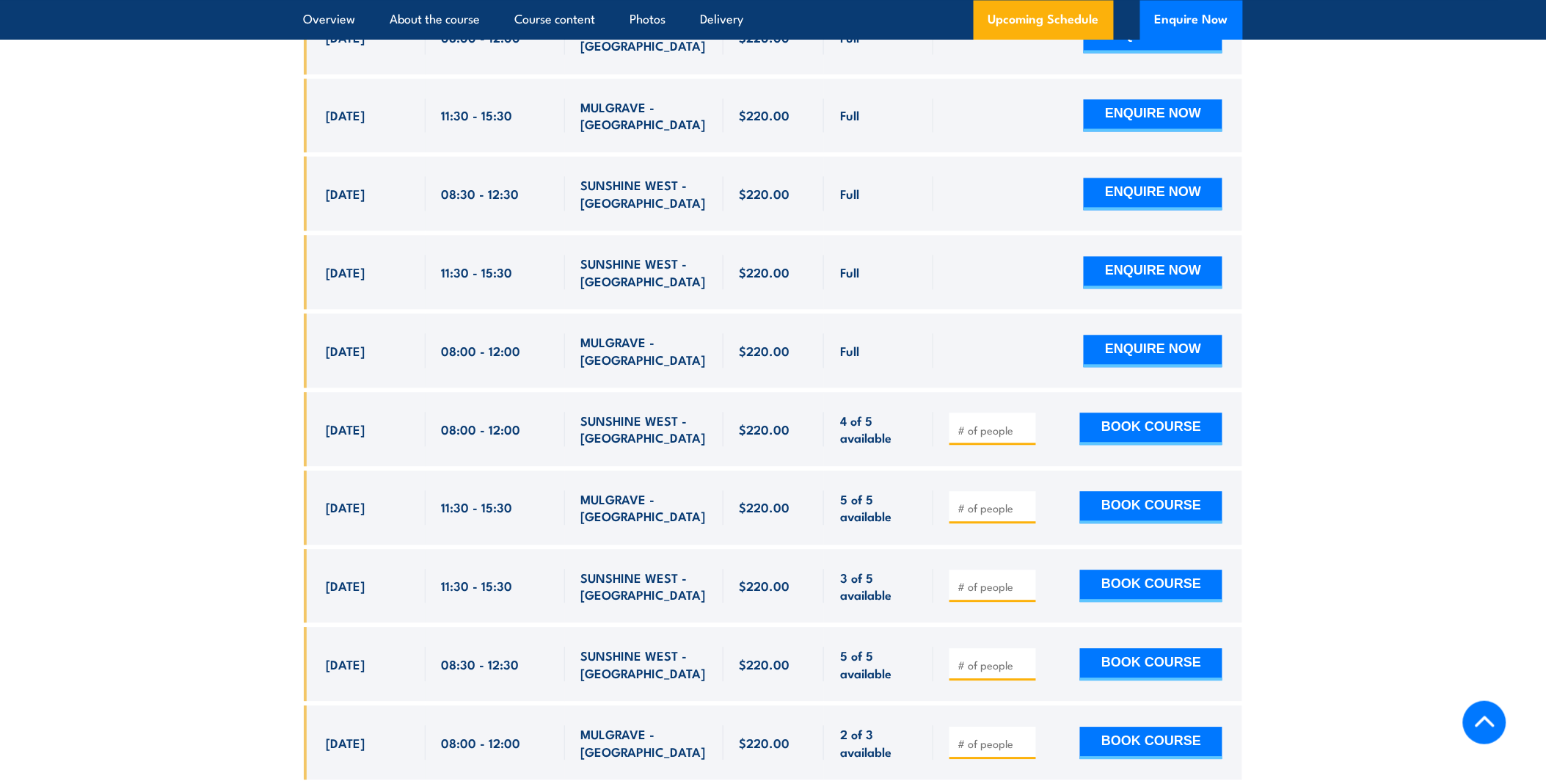
click at [313, 407] on div "[DATE] 08:00 - 08:00" at bounding box center [773, 428] width 939 height 74
click at [795, 421] on div "$220.00" at bounding box center [774, 428] width 101 height 74
click at [957, 423] on input "number" at bounding box center [994, 430] width 74 height 14
type input "1"
click at [1023, 423] on input "1" at bounding box center [994, 430] width 74 height 14
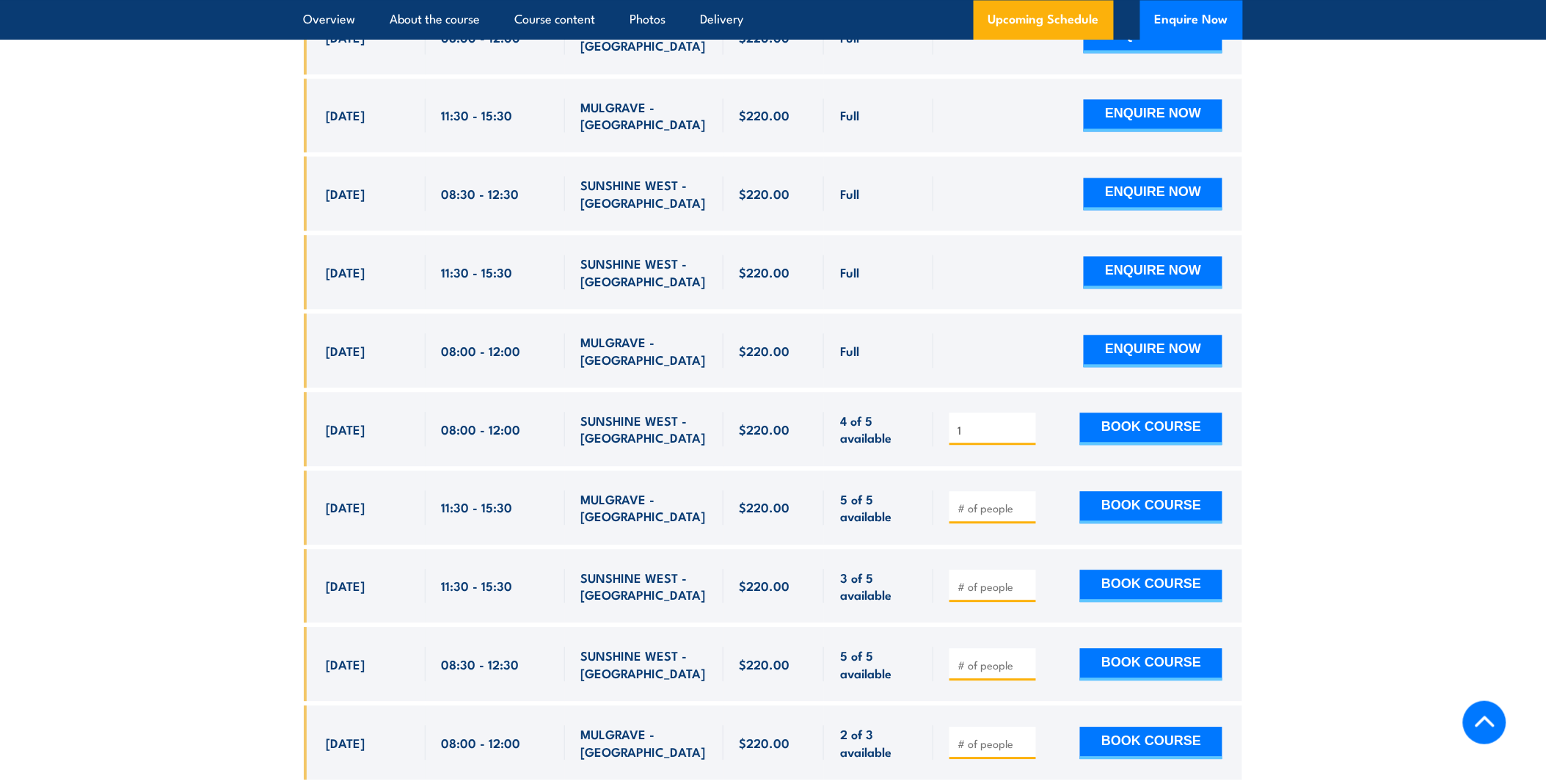
click at [1352, 437] on section "UPCOMING SCHEDULE FOR - "Fire Warden Training" 27/08/2025 23/02/2026 1" at bounding box center [773, 758] width 1546 height 2125
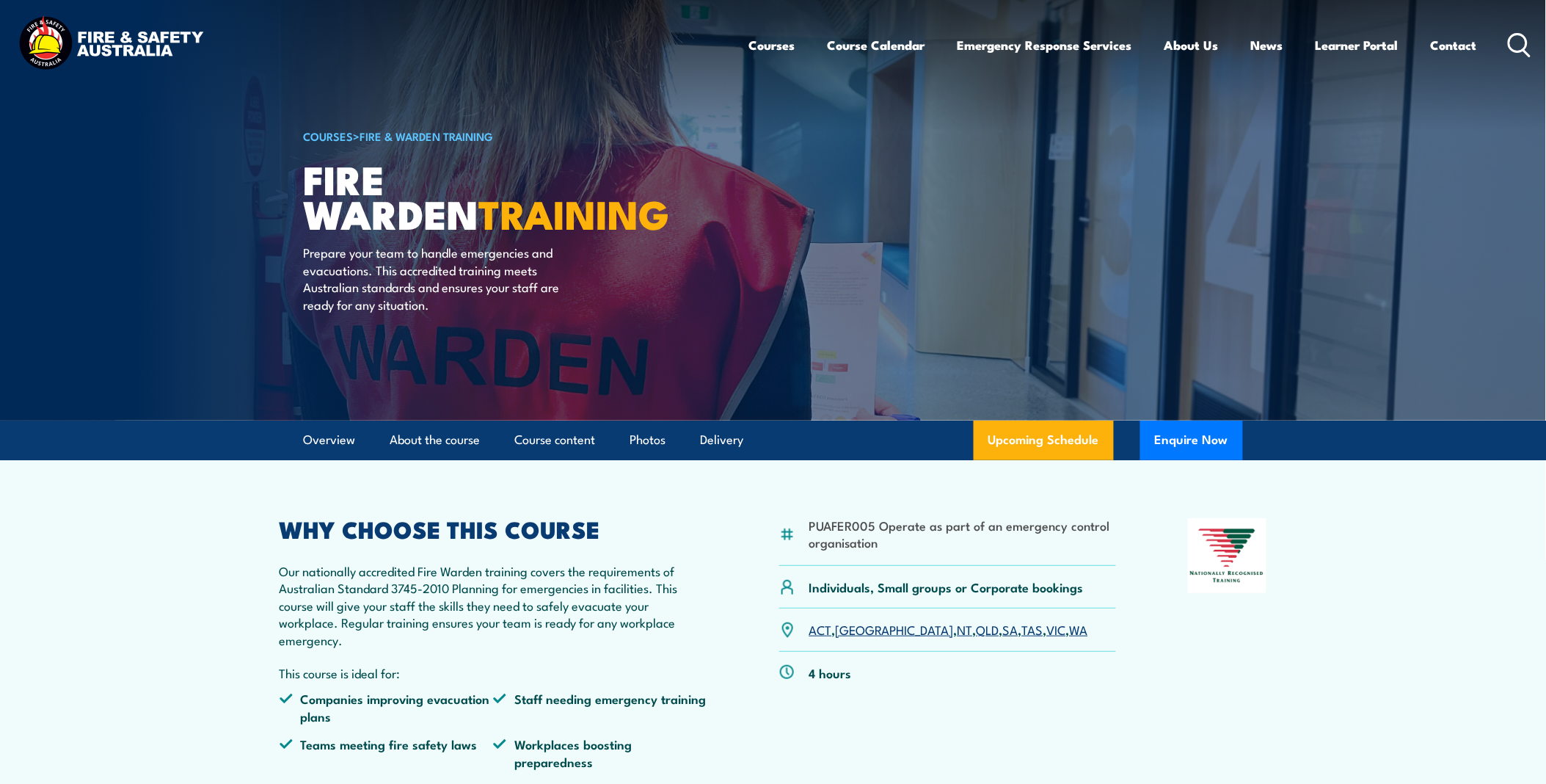
scroll to position [81, 0]
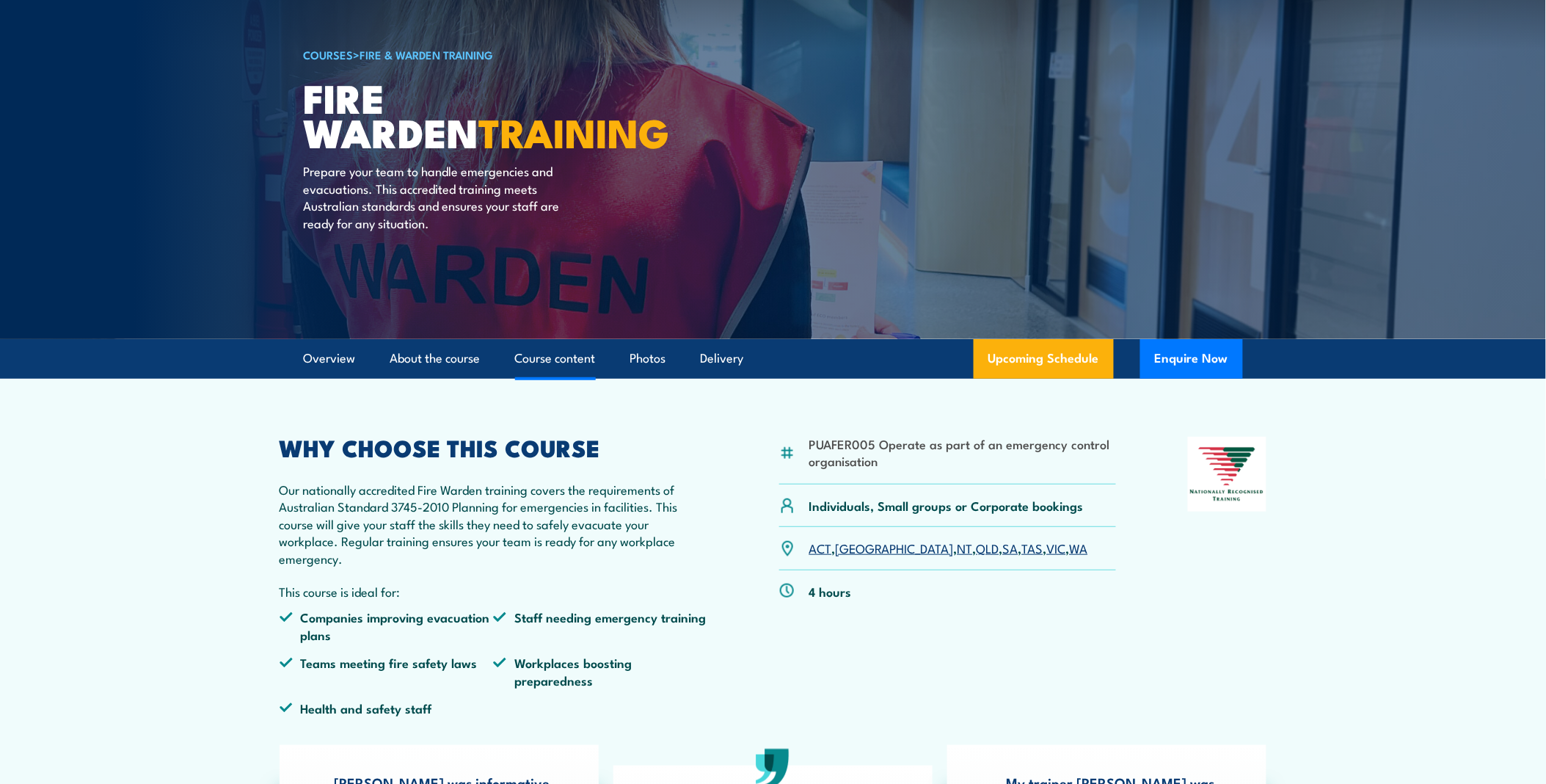
click at [525, 361] on link "Course content" at bounding box center [555, 358] width 80 height 39
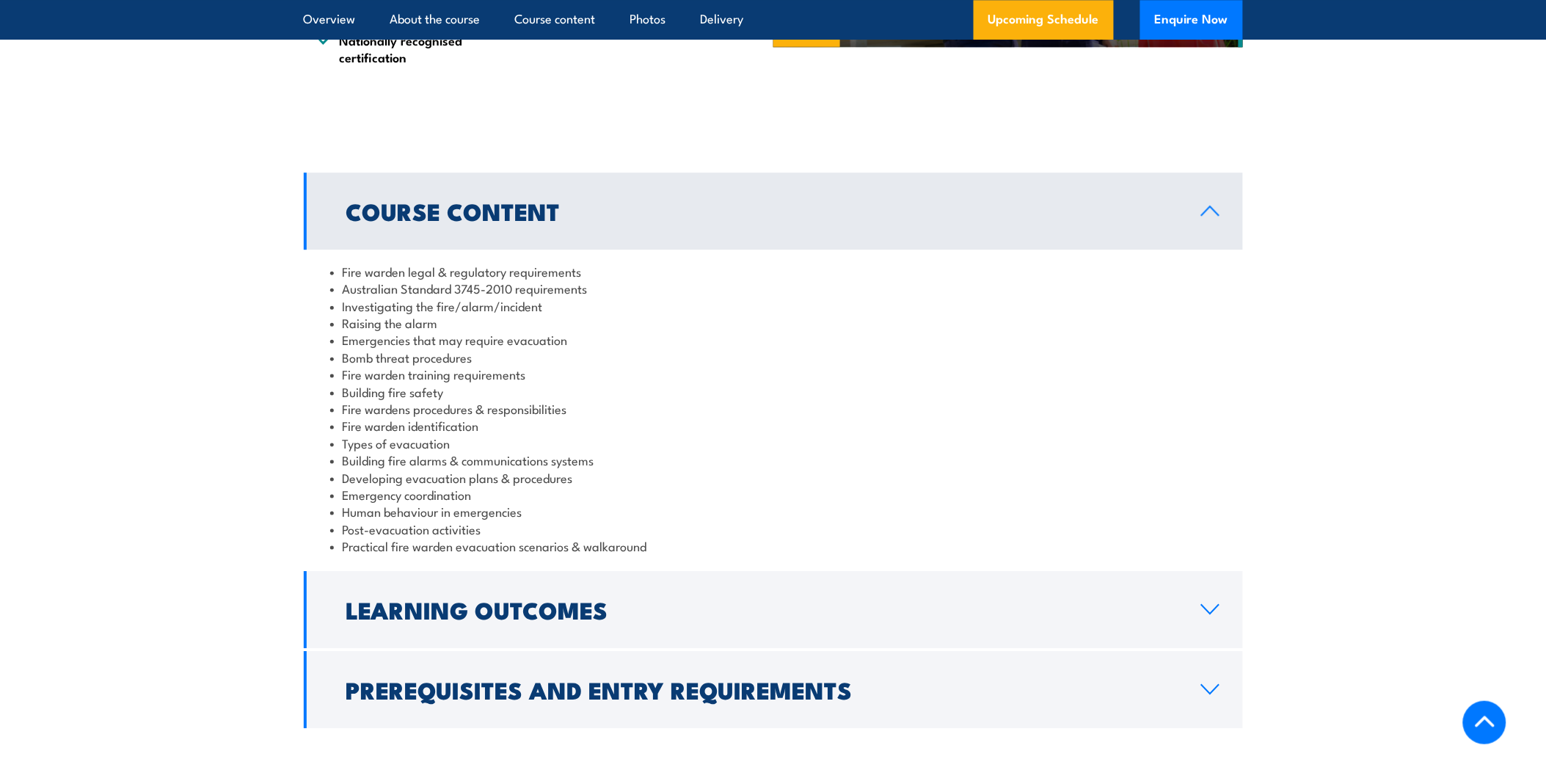
scroll to position [1455, 0]
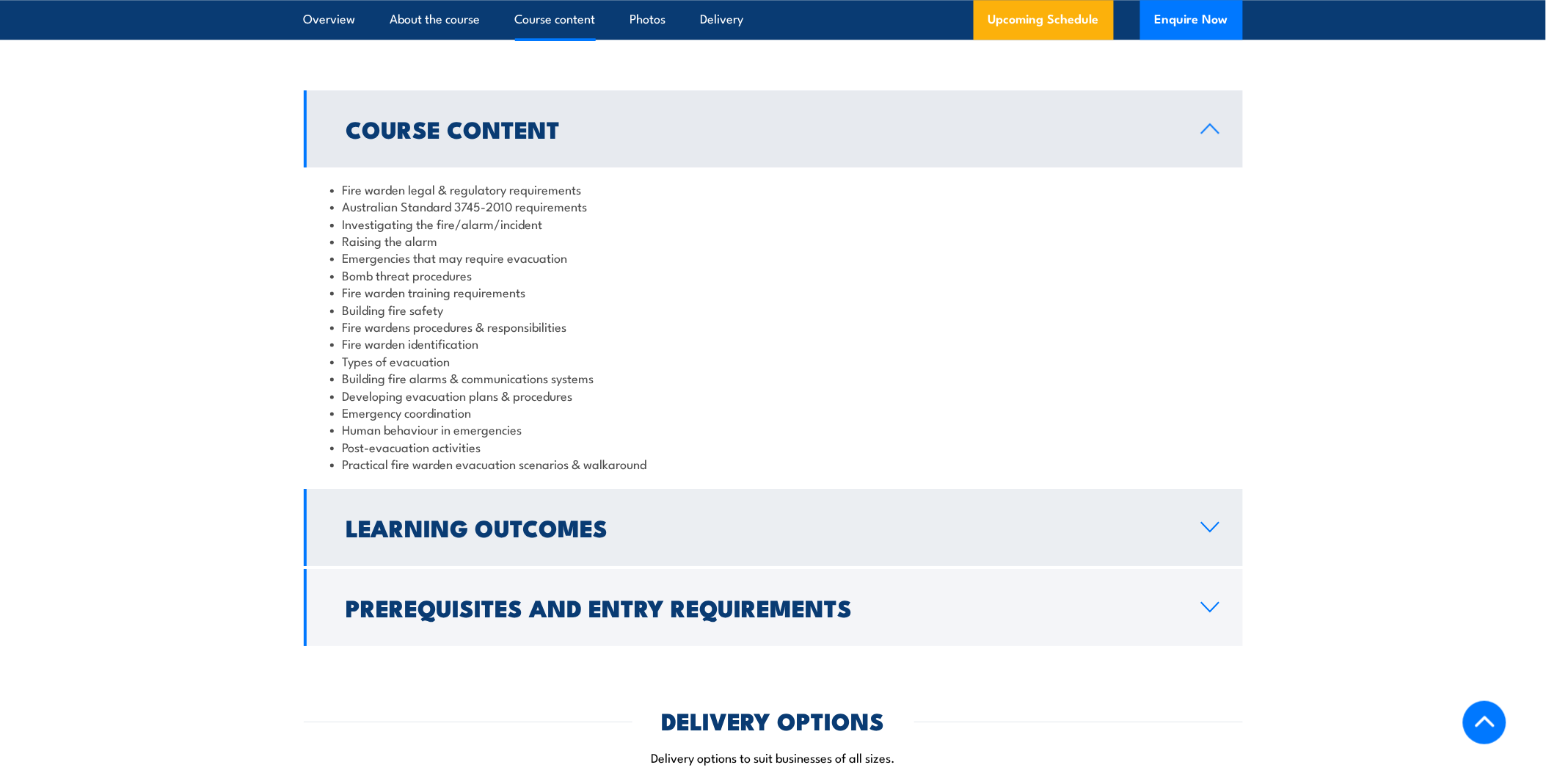
click at [433, 537] on h2 "Learning Outcomes" at bounding box center [762, 526] width 832 height 20
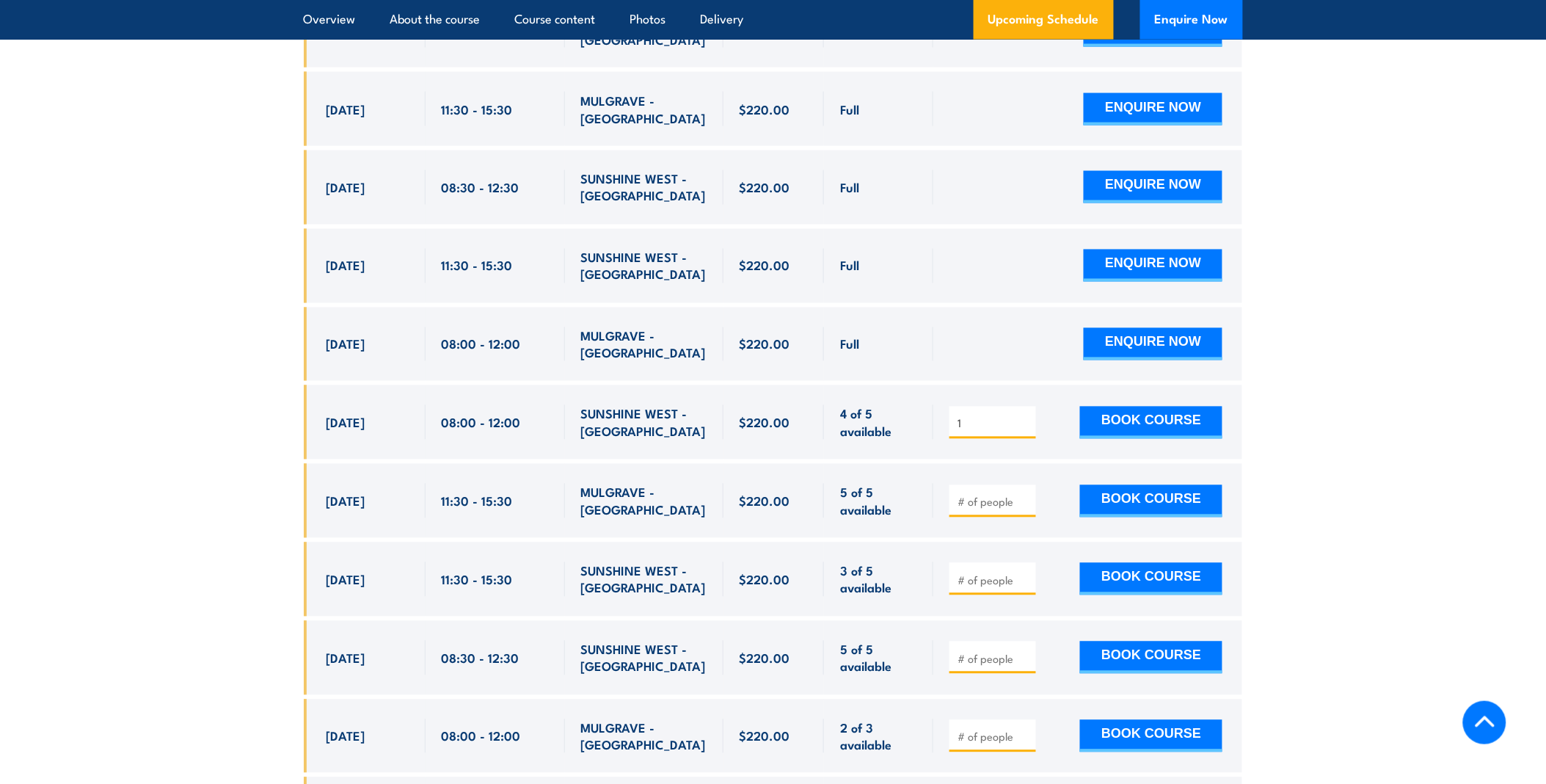
scroll to position [2841, 0]
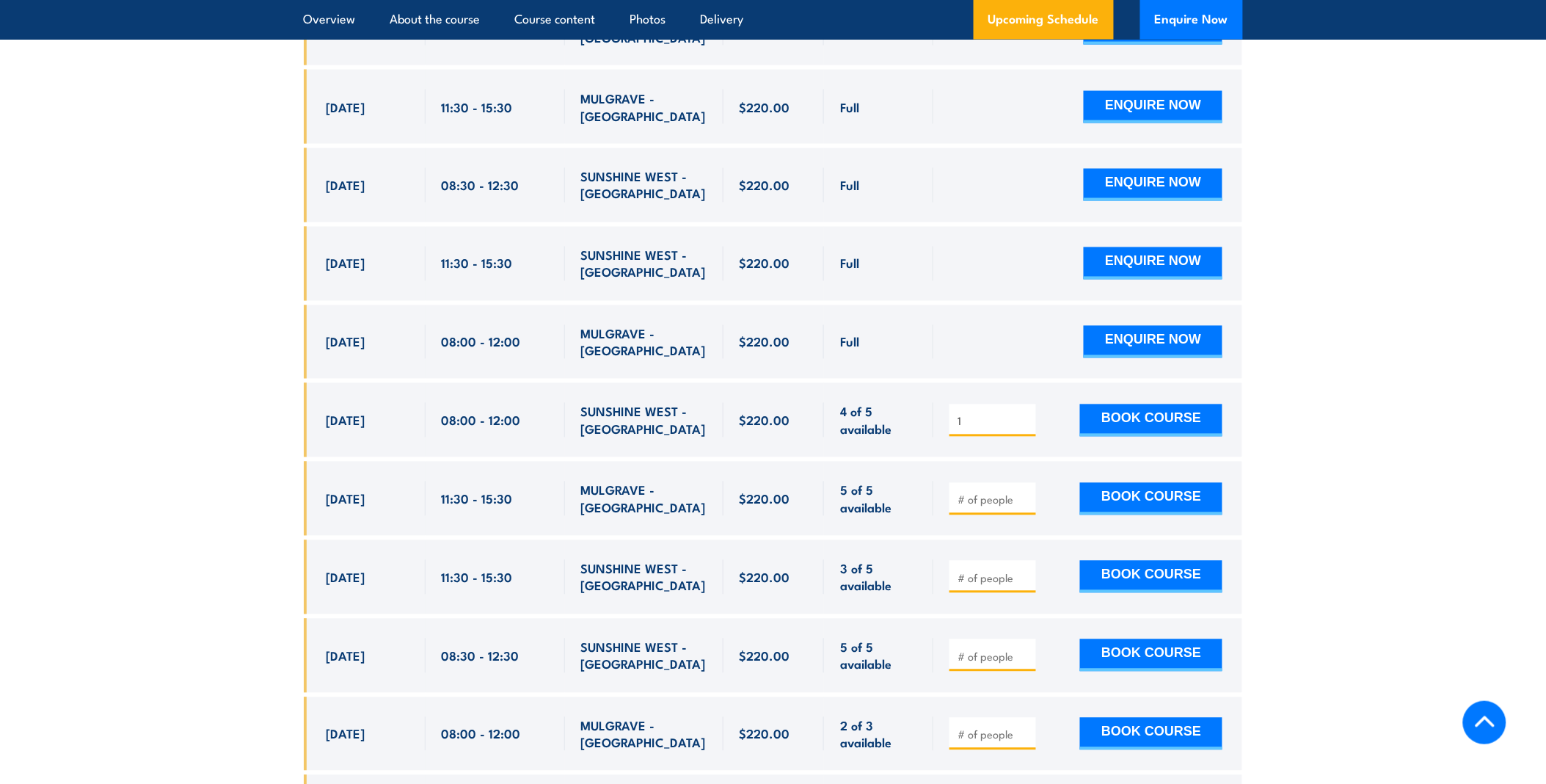
drag, startPoint x: 372, startPoint y: 393, endPoint x: 819, endPoint y: 394, distance: 447.0
click at [819, 394] on div "24 Sep, 2025, 08:00 - 08:00" at bounding box center [773, 419] width 939 height 74
drag, startPoint x: 819, startPoint y: 394, endPoint x: 868, endPoint y: 393, distance: 49.0
click at [868, 403] on span "4 of 5 available" at bounding box center [879, 420] width 77 height 34
drag, startPoint x: 894, startPoint y: 407, endPoint x: 319, endPoint y: 384, distance: 575.5
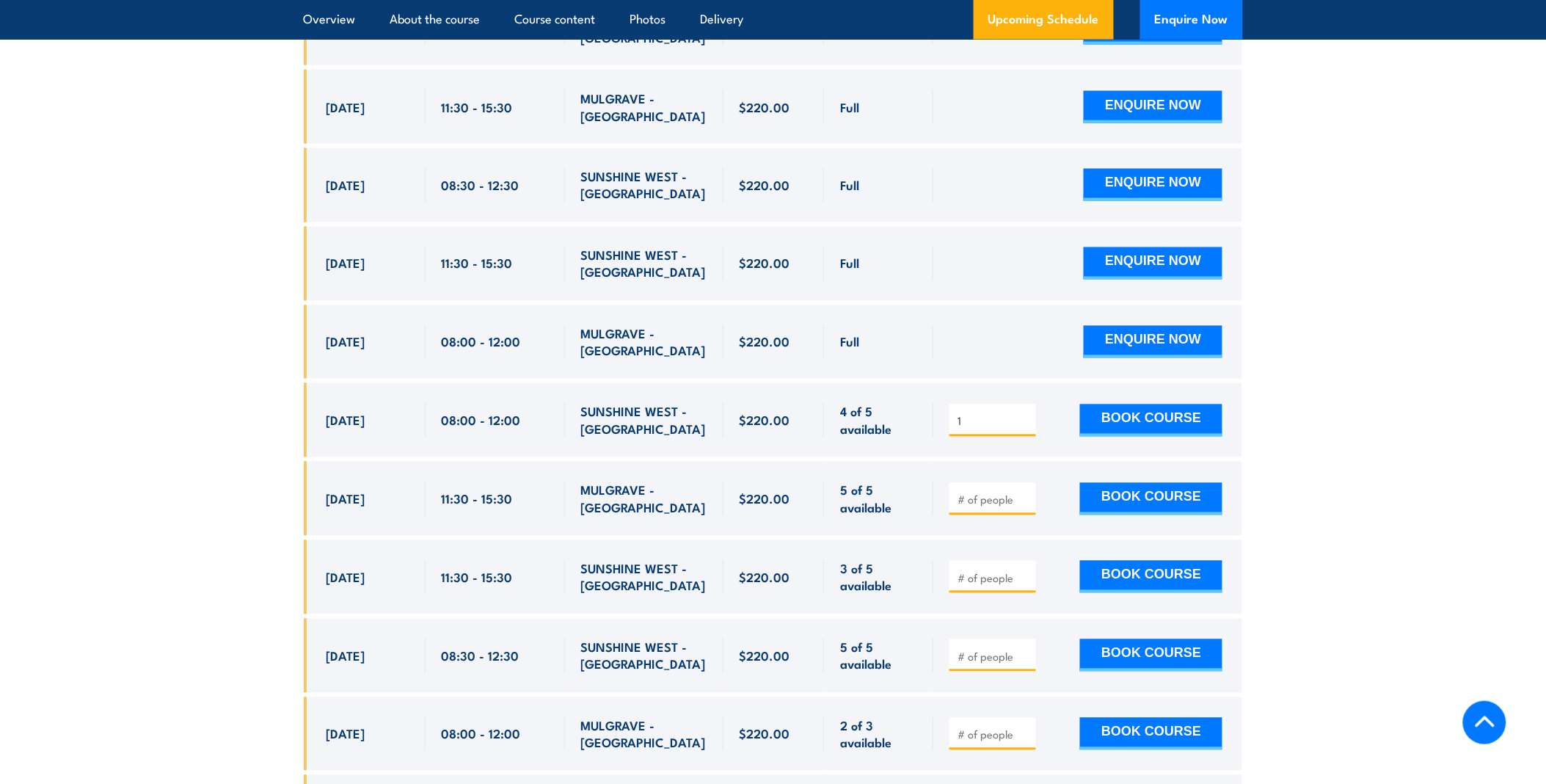
click at [319, 384] on div "24 Sep, 2025, 08:00 - 08:00" at bounding box center [773, 419] width 939 height 74
drag, startPoint x: 319, startPoint y: 384, endPoint x: 444, endPoint y: 404, distance: 126.6
click at [444, 404] on div "08:00 - 12:00" at bounding box center [496, 420] width 107 height 34
drag, startPoint x: 322, startPoint y: 555, endPoint x: 926, endPoint y: 555, distance: 604.0
click at [926, 555] on div "2 Oct, 2025, 11:30 - 11:30" at bounding box center [773, 576] width 939 height 74
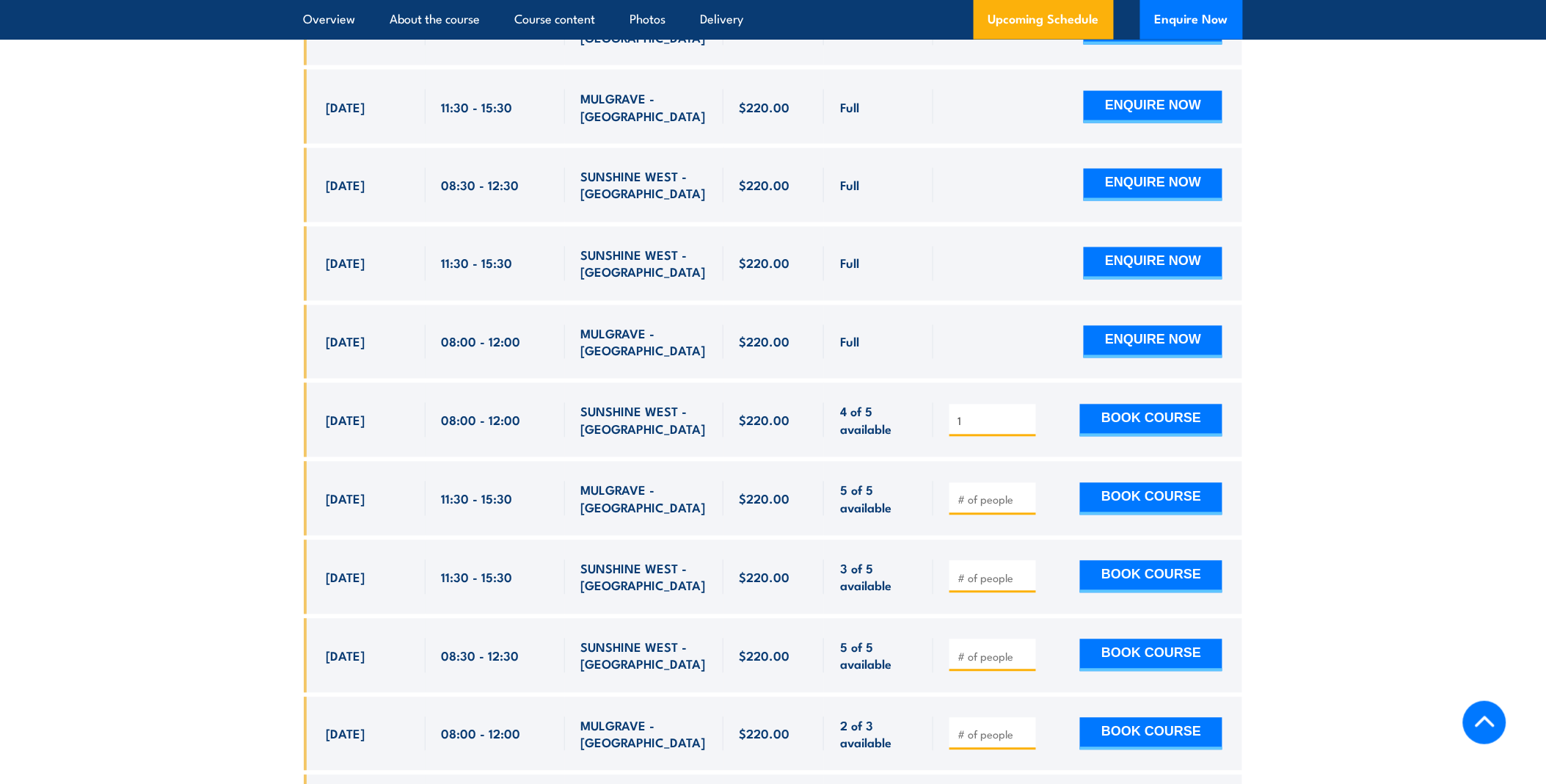
click at [679, 560] on span "SUNSHINE WEST - VIC" at bounding box center [644, 577] width 126 height 34
drag, startPoint x: 637, startPoint y: 560, endPoint x: 322, endPoint y: 443, distance: 336.0
drag, startPoint x: 322, startPoint y: 443, endPoint x: 344, endPoint y: 458, distance: 26.6
click at [344, 482] on div "29 Sep, 2025" at bounding box center [368, 499] width 83 height 34
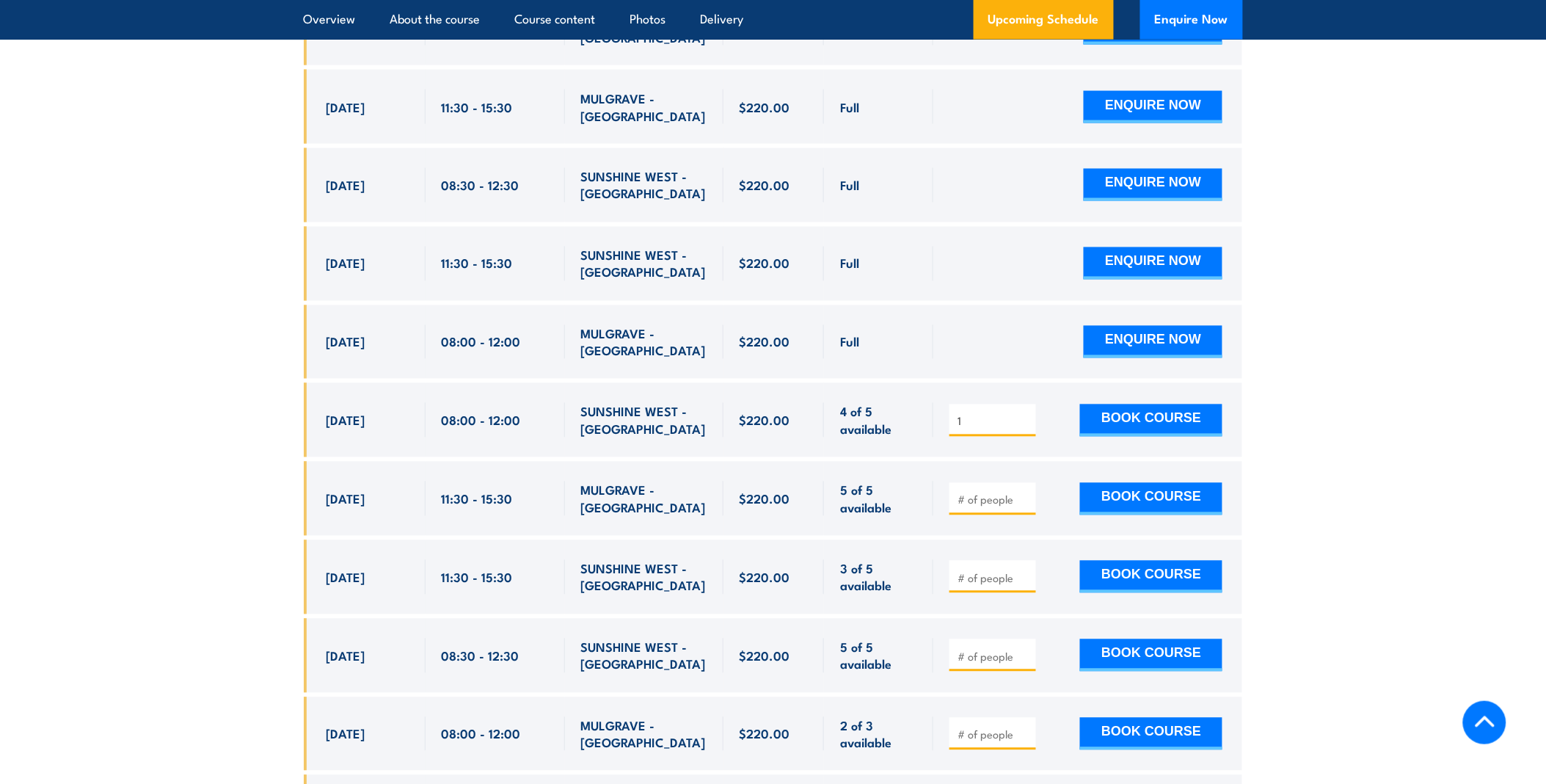
click at [1414, 448] on section "UPCOMING SCHEDULE FOR - "Fire Warden Training" 27/08/2025 23/02/2026 1" at bounding box center [773, 750] width 1546 height 2125
click at [1405, 521] on section "UPCOMING SCHEDULE FOR - "Fire Warden Training" 27/08/2025 23/02/2026 1" at bounding box center [773, 750] width 1546 height 2125
click at [1385, 580] on section "UPCOMING SCHEDULE FOR - "Fire Warden Training" 27/08/2025 23/02/2026 1" at bounding box center [773, 750] width 1546 height 2125
click at [222, 371] on section "UPCOMING SCHEDULE FOR - "Fire Warden Training" 27/08/2025 23/02/2026 1" at bounding box center [773, 750] width 1546 height 2125
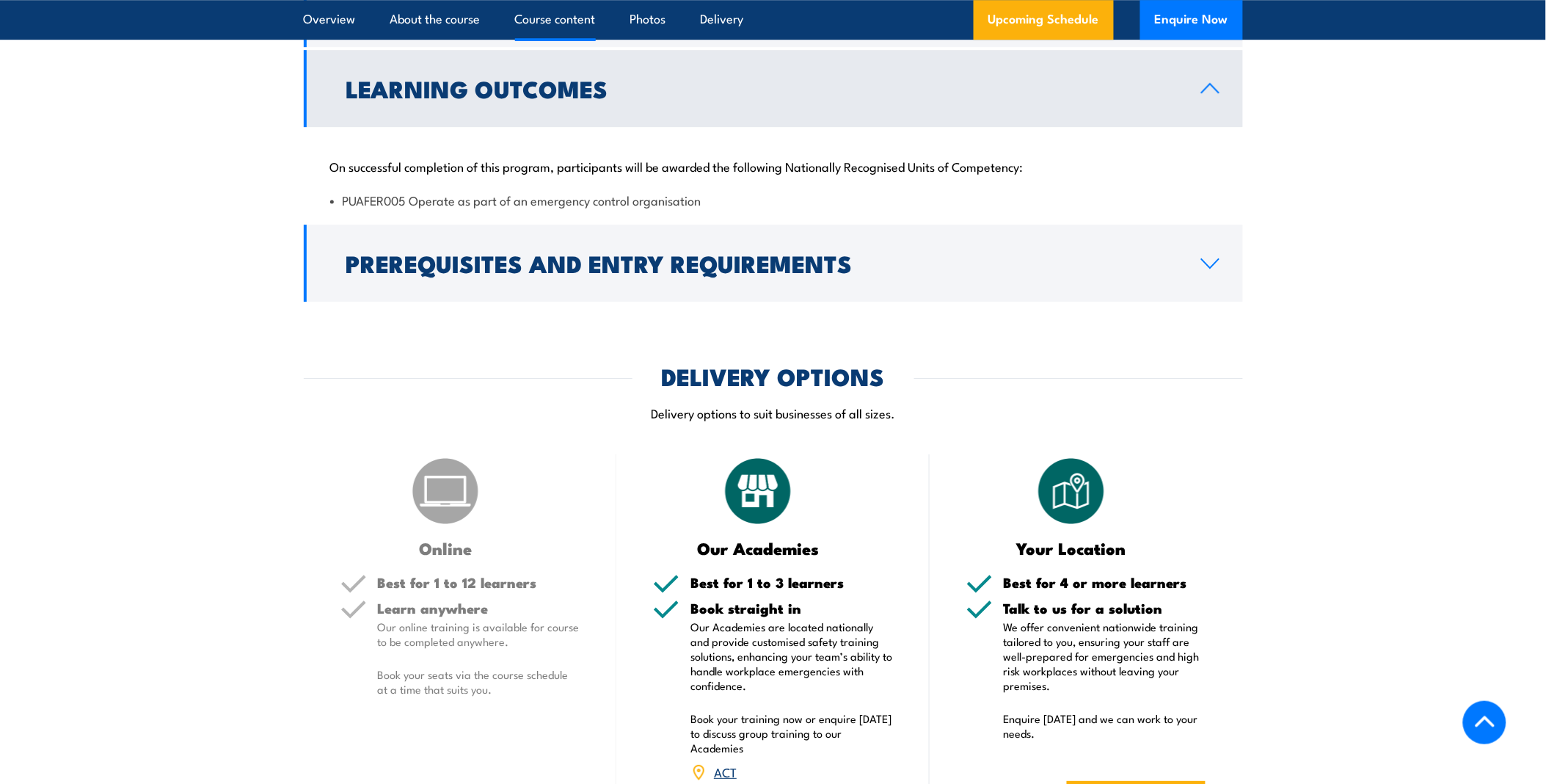
scroll to position [1545, 0]
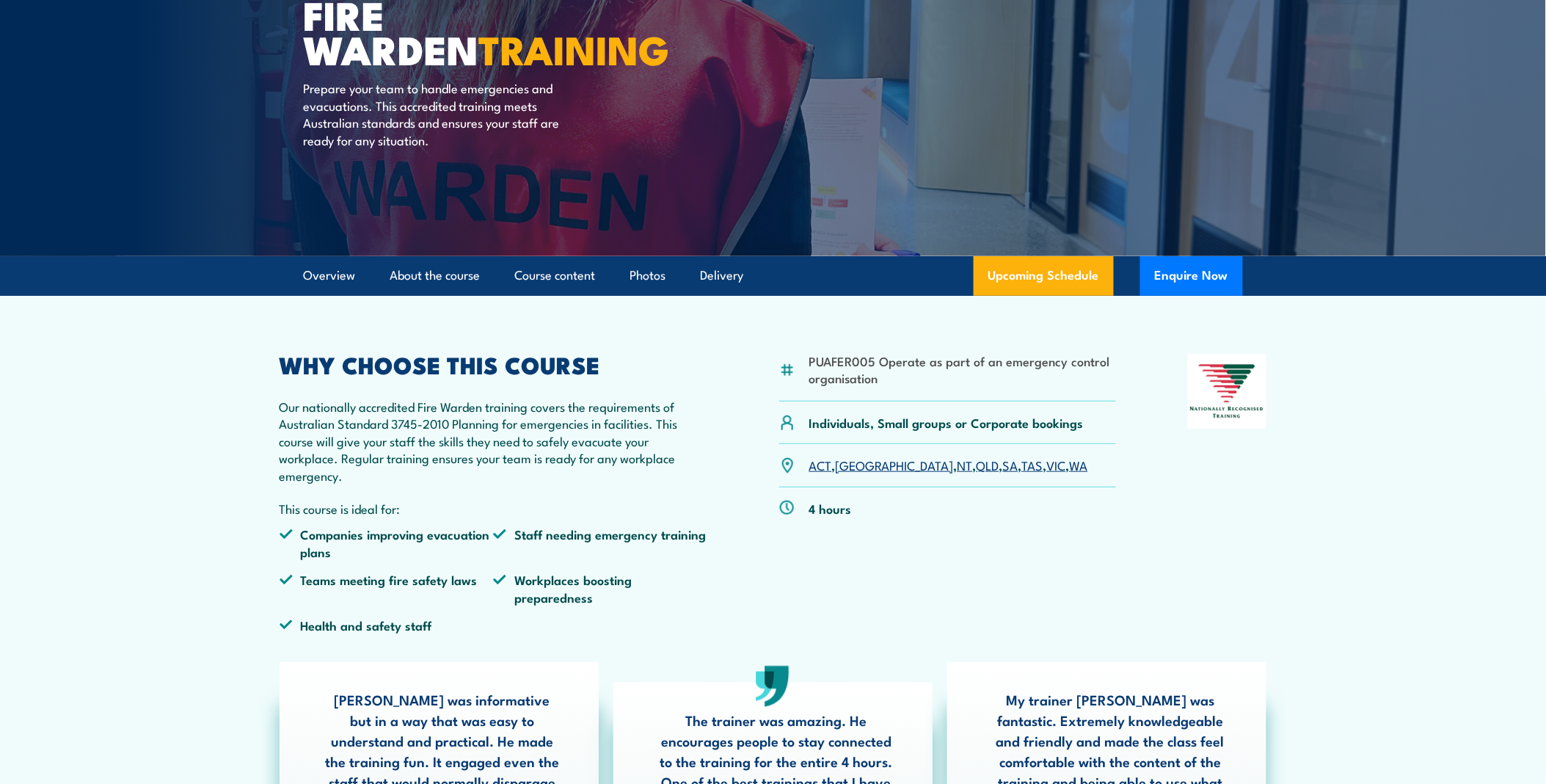
scroll to position [82, 0]
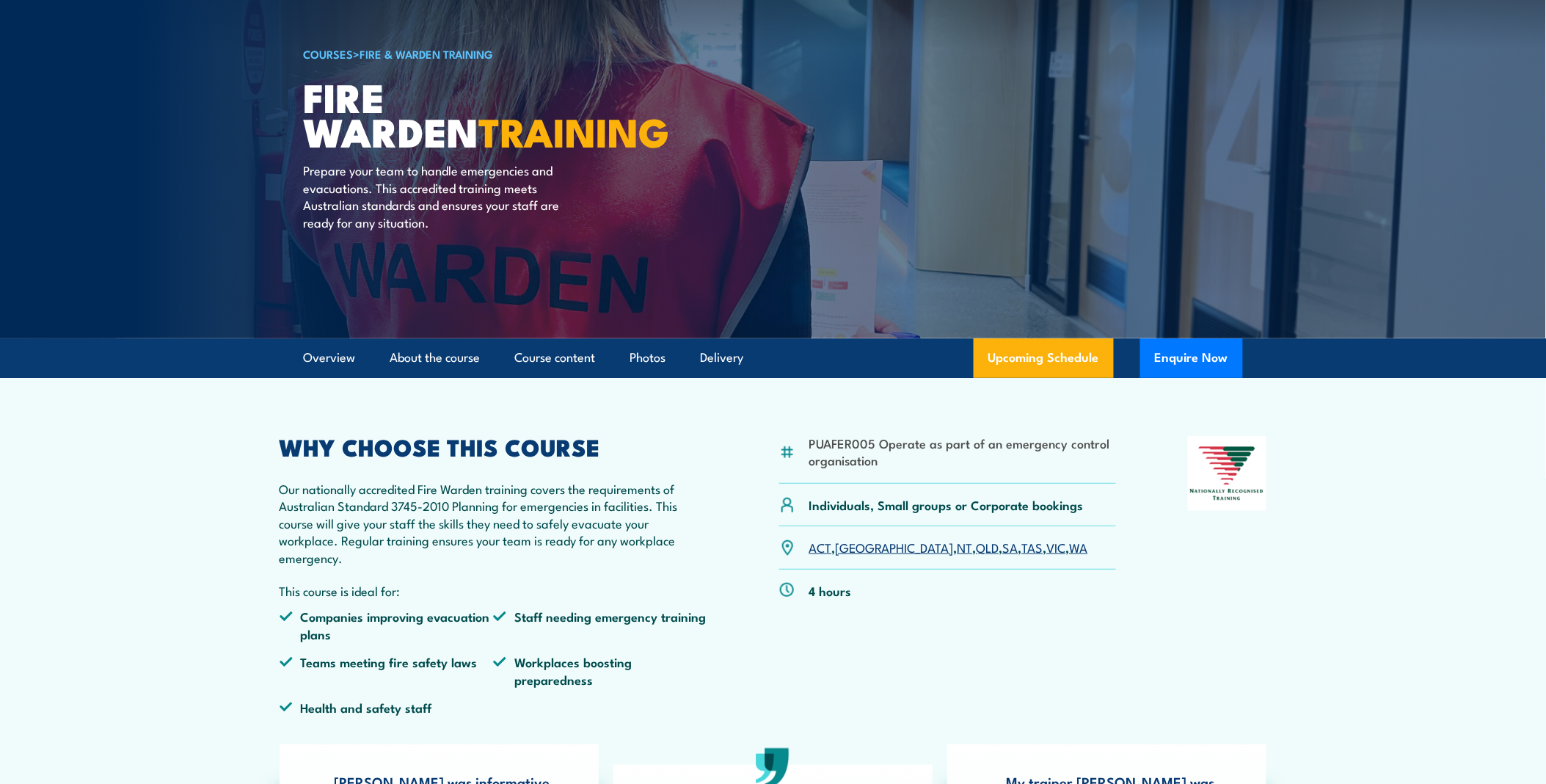
click at [340, 55] on link "COURSES" at bounding box center [328, 54] width 50 height 16
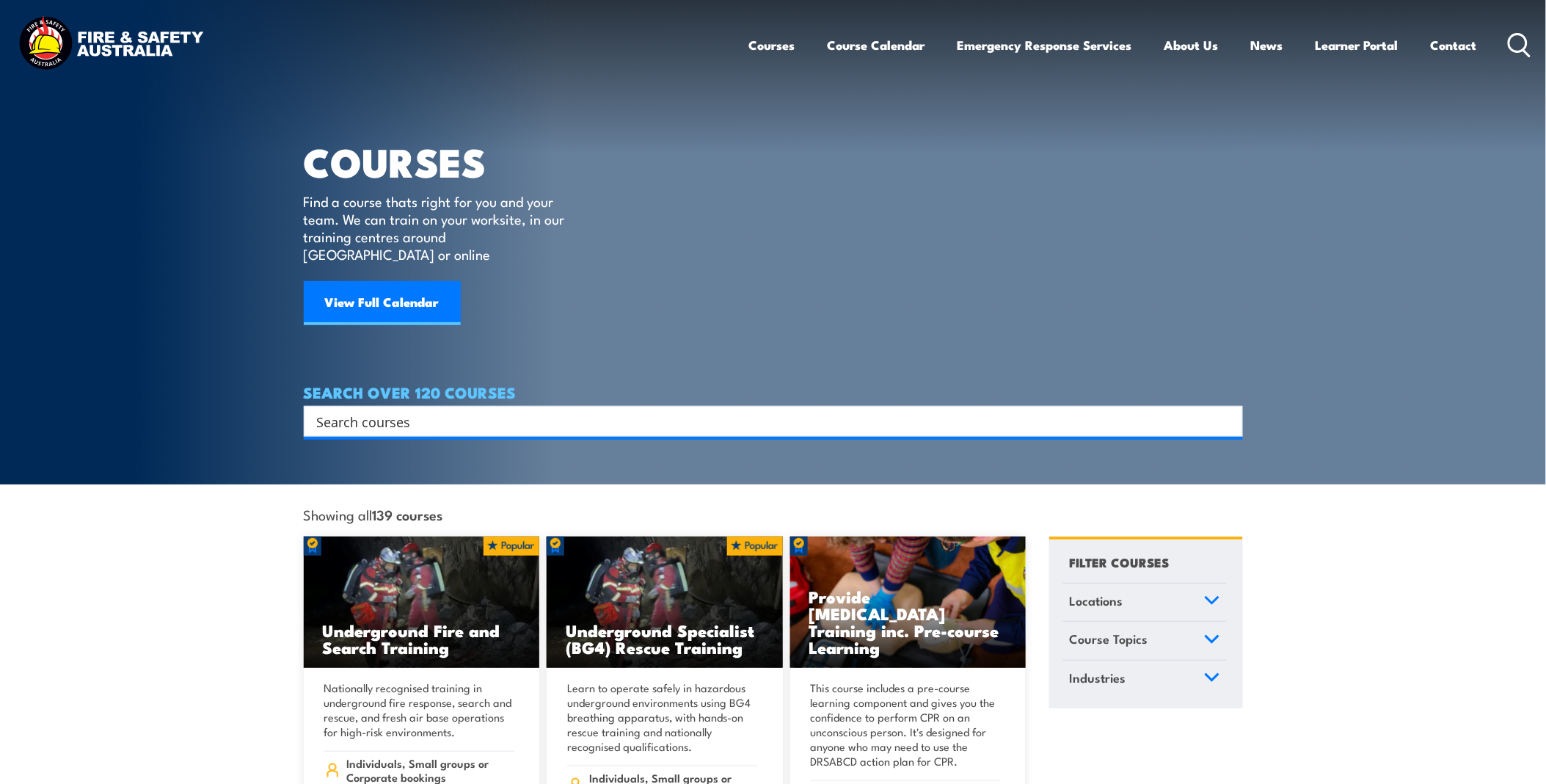
click at [415, 411] on input "Search input" at bounding box center [764, 421] width 894 height 22
type input "warden"
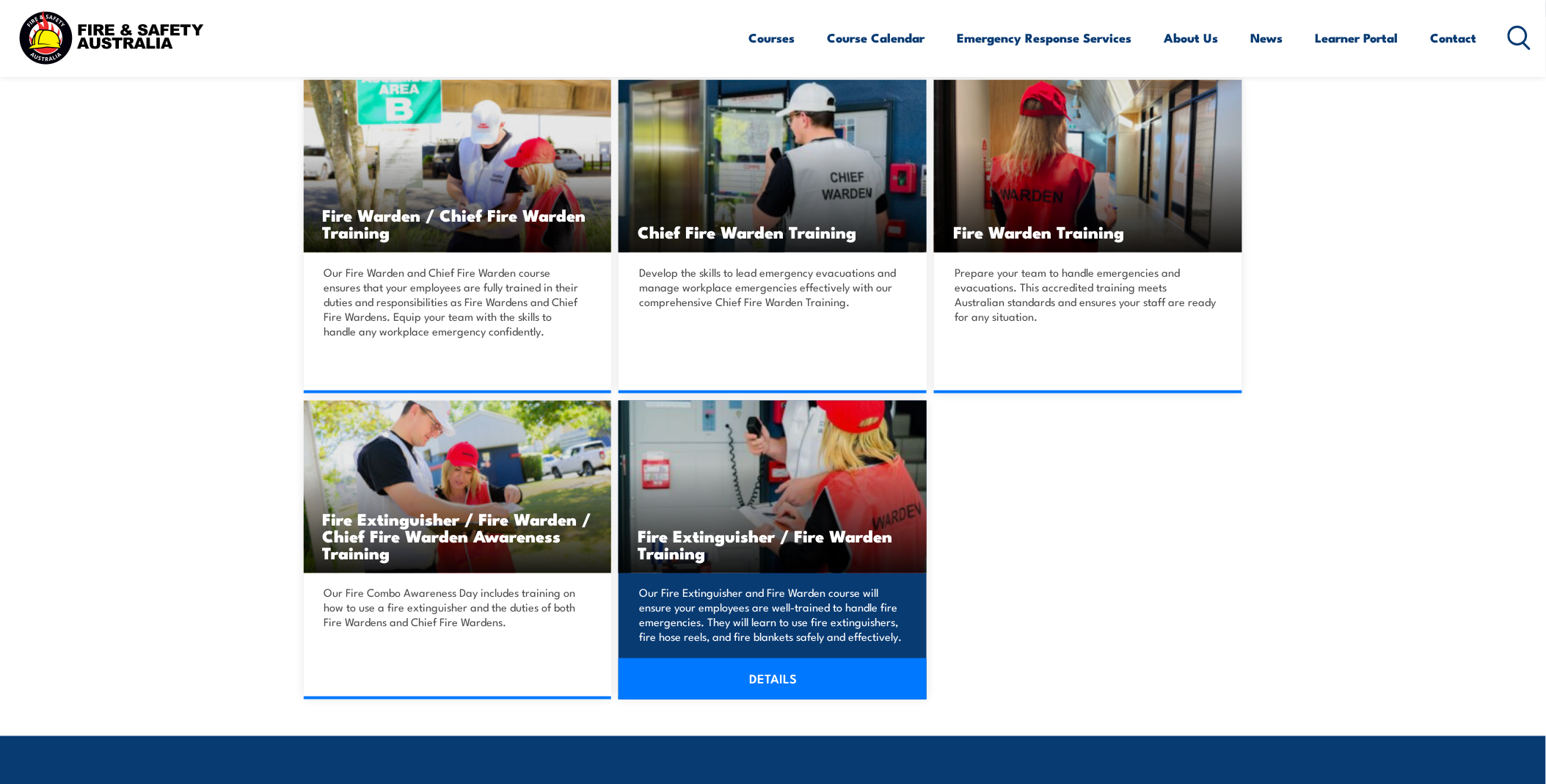
scroll to position [407, 0]
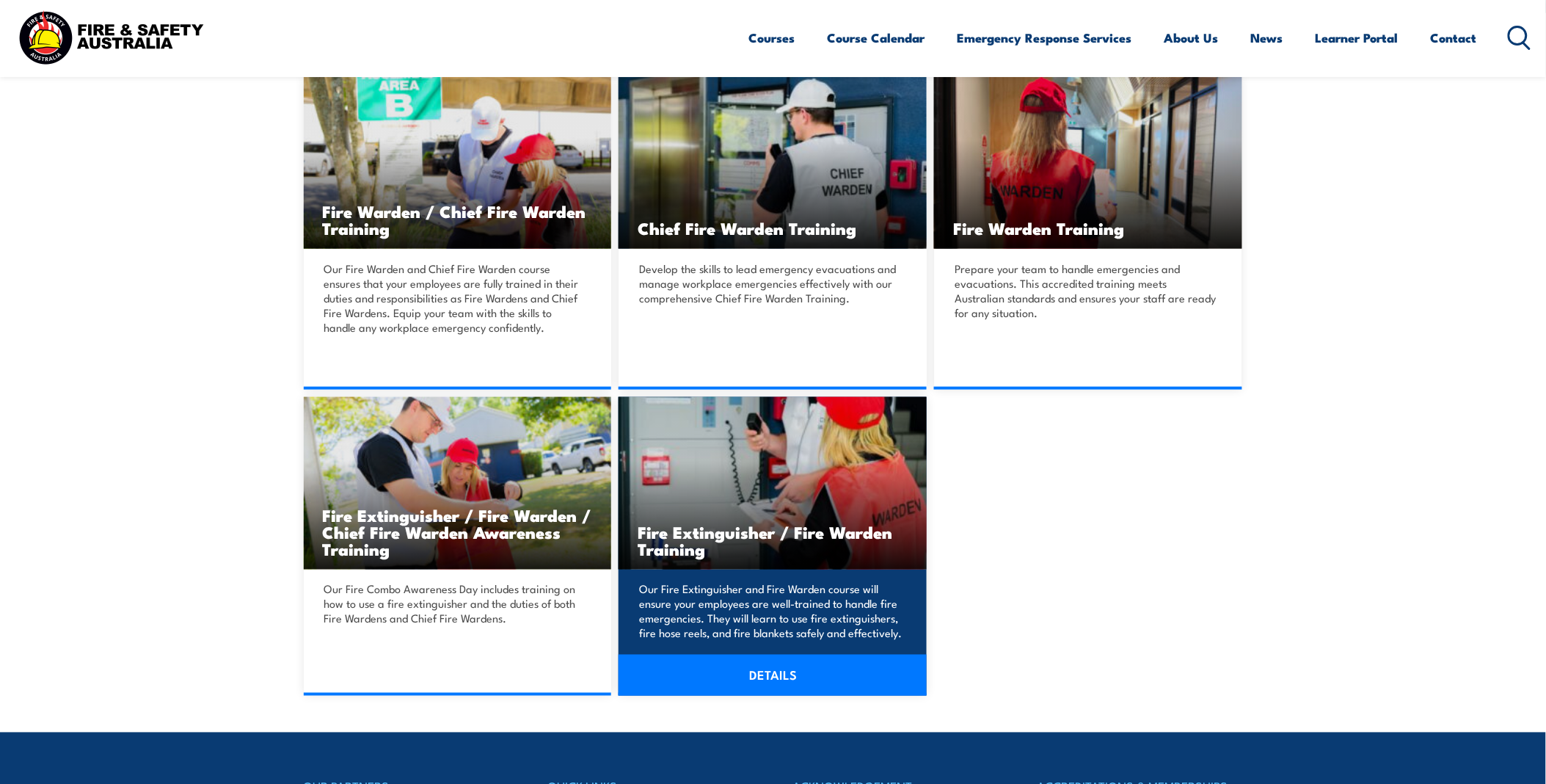
click at [829, 597] on p "Our Fire Extinguisher and Fire Warden course will ensure your employees are wel…" at bounding box center [771, 611] width 262 height 58
click at [820, 677] on link "DETAILS" at bounding box center [773, 675] width 308 height 41
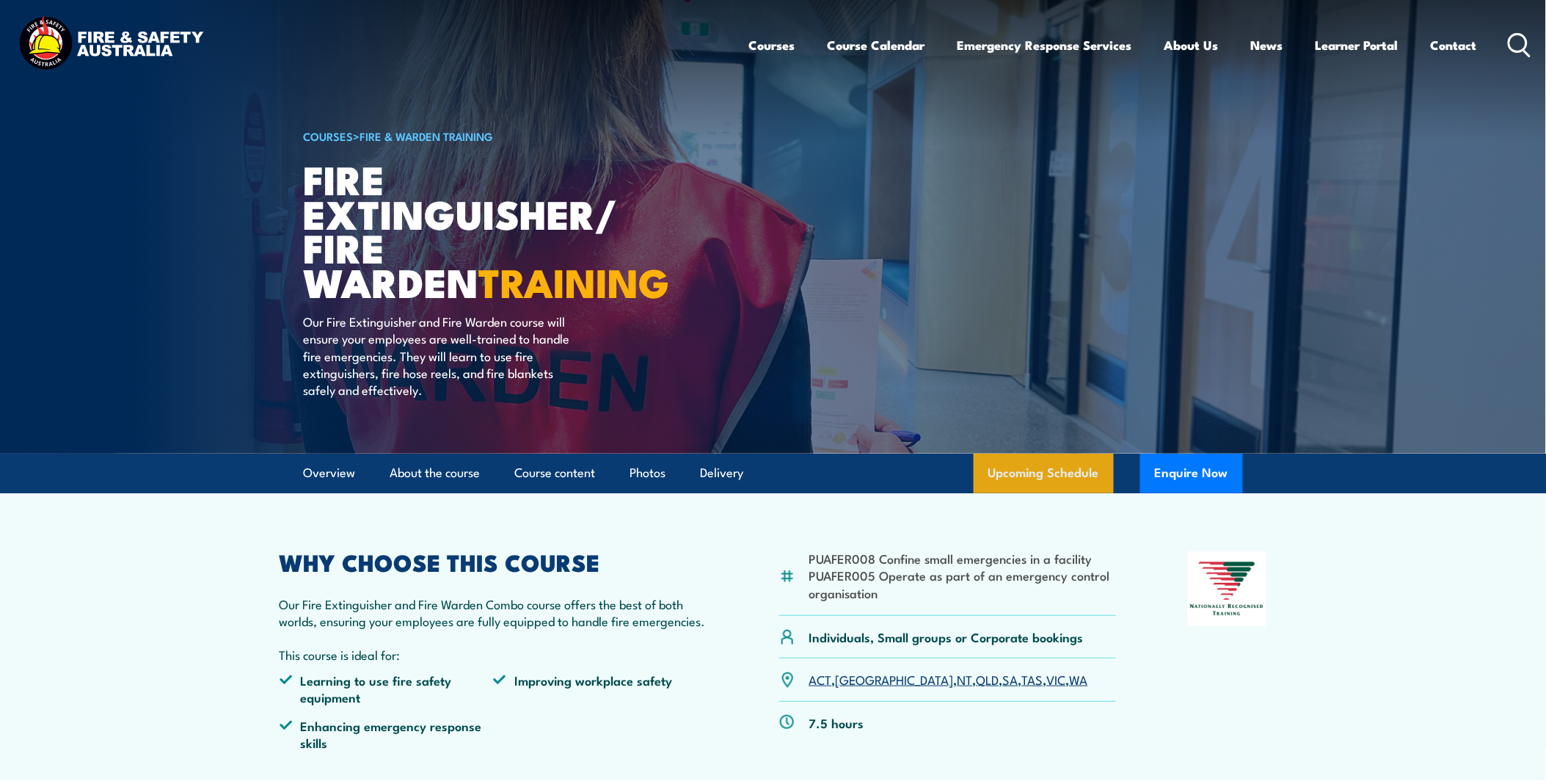
click at [1011, 472] on link "Upcoming Schedule" at bounding box center [1043, 473] width 140 height 39
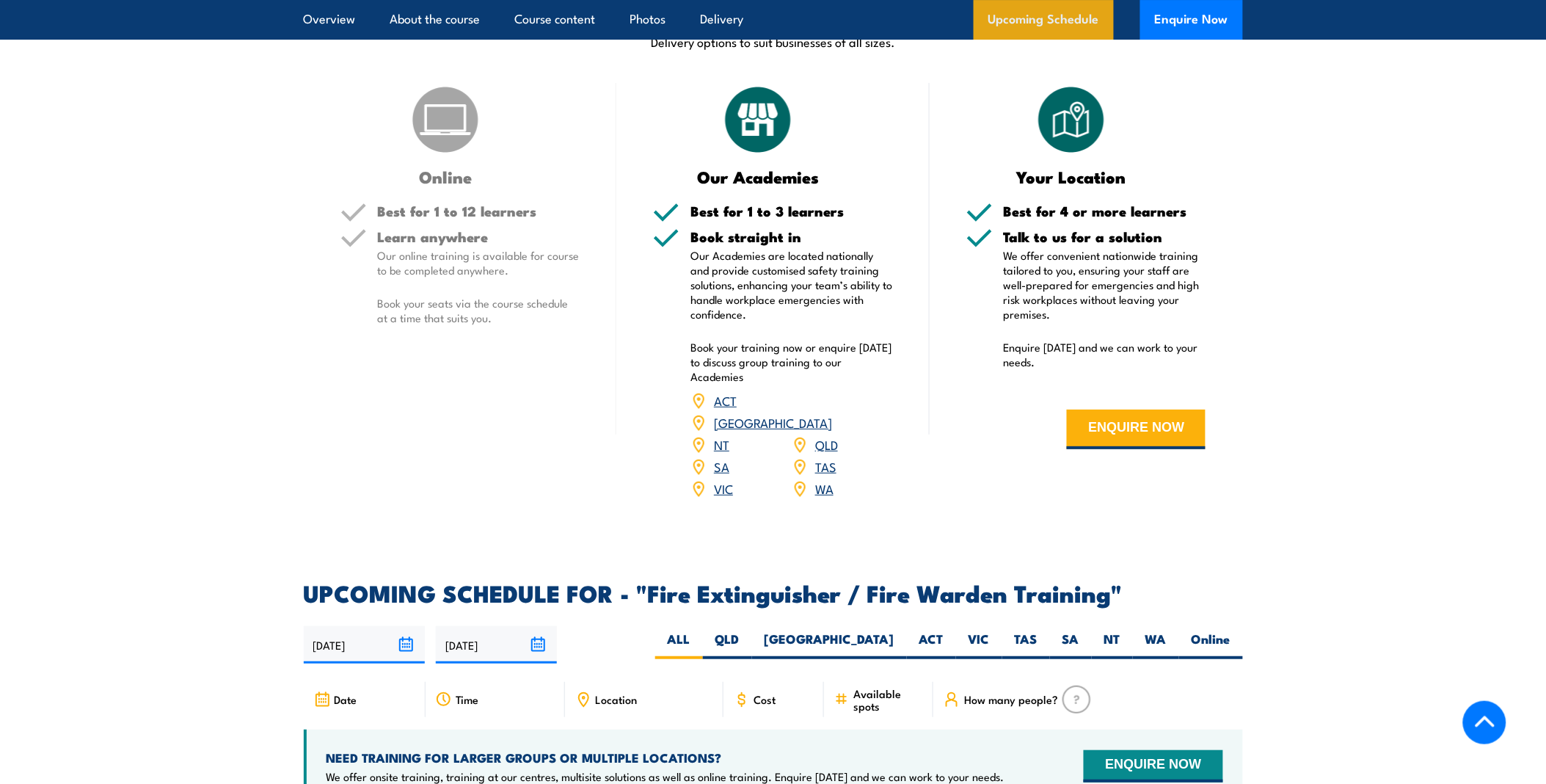
scroll to position [2409, 0]
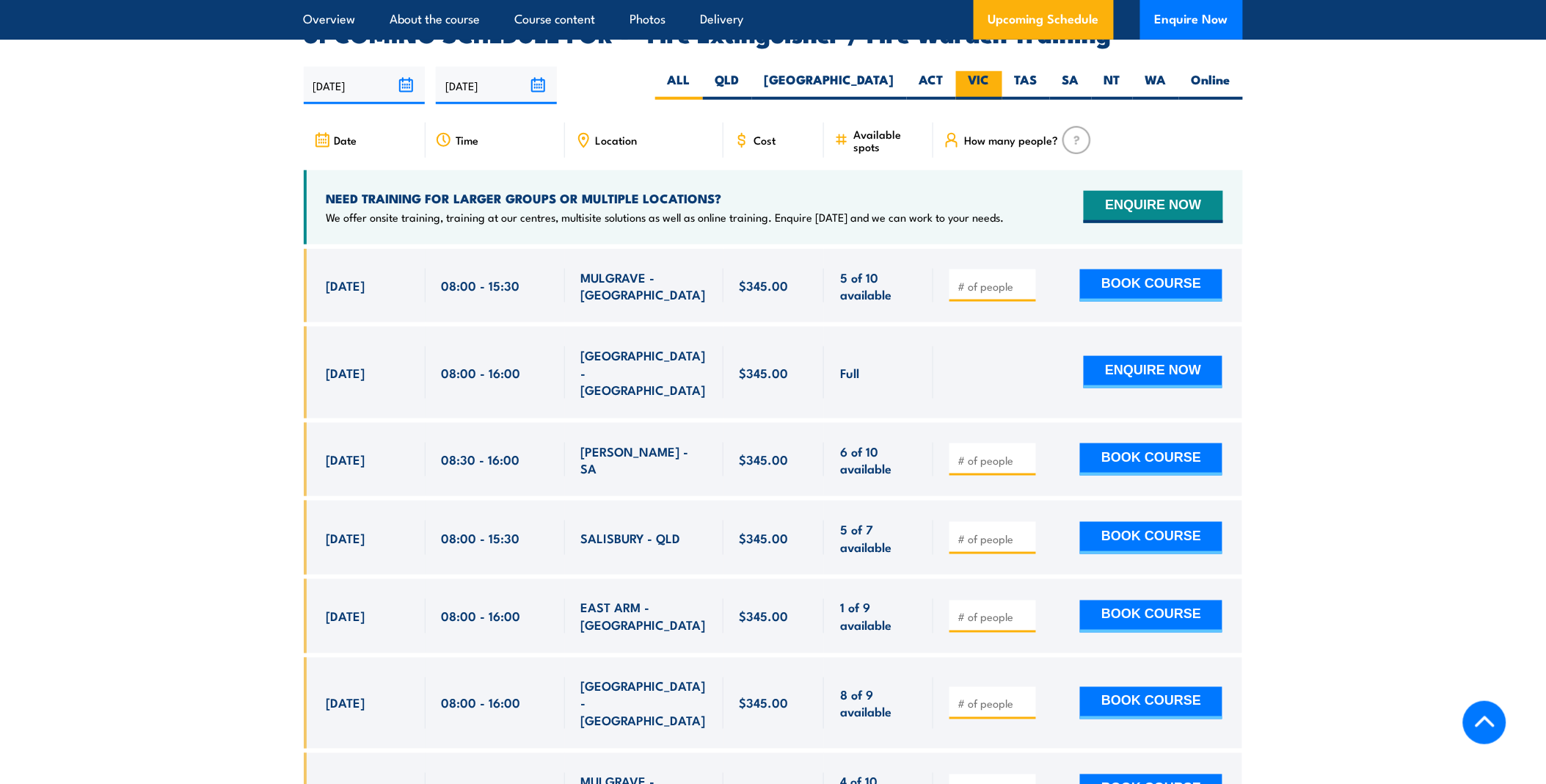
click at [974, 71] on label "VIC" at bounding box center [979, 85] width 46 height 29
click at [990, 71] on input "VIC" at bounding box center [995, 76] width 10 height 10
radio input "true"
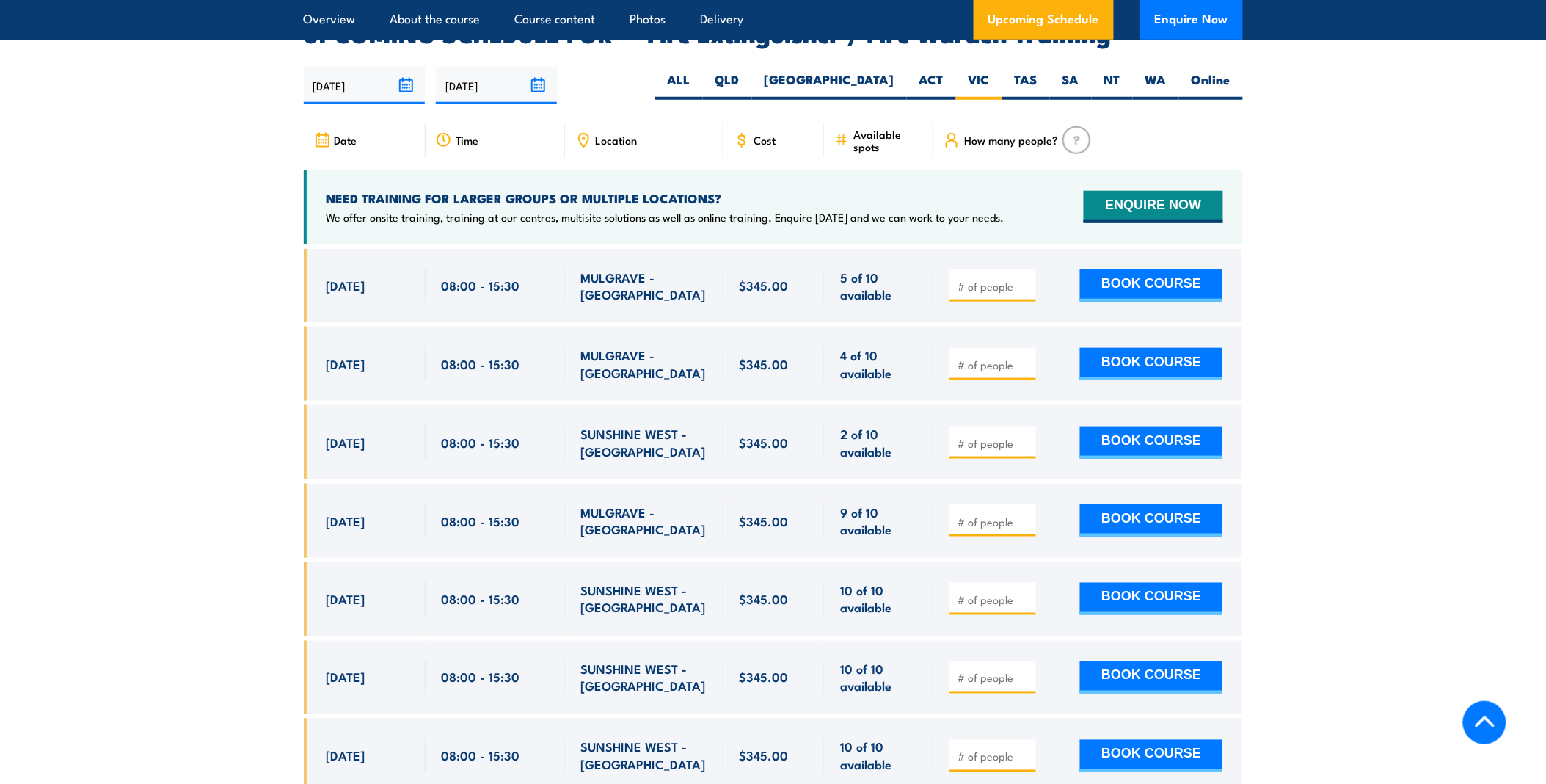
click at [626, 426] on span "SUNSHINE WEST - [GEOGRAPHIC_DATA]" at bounding box center [644, 442] width 126 height 34
drag, startPoint x: 593, startPoint y: 432, endPoint x: 344, endPoint y: 418, distance: 249.4
click at [344, 418] on div "[DATE] 08:00 - 08:00" at bounding box center [773, 441] width 939 height 74
click at [344, 434] on span "18 Sep, 2025" at bounding box center [346, 442] width 39 height 17
drag, startPoint x: 332, startPoint y: 583, endPoint x: 558, endPoint y: 584, distance: 226.0
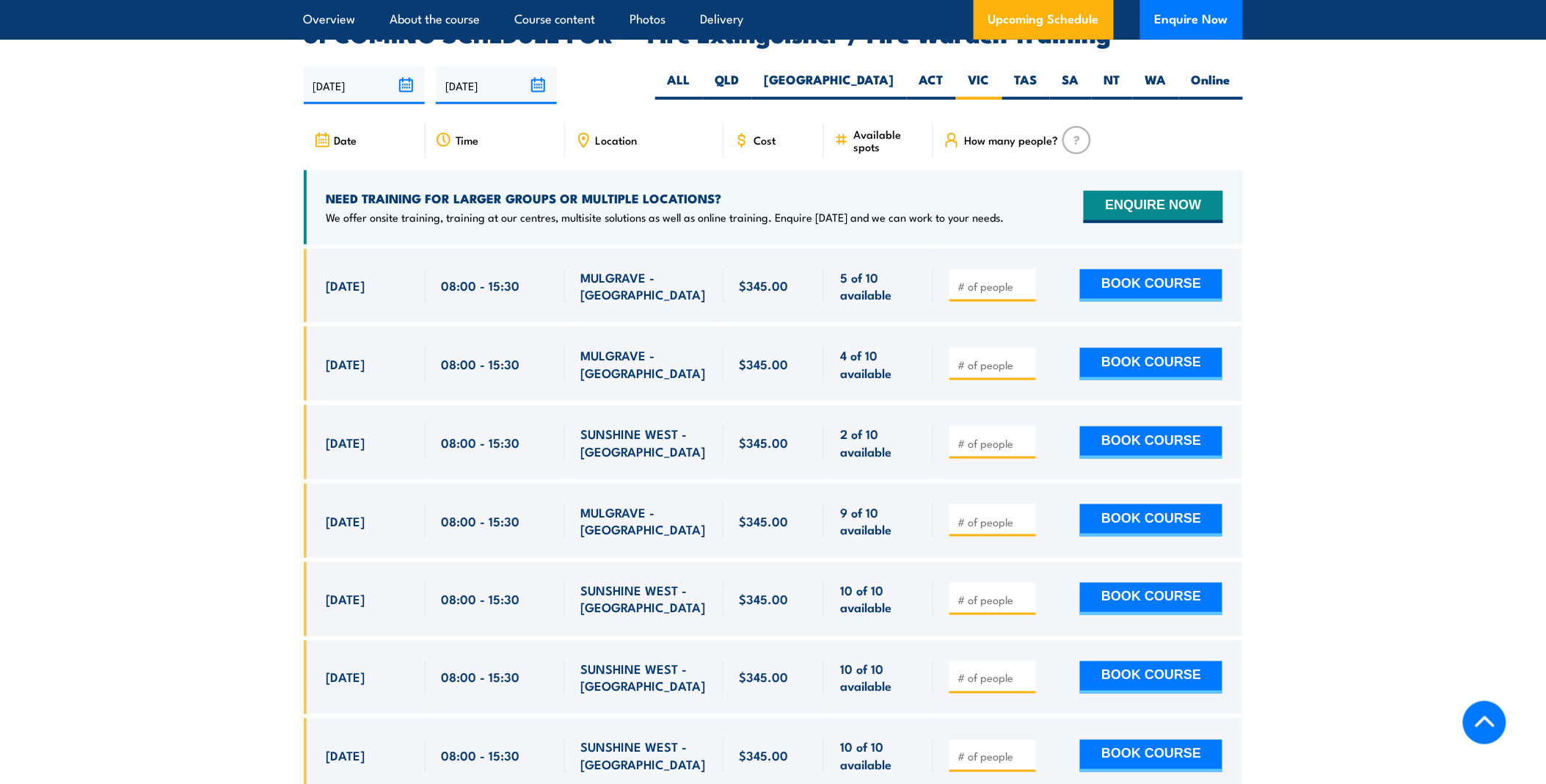
click at [558, 584] on div "2 Oct, 2025, 08:00 - 08:00" at bounding box center [773, 598] width 939 height 74
click at [558, 584] on div "08:00 - 15:30" at bounding box center [496, 598] width 140 height 74
drag, startPoint x: 446, startPoint y: 343, endPoint x: 576, endPoint y: 345, distance: 130.0
click at [577, 345] on div "8 Sep, 2025, 08:00 - 08:00" at bounding box center [773, 363] width 939 height 74
drag, startPoint x: 576, startPoint y: 345, endPoint x: 863, endPoint y: 332, distance: 287.3
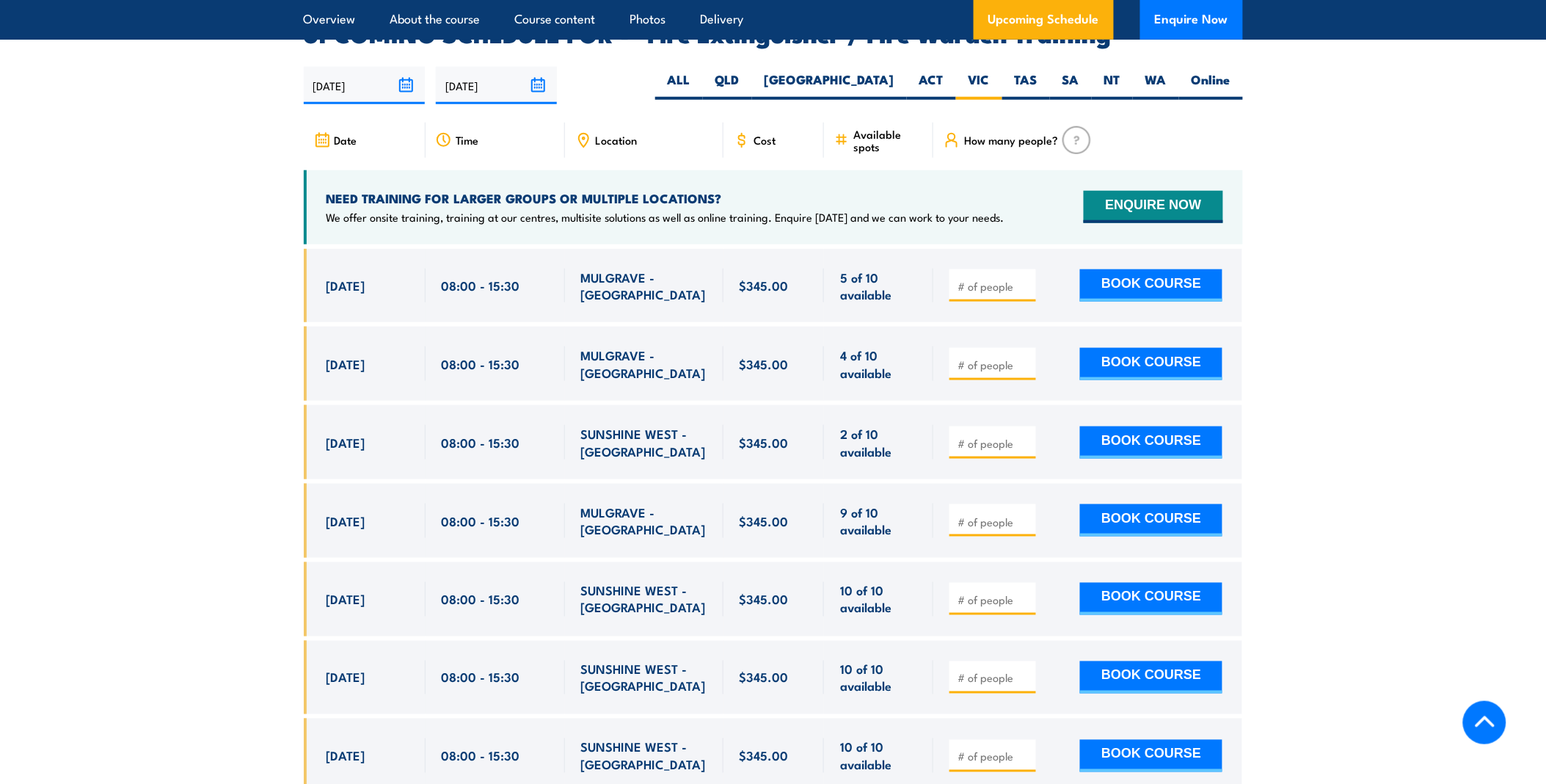
click at [863, 347] on span "4 of 10 available" at bounding box center [879, 364] width 77 height 34
drag, startPoint x: 903, startPoint y: 357, endPoint x: 849, endPoint y: 333, distance: 59.1
click at [849, 347] on span "4 of 10 available" at bounding box center [879, 364] width 77 height 34
click at [848, 347] on span "4 of 10 available" at bounding box center [879, 364] width 77 height 34
click at [975, 436] on input "number" at bounding box center [994, 442] width 74 height 14
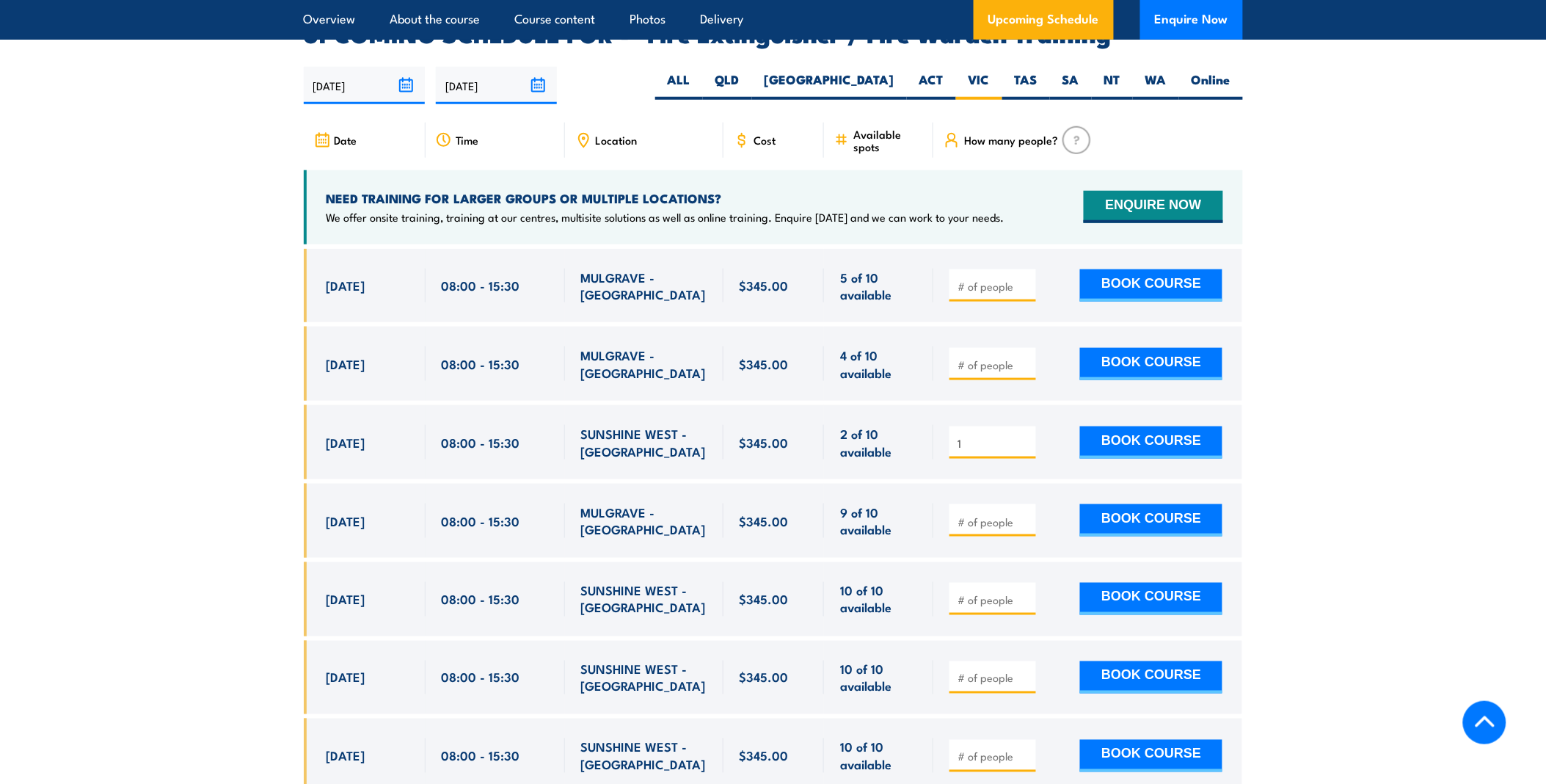
type input "1"
click at [1325, 354] on section "UPCOMING SCHEDULE FOR - "Fire Extinguisher / Fire Warden Training" 27/08/2025 2…" at bounding box center [773, 654] width 1546 height 1263
click at [1001, 436] on input "1" at bounding box center [994, 442] width 74 height 14
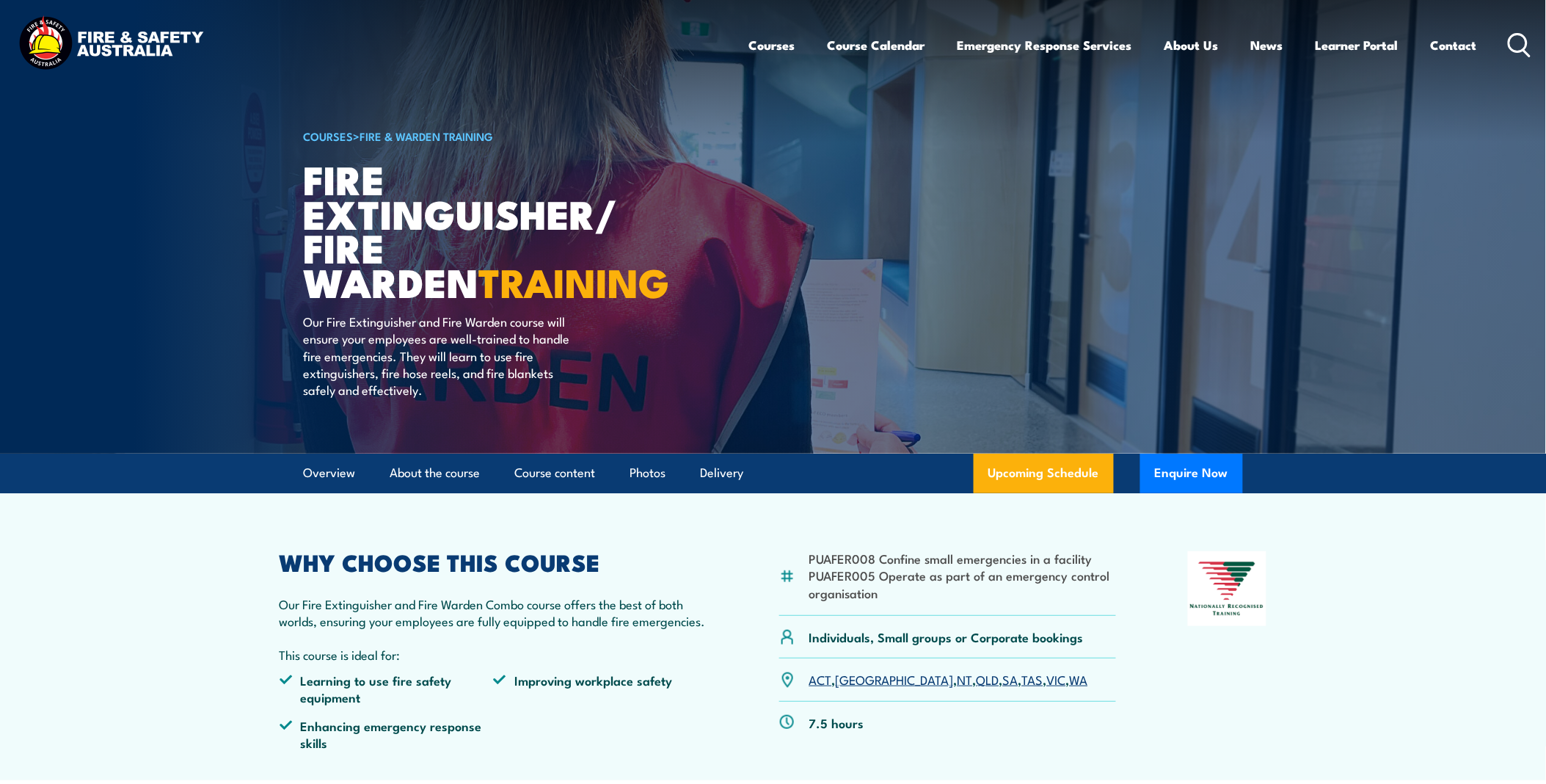
click at [330, 133] on link "COURSES" at bounding box center [328, 135] width 50 height 16
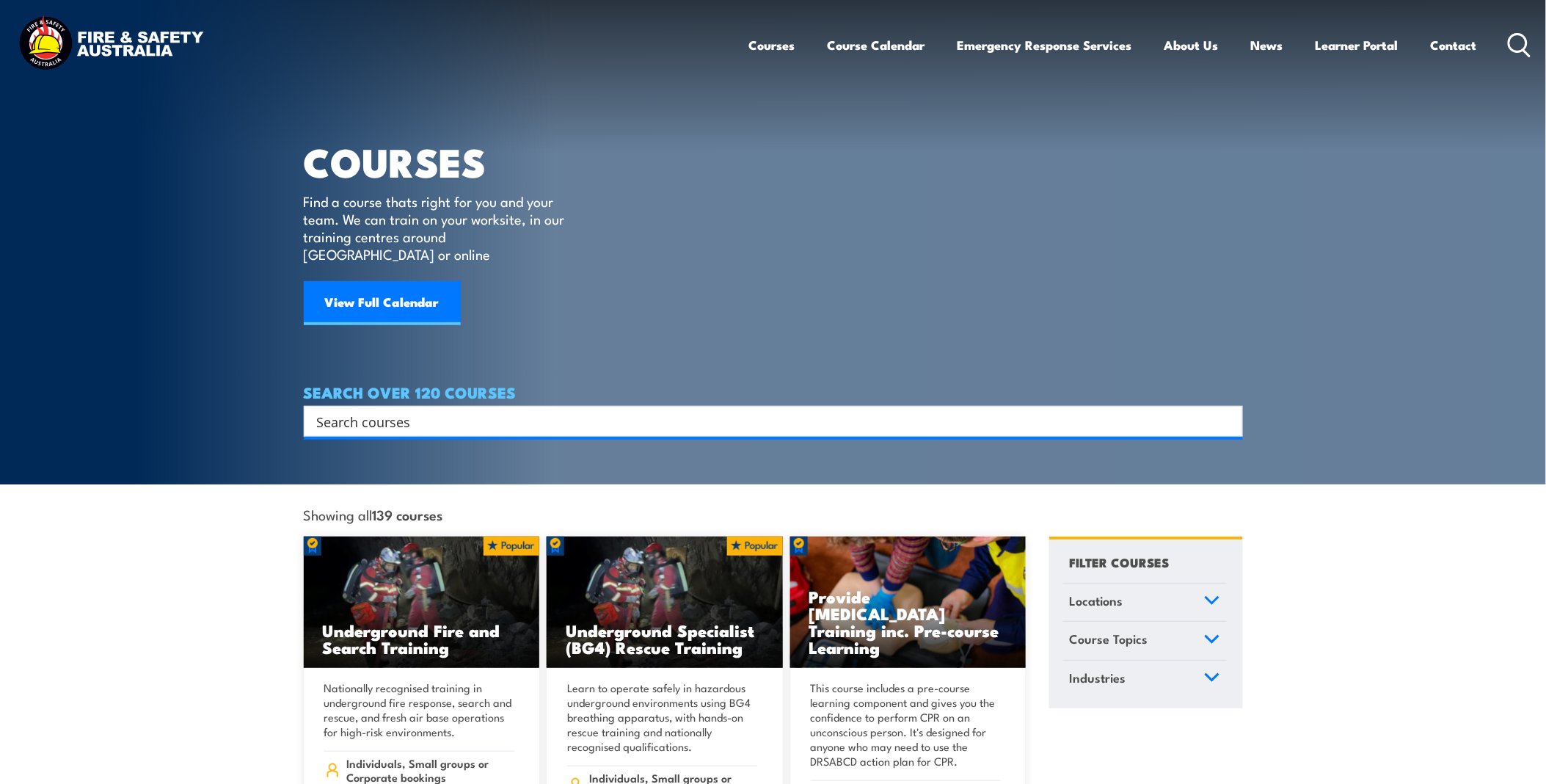
click at [442, 411] on input "Search input" at bounding box center [764, 421] width 894 height 22
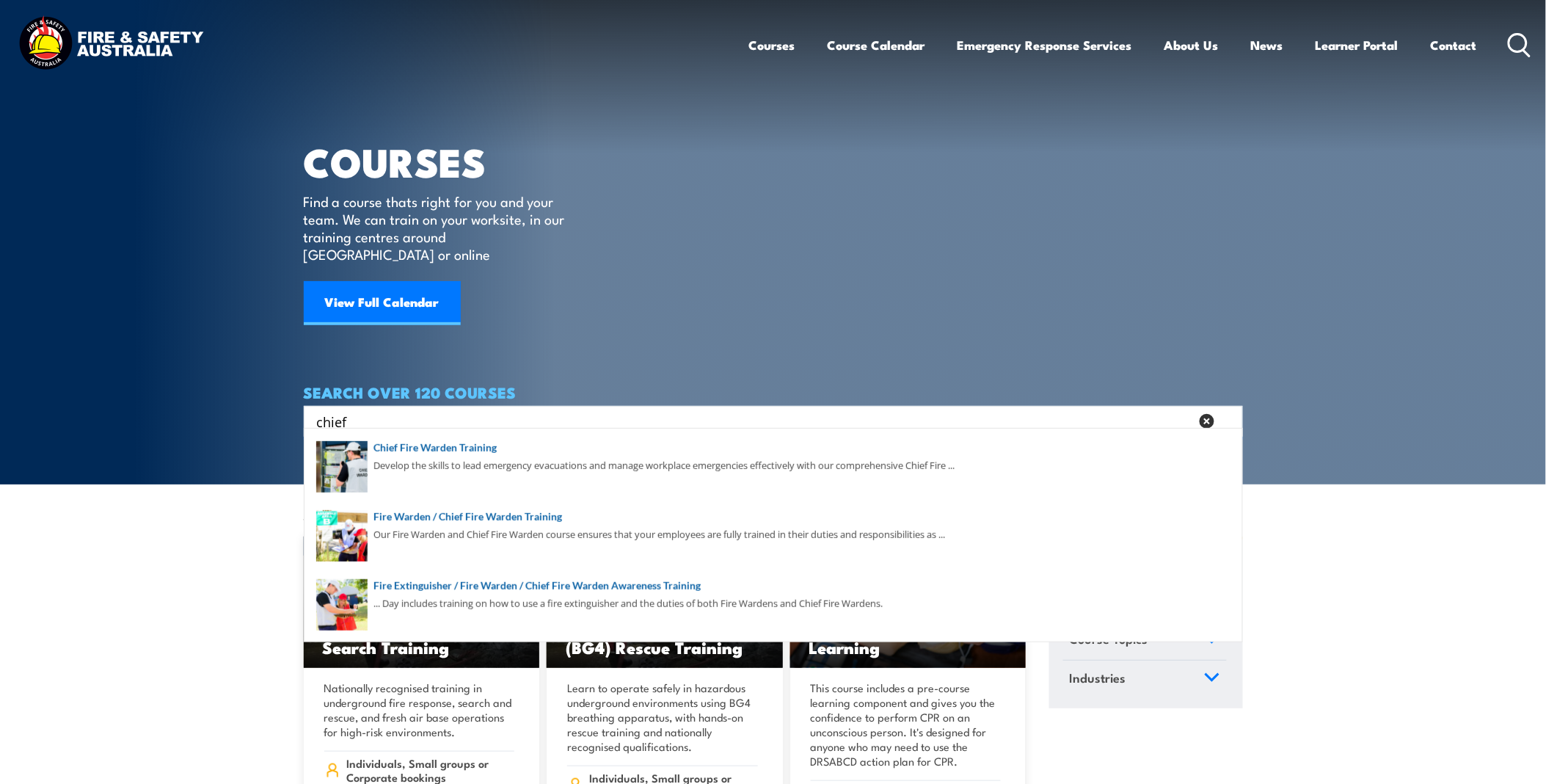
click at [368, 411] on input "chief" at bounding box center [753, 421] width 873 height 22
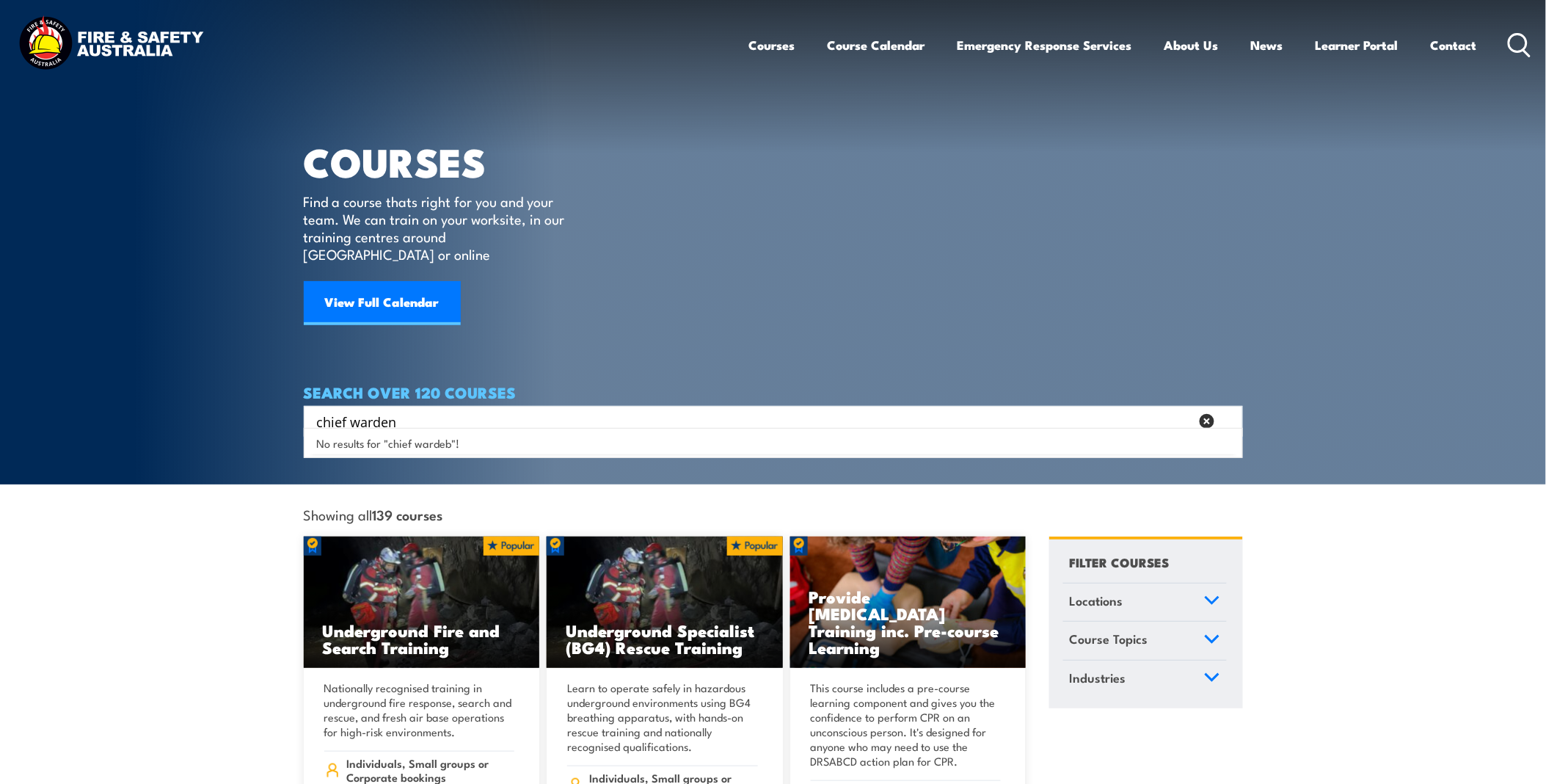
type input "chief warden"
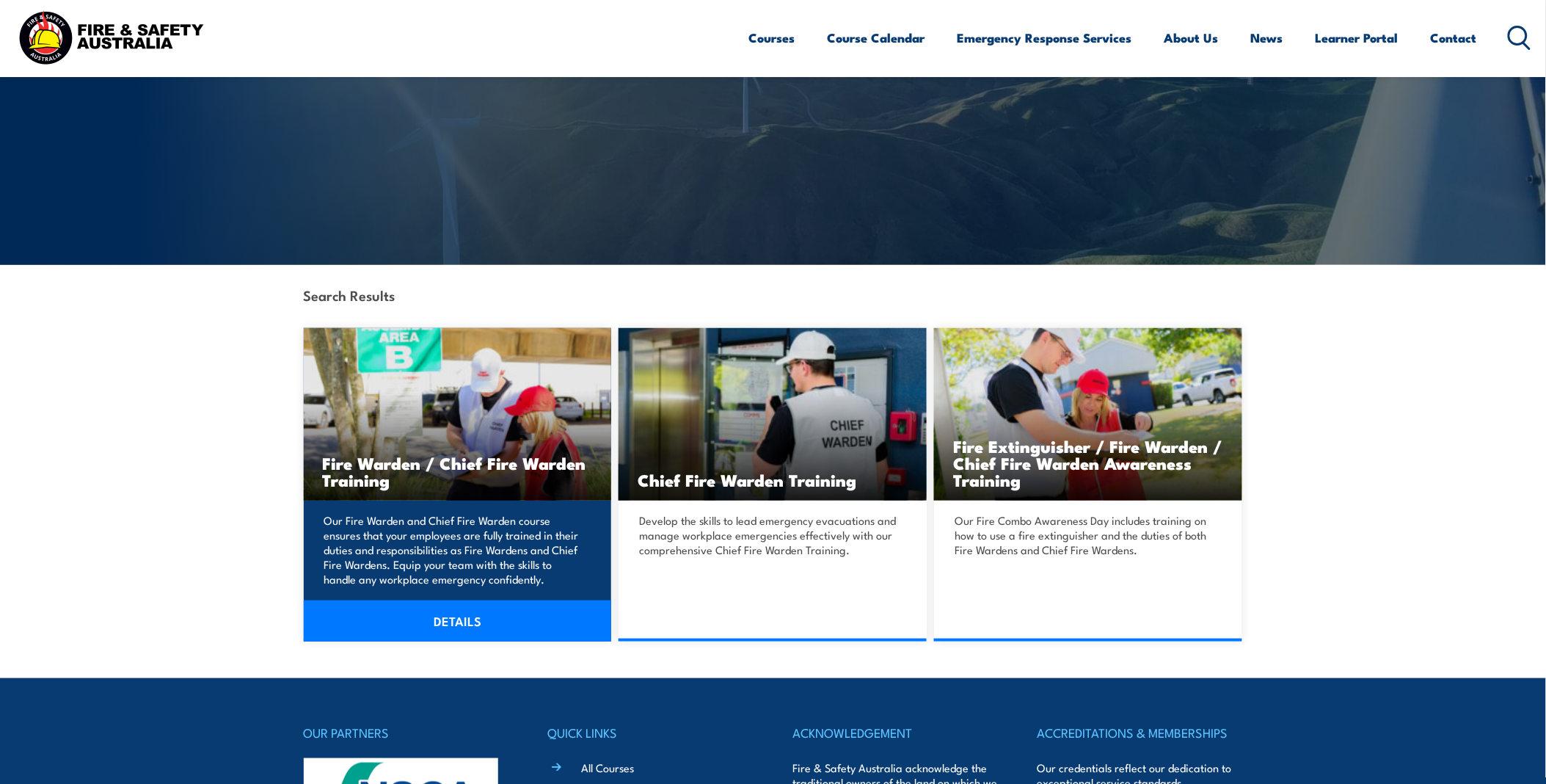
scroll to position [163, 0]
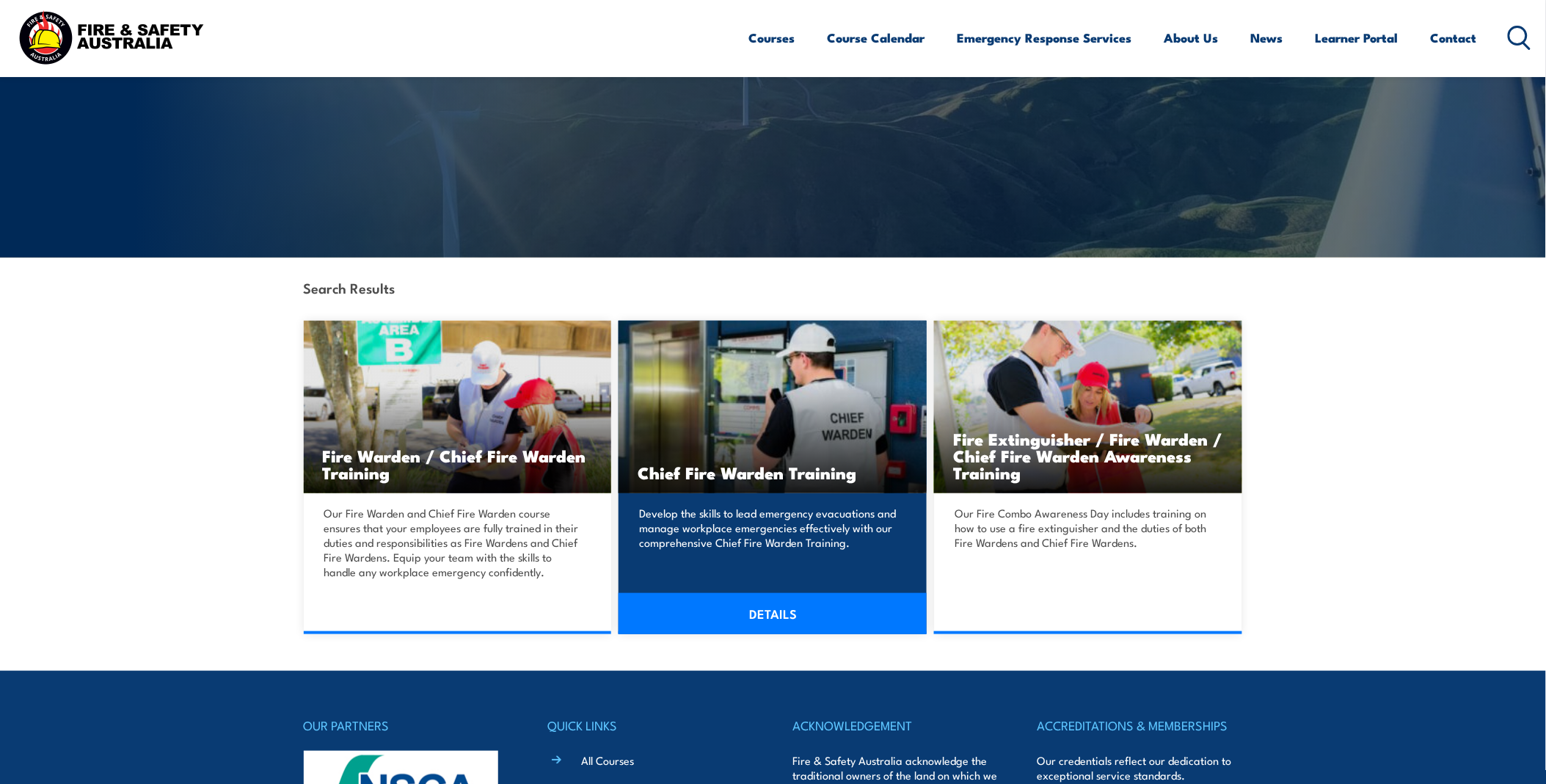
click at [756, 608] on link "DETAILS" at bounding box center [773, 613] width 308 height 41
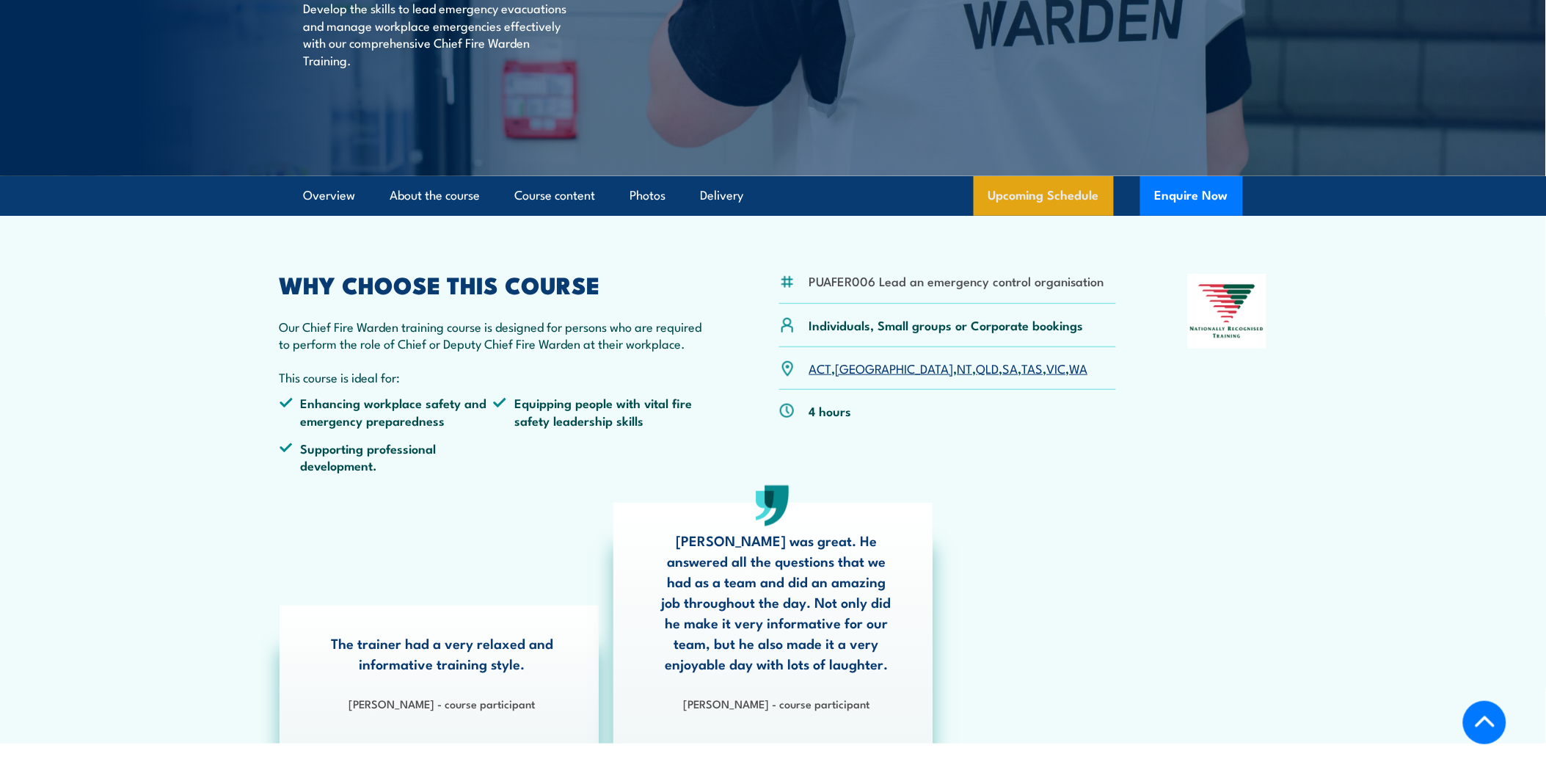
click at [1071, 215] on link "Upcoming Schedule" at bounding box center [1043, 195] width 140 height 39
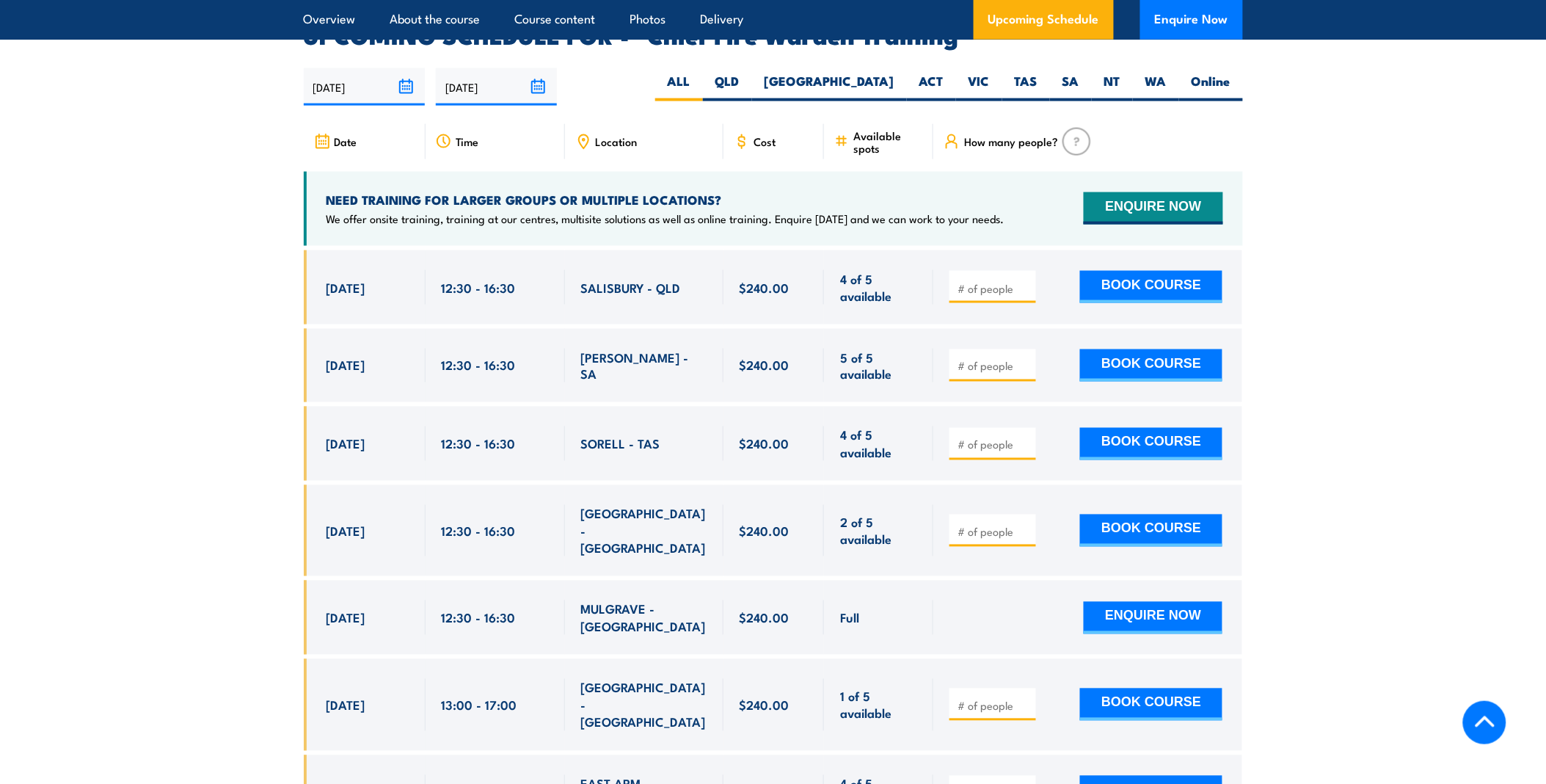
scroll to position [2618, 0]
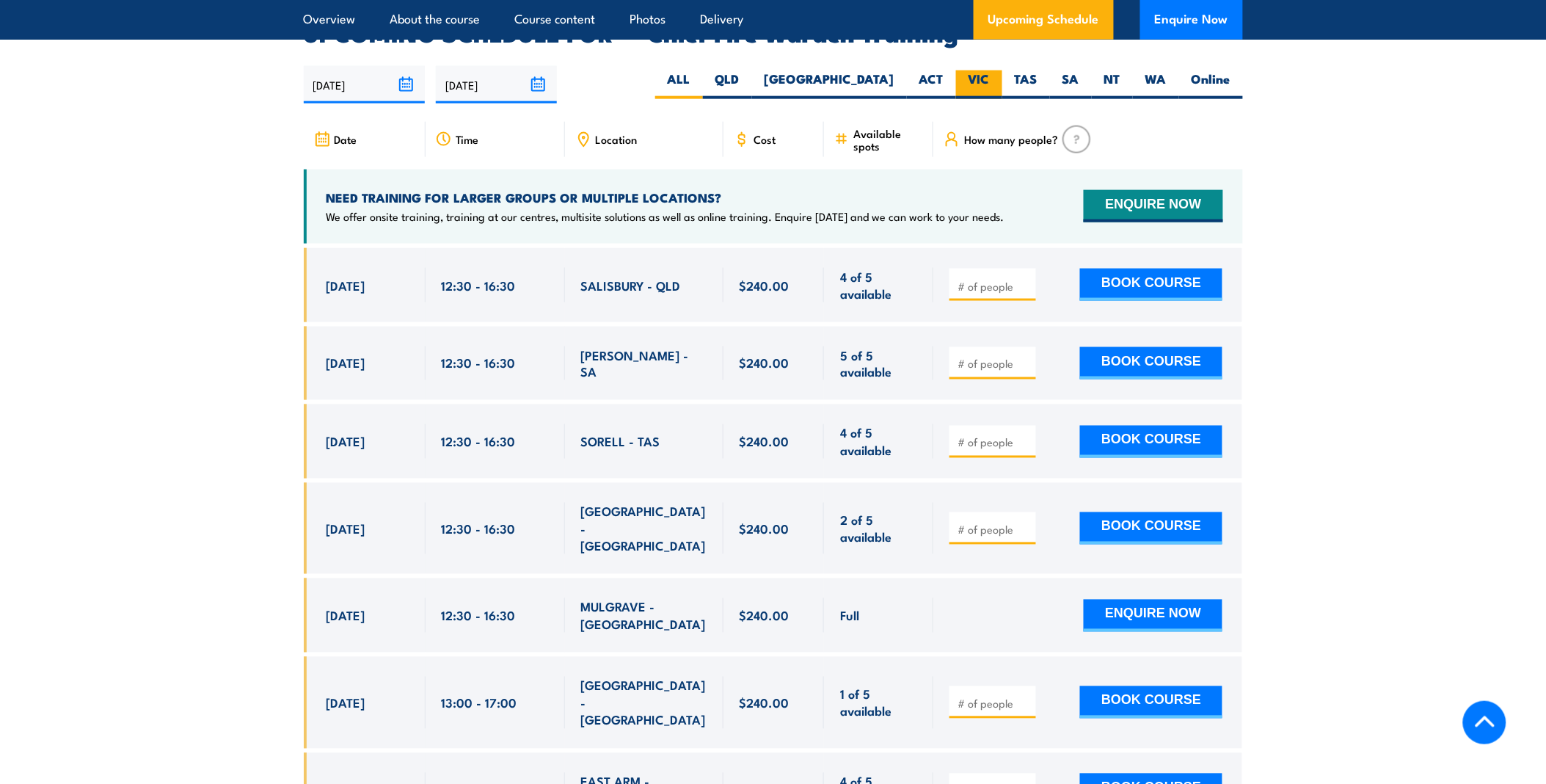
click at [999, 71] on label "VIC" at bounding box center [979, 85] width 46 height 29
click at [999, 71] on input "VIC" at bounding box center [995, 76] width 10 height 10
radio input "true"
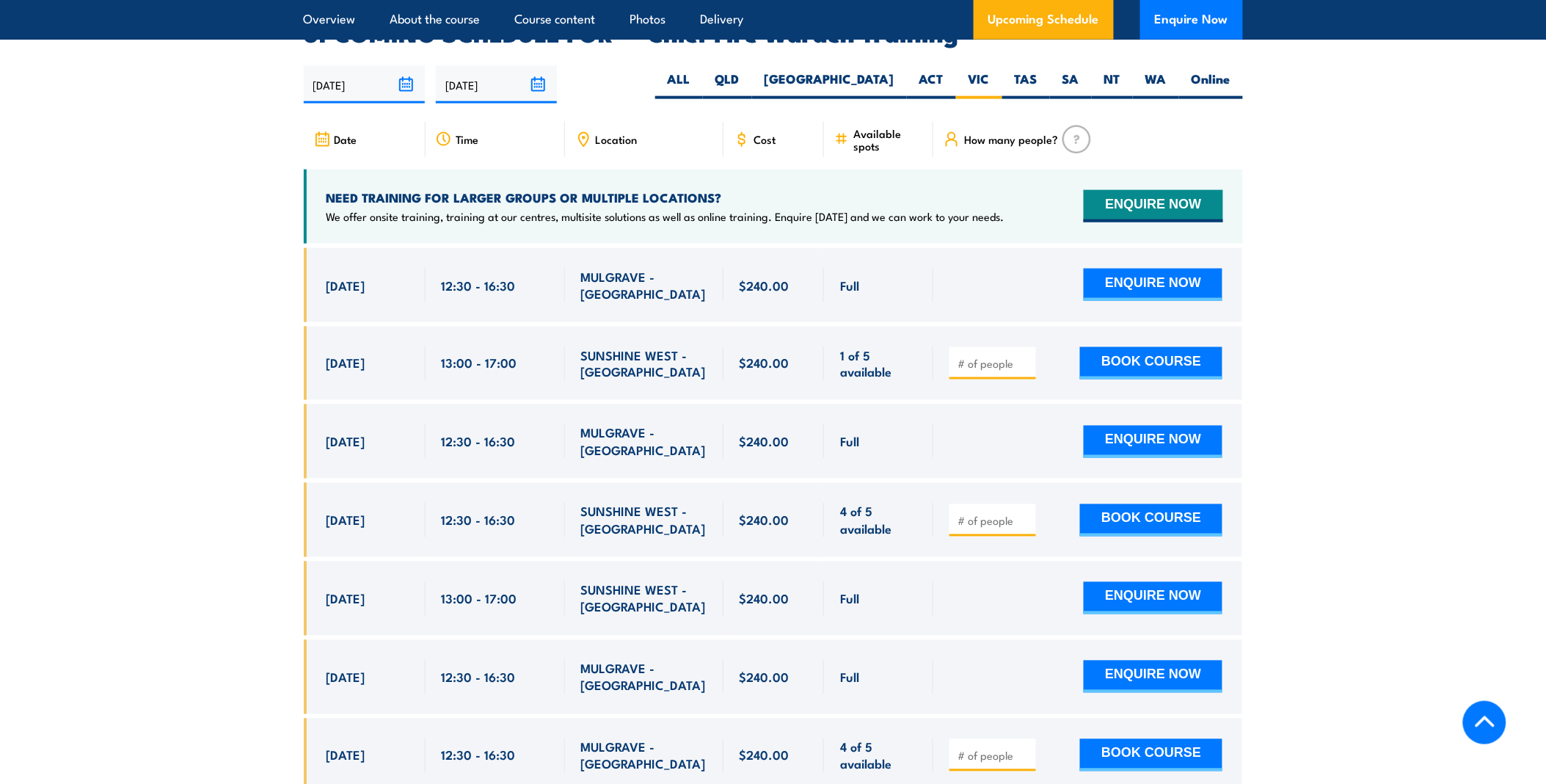
click at [613, 133] on span "Location" at bounding box center [617, 139] width 42 height 12
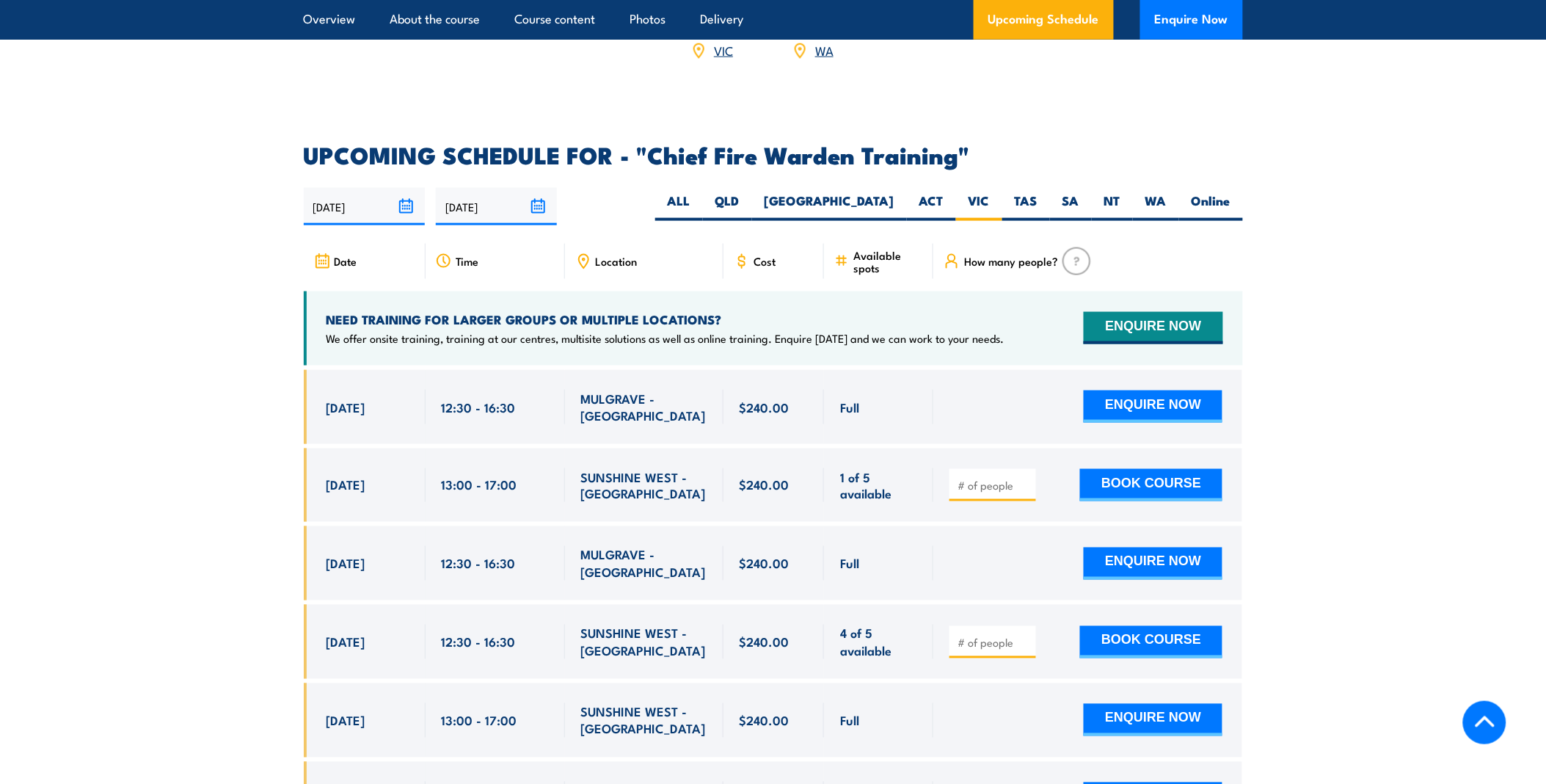
scroll to position [2454, 0]
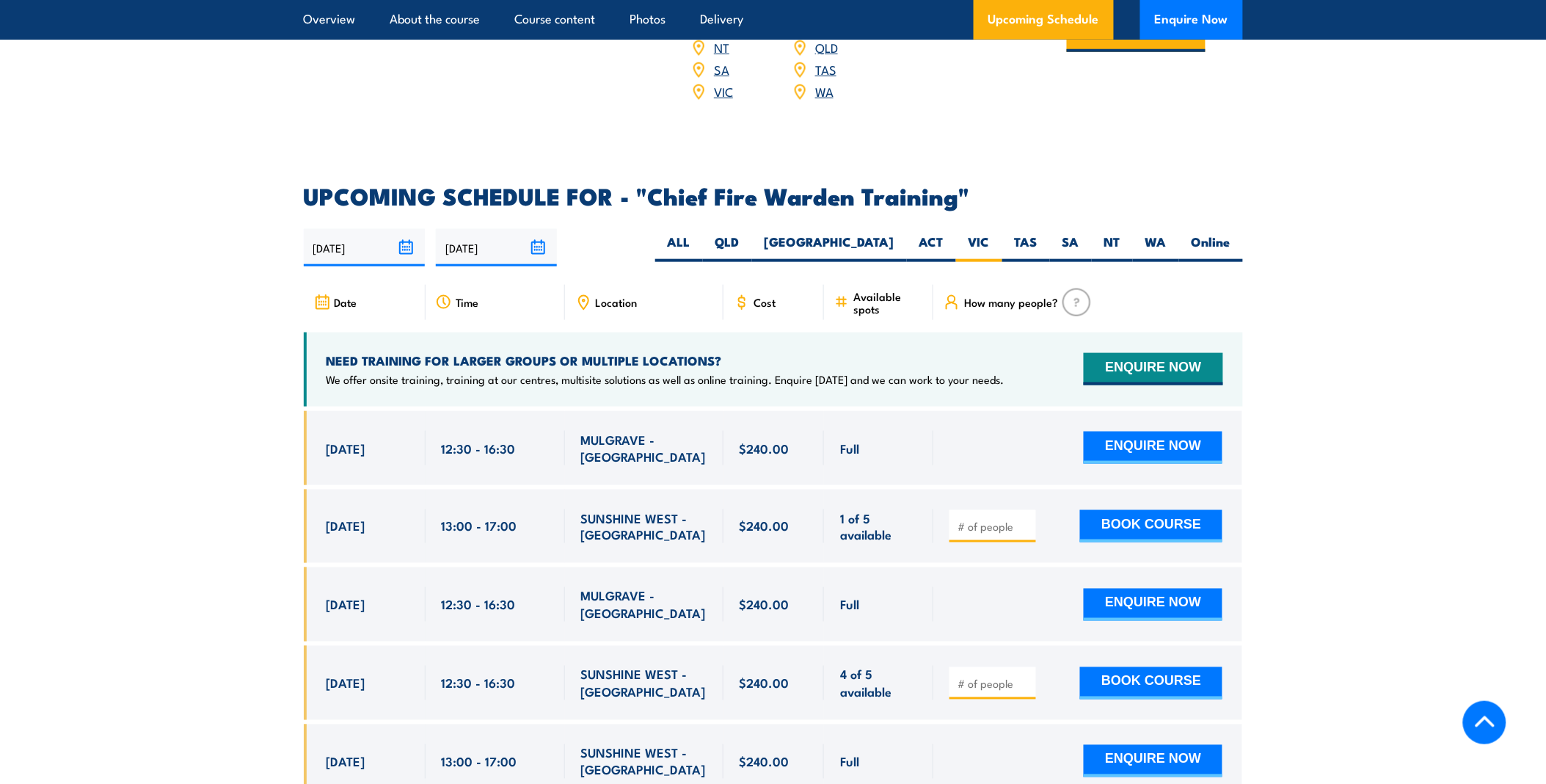
click at [630, 296] on span "Location" at bounding box center [617, 302] width 42 height 12
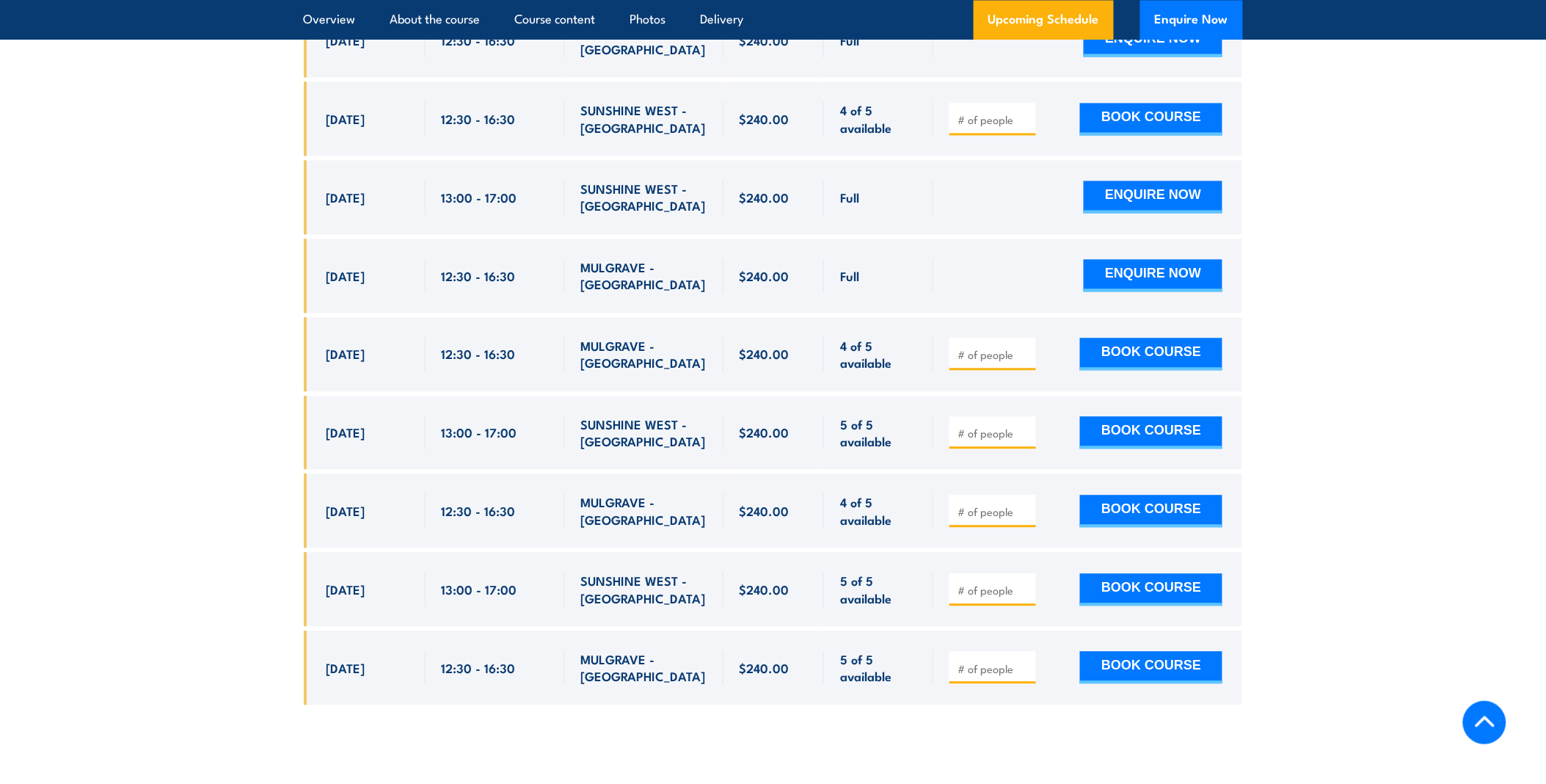
scroll to position [3026, 0]
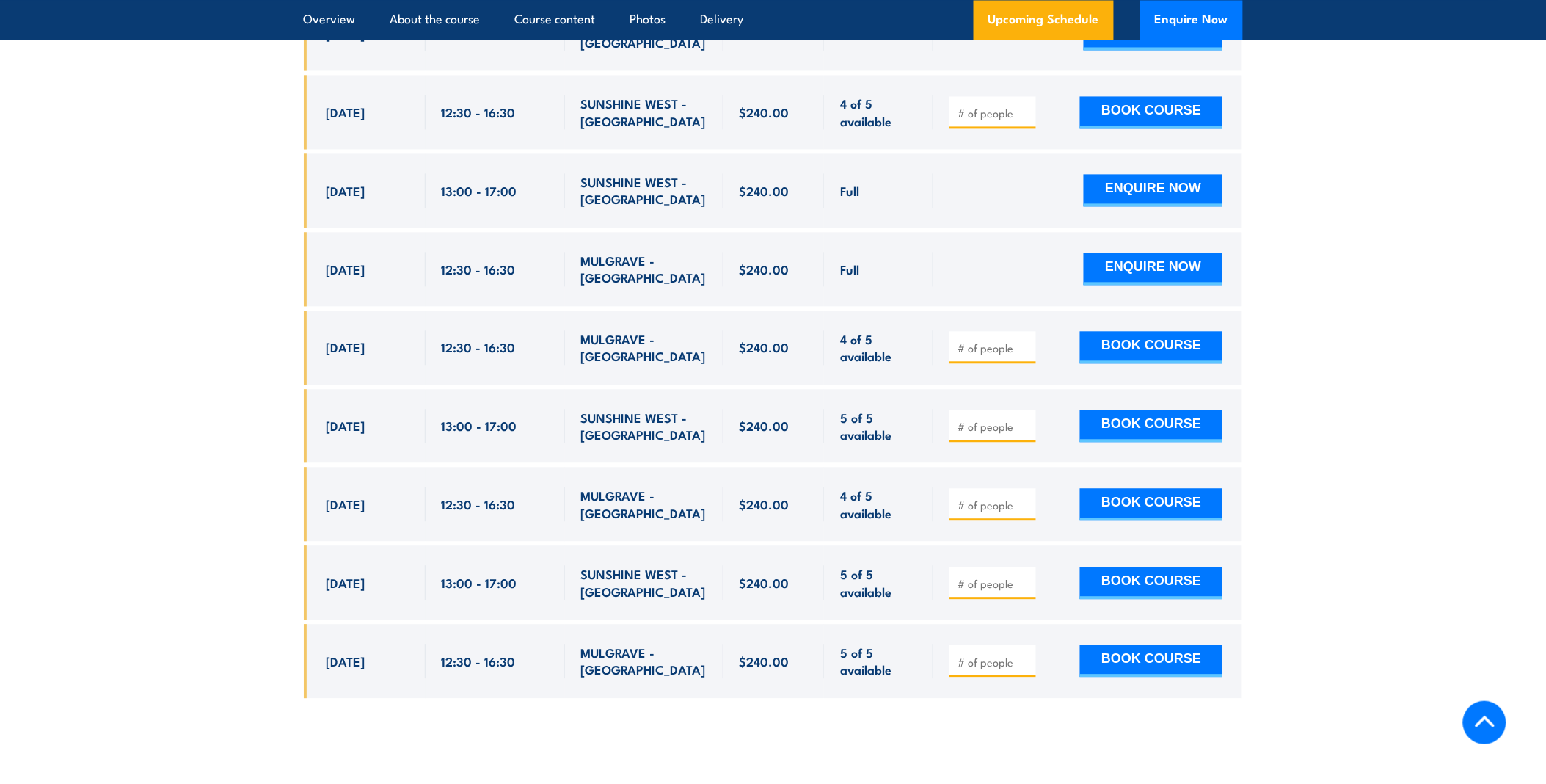
drag, startPoint x: 407, startPoint y: 641, endPoint x: 319, endPoint y: 240, distance: 410.5
click at [319, 240] on div "Full Full" at bounding box center [773, 280] width 939 height 880
copy div "16 Oct, 2025 12:30 - 16:30 MULGRAVE - VIC Full $240.00 $240.00 Full ENQUIRE NOW…"
click at [361, 177] on div "[DATE]" at bounding box center [368, 190] width 83 height 34
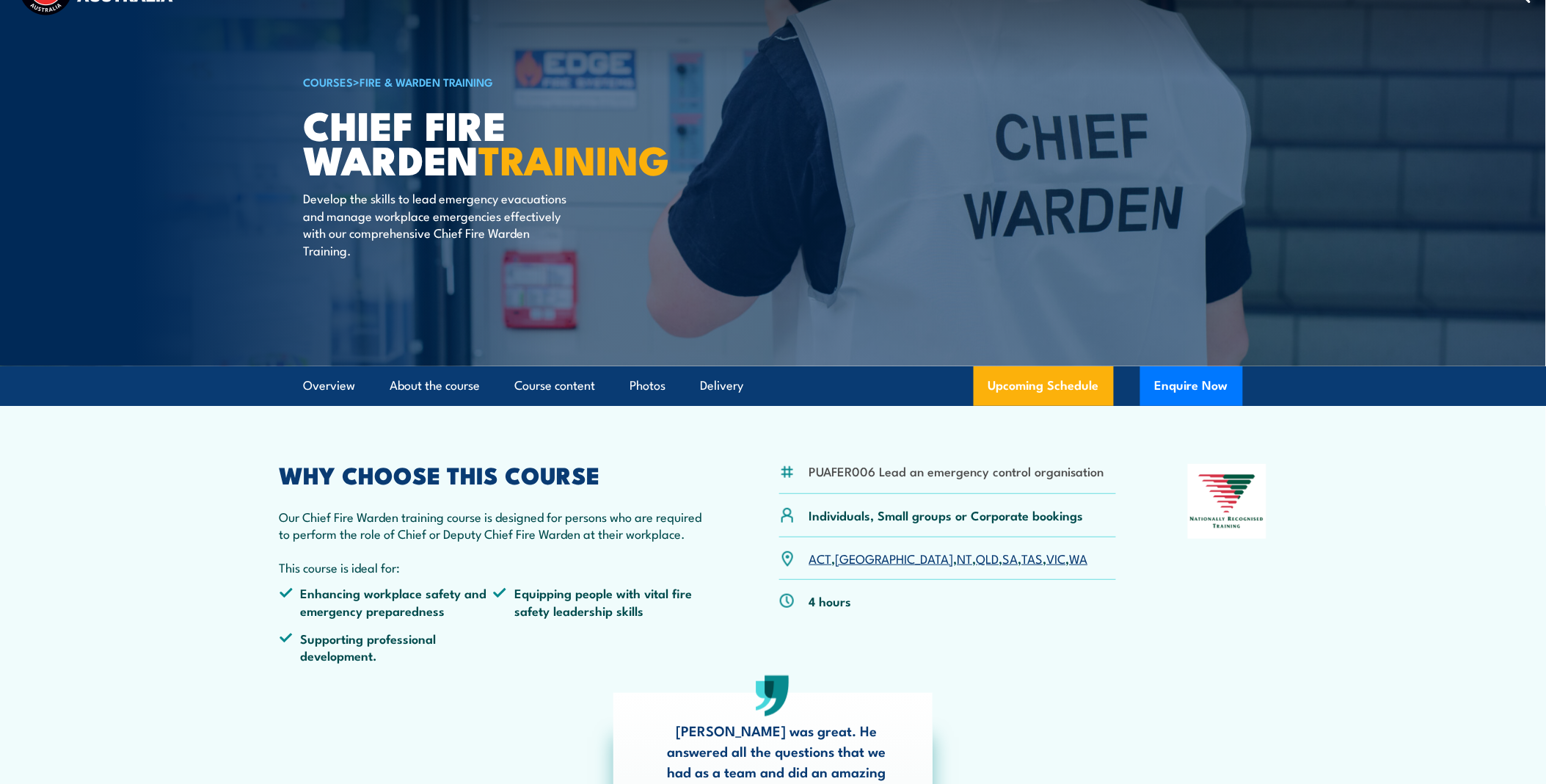
scroll to position [81, 0]
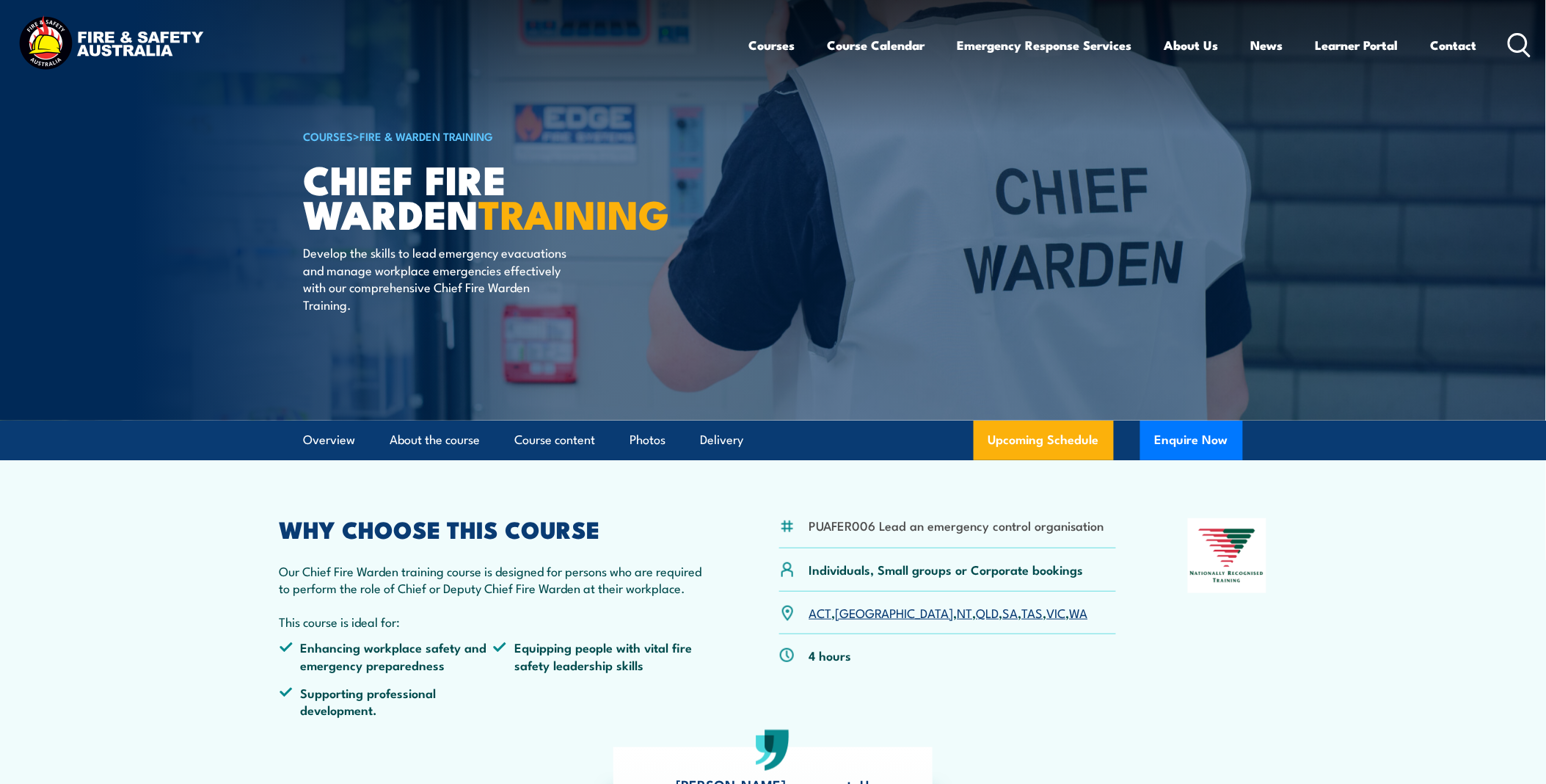
click at [325, 134] on link "COURSES" at bounding box center [328, 135] width 50 height 16
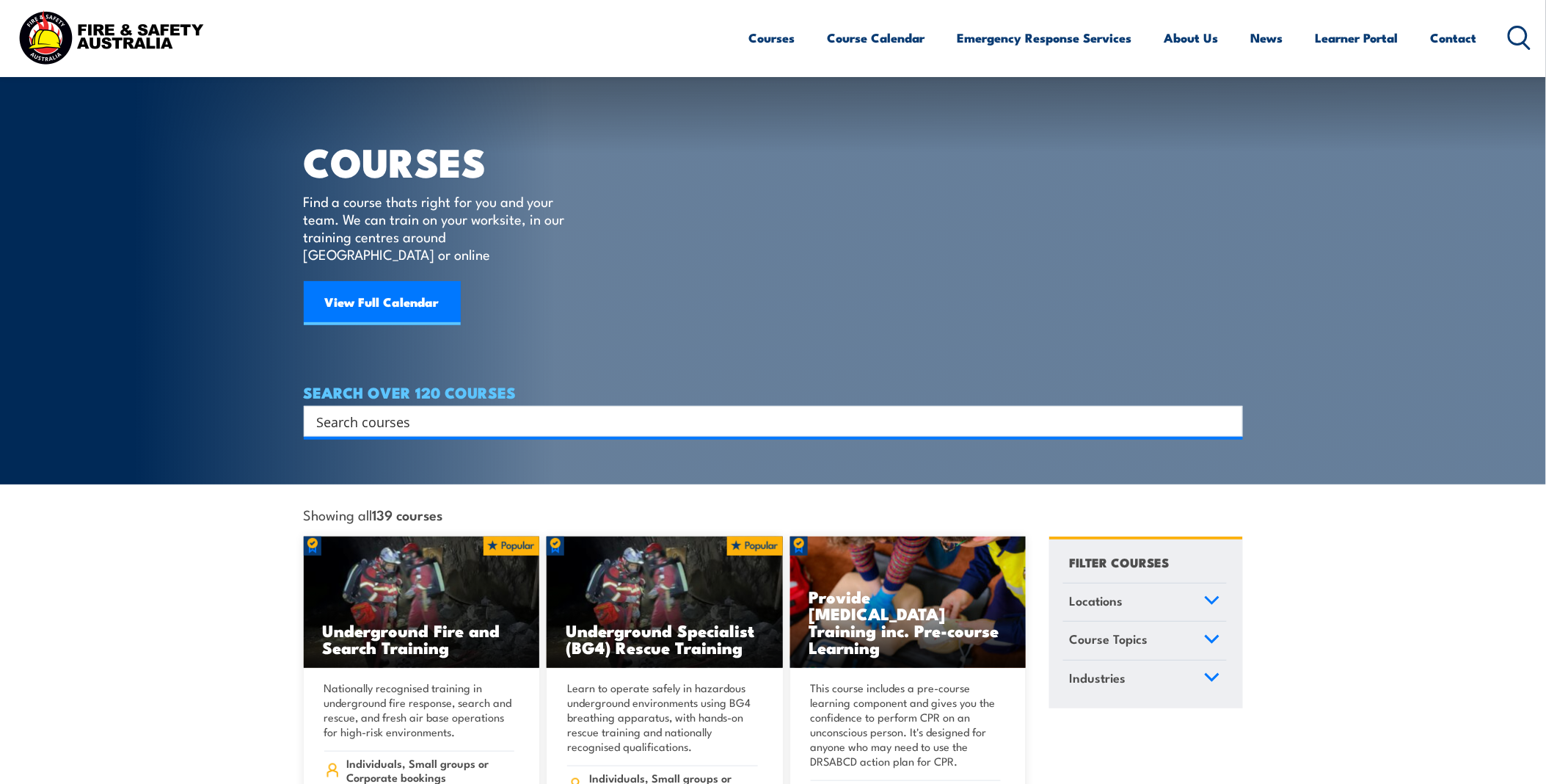
scroll to position [81, 0]
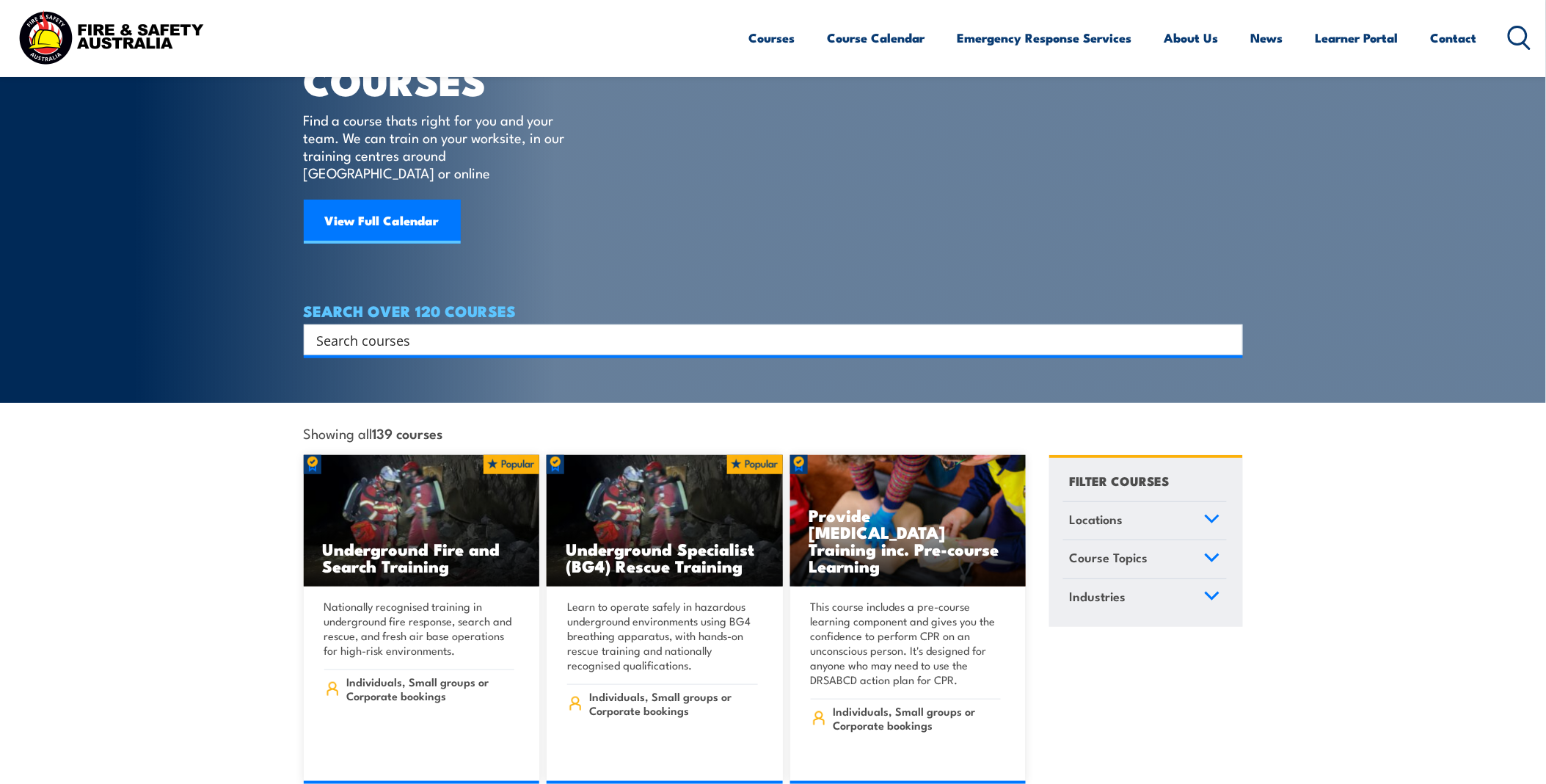
click at [334, 328] on input "Search input" at bounding box center [764, 339] width 894 height 22
type input "warden"
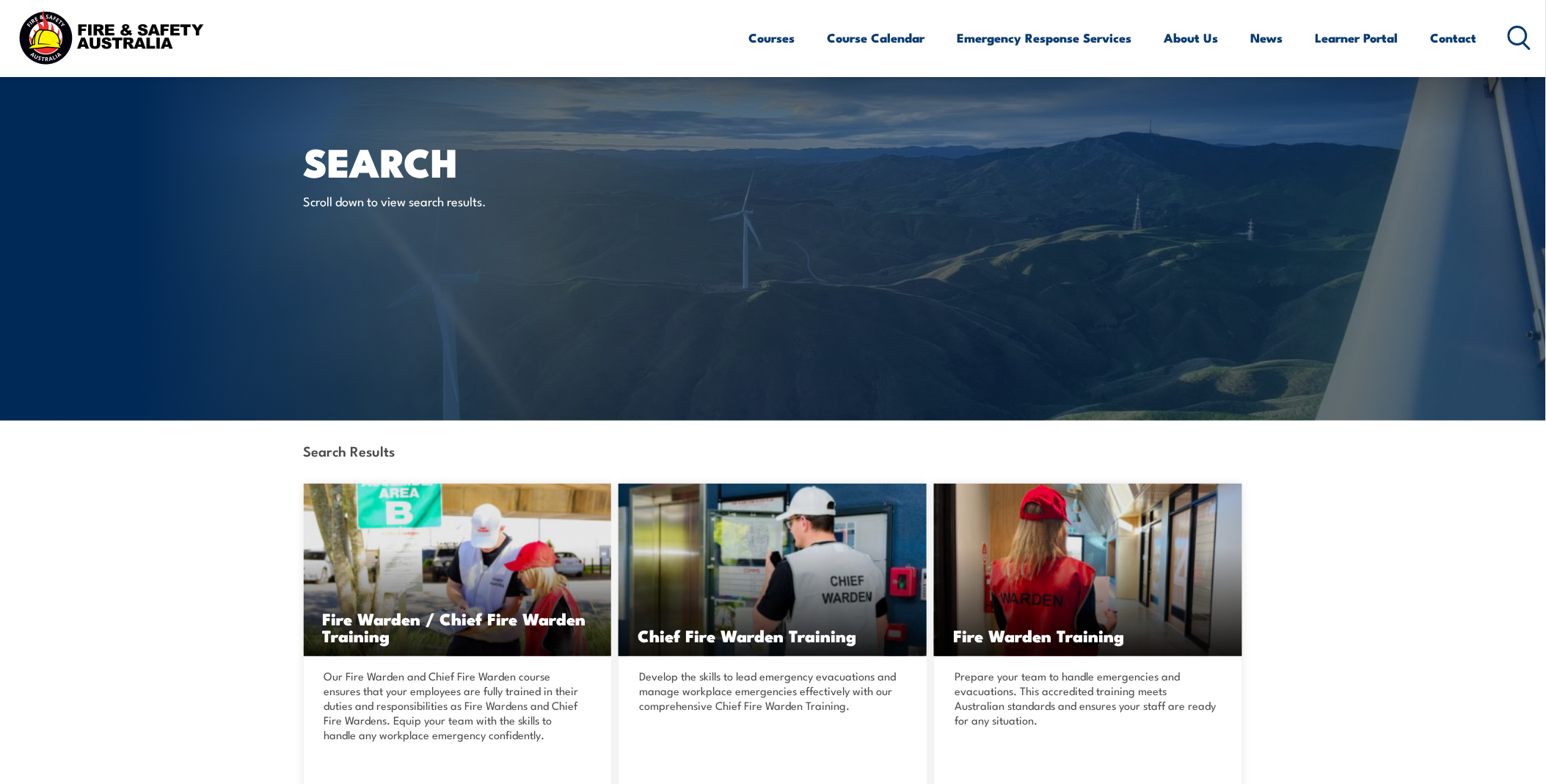
scroll to position [81, 0]
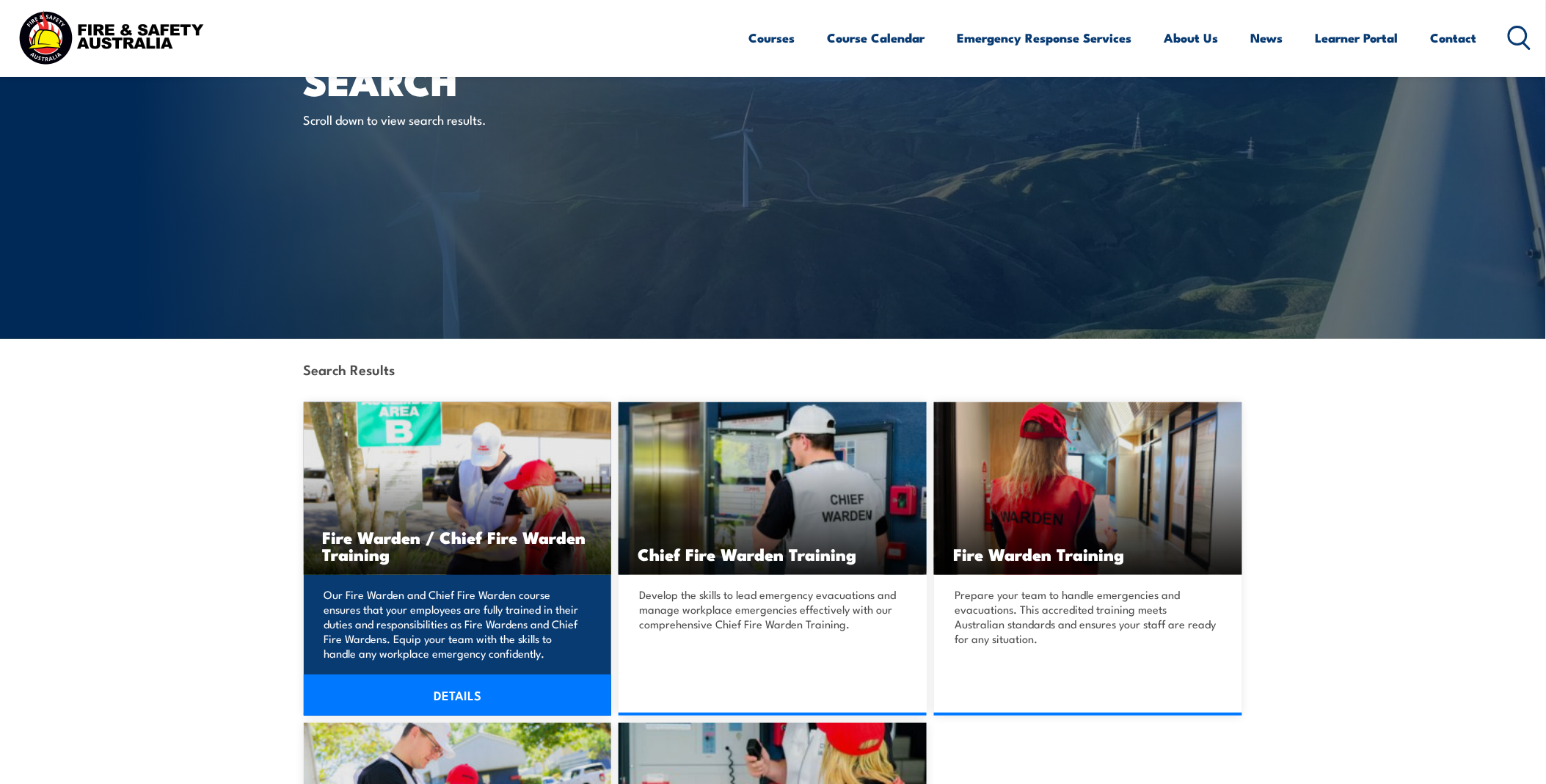
click at [440, 546] on h3 "Fire Warden / Chief Fire Warden Training" at bounding box center [458, 545] width 270 height 34
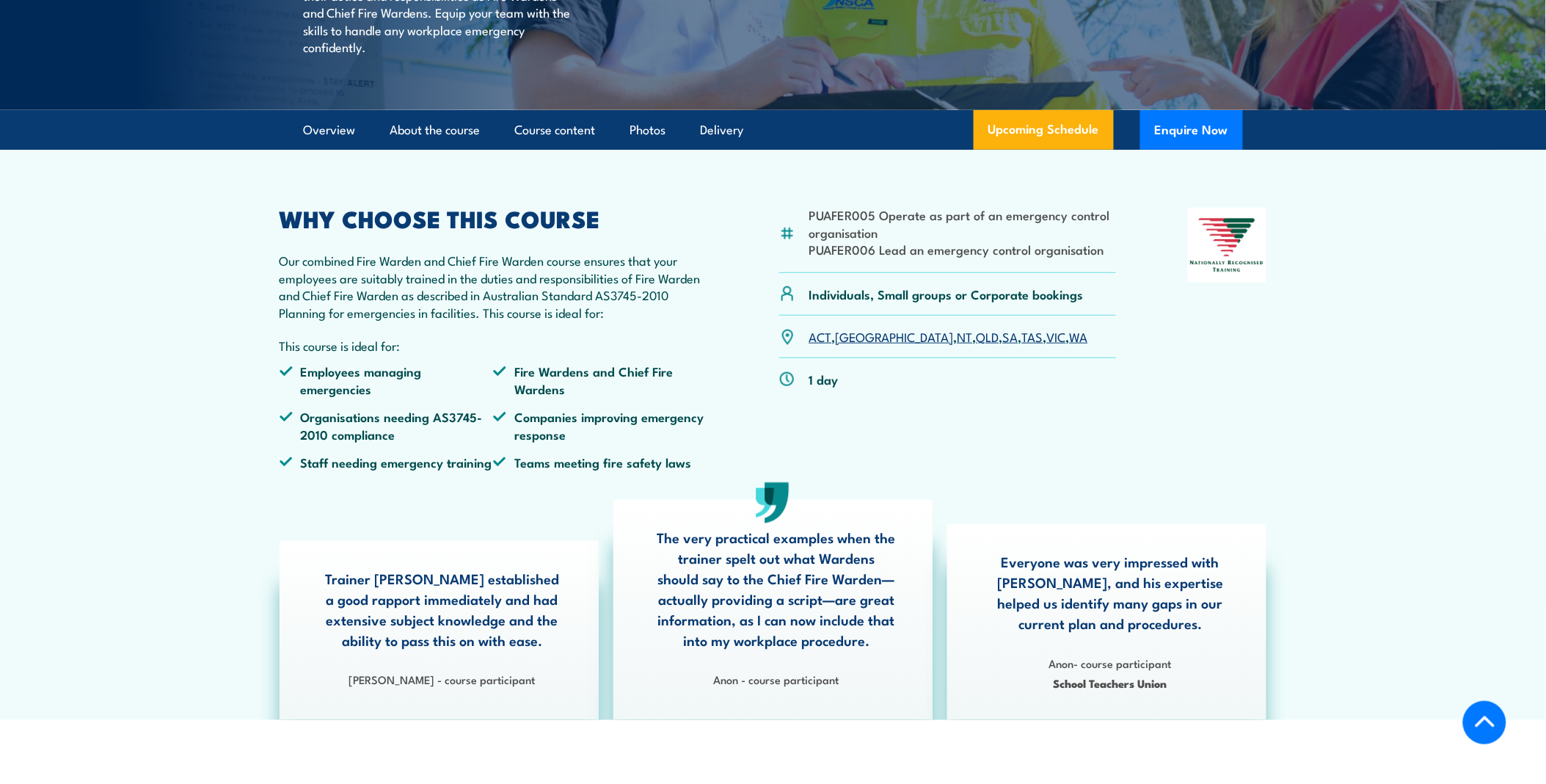
scroll to position [325, 0]
click at [1070, 149] on link "Upcoming Schedule" at bounding box center [1043, 129] width 140 height 39
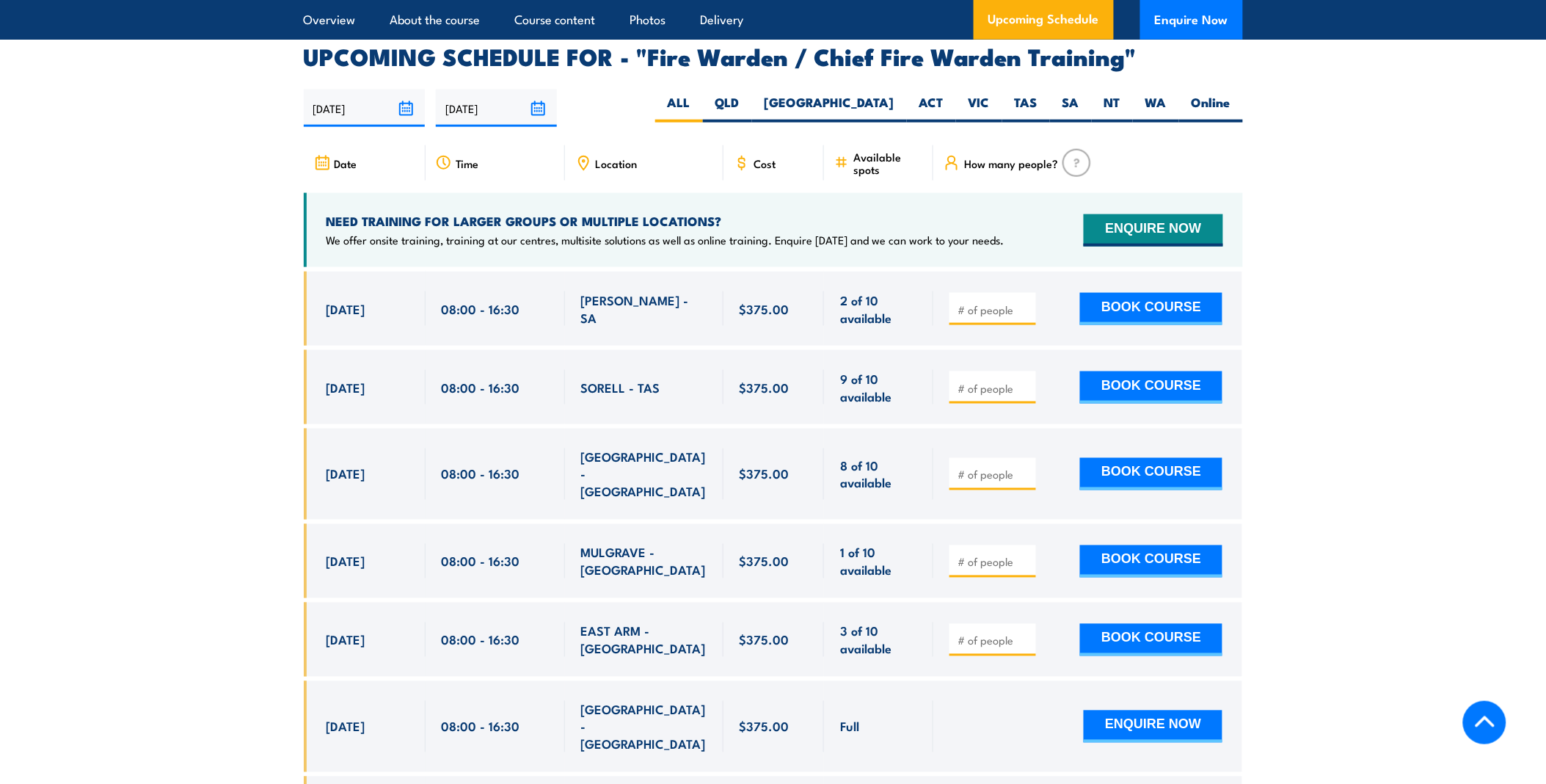
scroll to position [2600, 0]
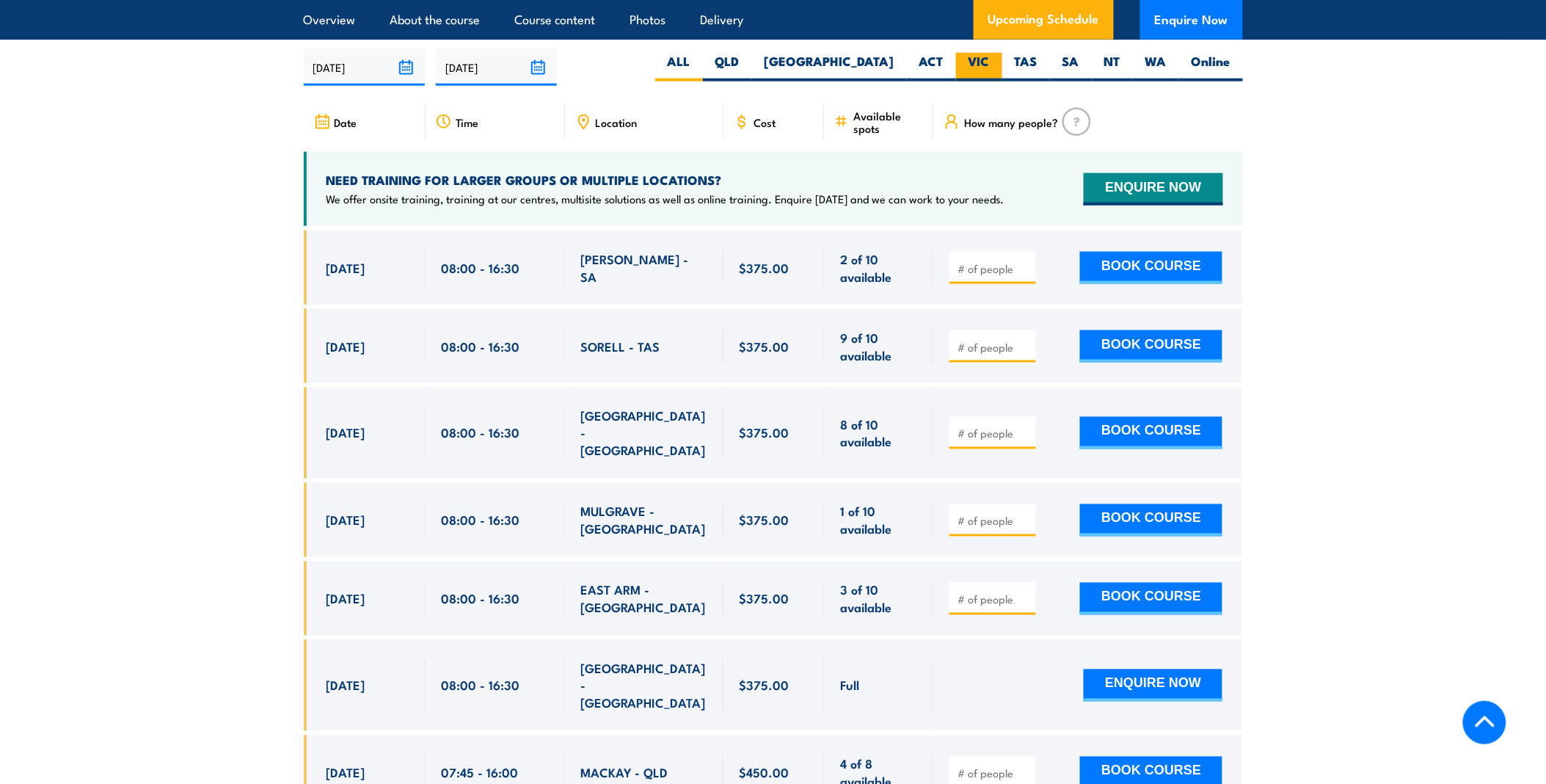
click at [976, 53] on label "VIC" at bounding box center [979, 67] width 46 height 29
click at [990, 53] on input "VIC" at bounding box center [995, 57] width 10 height 10
radio input "true"
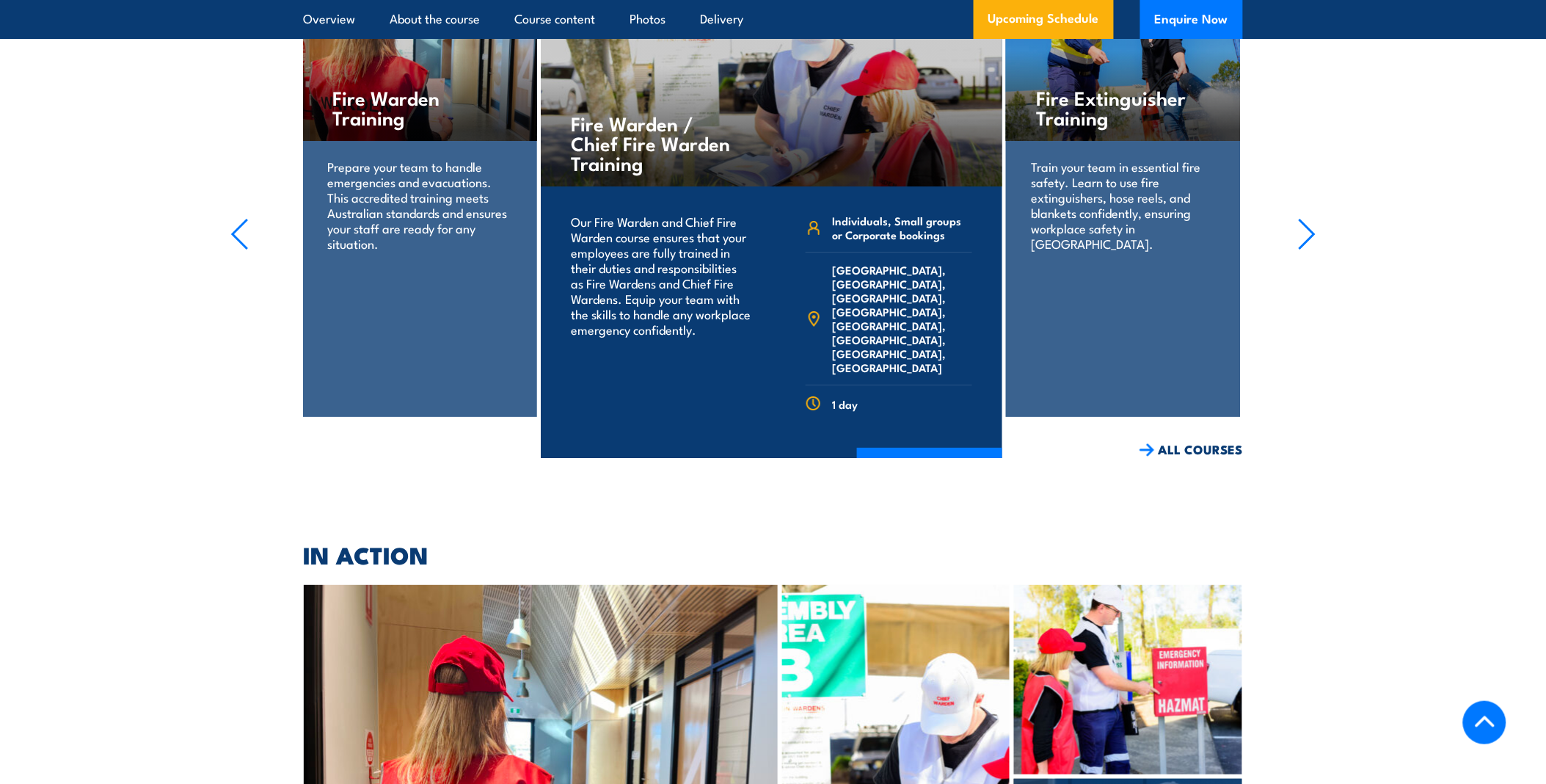
scroll to position [3678, 0]
